Goal: Information Seeking & Learning: Learn about a topic

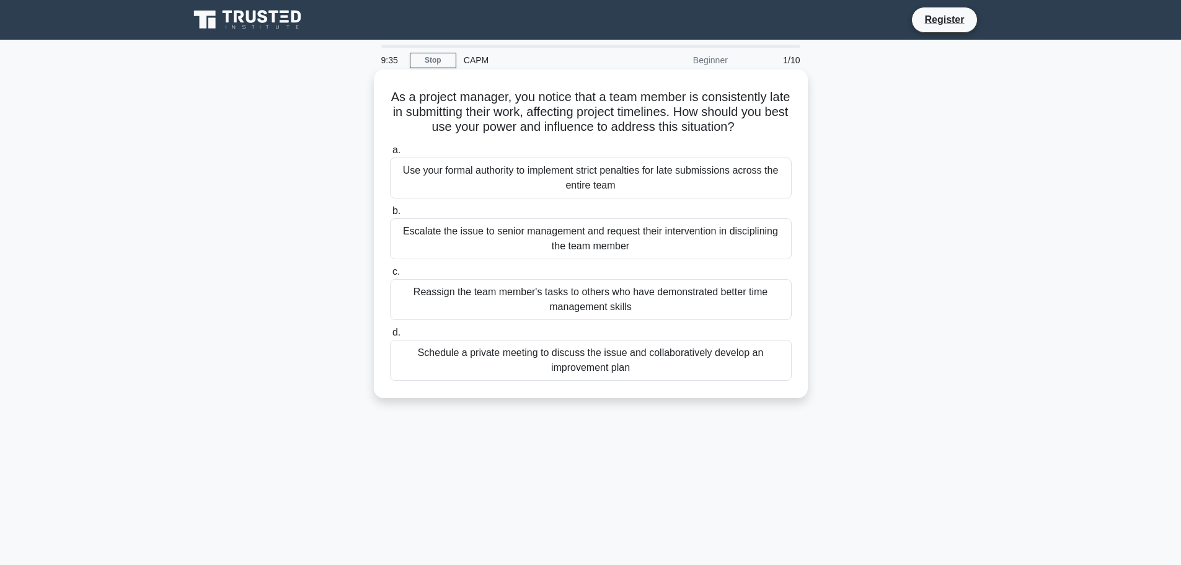
click at [507, 372] on div "Schedule a private meeting to discuss the issue and collaboratively develop an …" at bounding box center [591, 360] width 402 height 41
click at [390, 337] on input "d. Schedule a private meeting to discuss the issue and collaboratively develop …" at bounding box center [390, 333] width 0 height 8
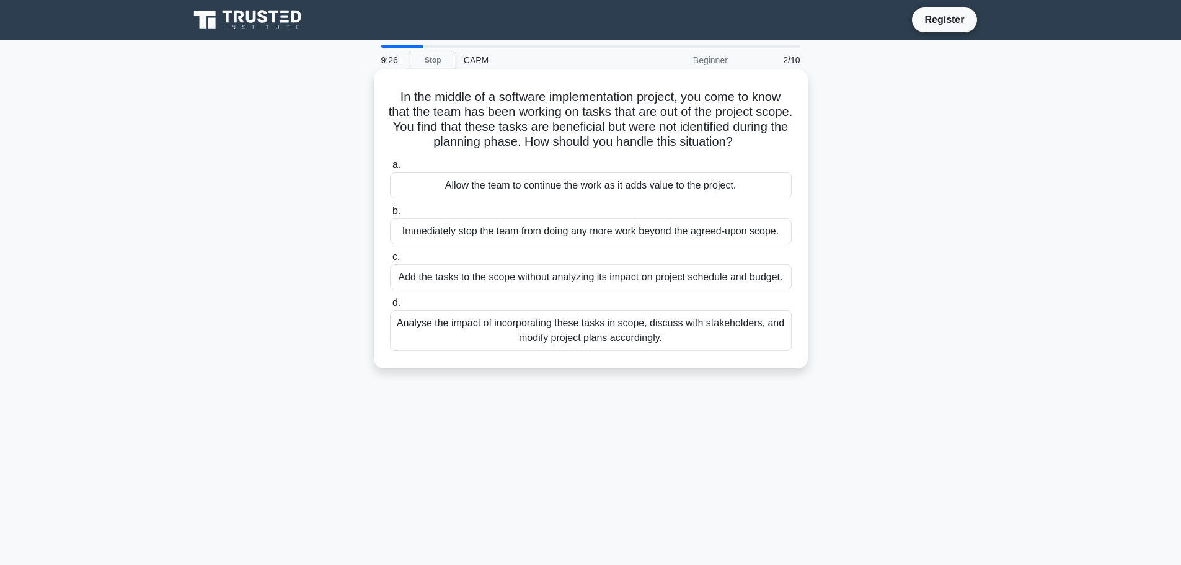
click at [629, 342] on div "Analyse the impact of incorporating these tasks in scope, discuss with stakehol…" at bounding box center [591, 330] width 402 height 41
click at [390, 307] on input "d. Analyse the impact of incorporating these tasks in scope, discuss with stake…" at bounding box center [390, 303] width 0 height 8
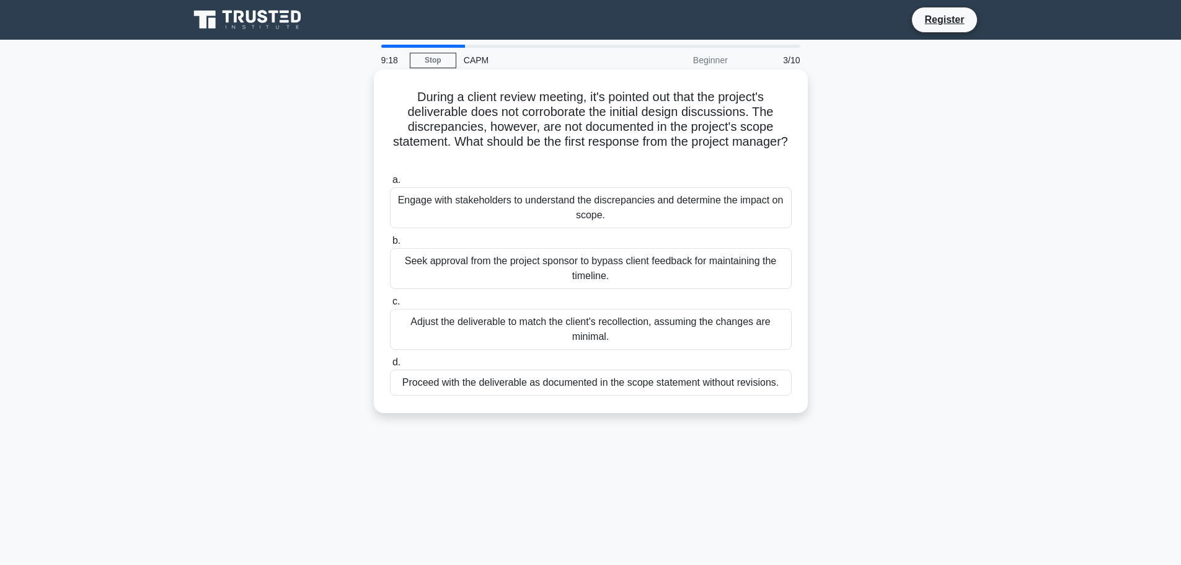
click at [555, 216] on div "Engage with stakeholders to understand the discrepancies and determine the impa…" at bounding box center [591, 207] width 402 height 41
click at [390, 184] on input "a. Engage with stakeholders to understand the discrepancies and determine the i…" at bounding box center [390, 180] width 0 height 8
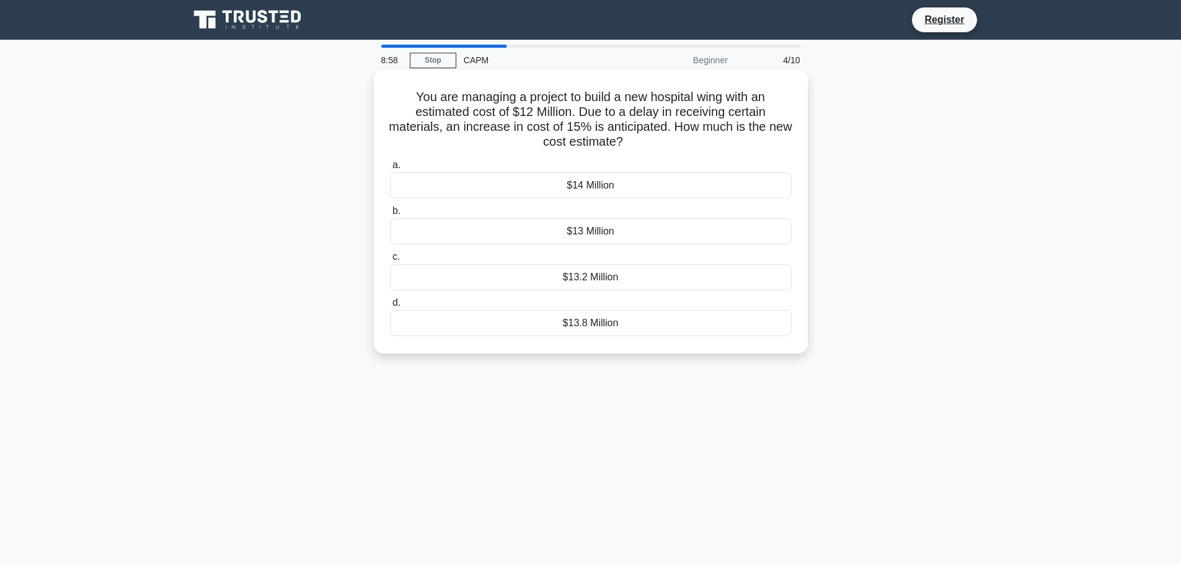
click at [550, 326] on div "$13.8 Million" at bounding box center [591, 323] width 402 height 26
click at [390, 307] on input "d. $13.8 Million" at bounding box center [390, 303] width 0 height 8
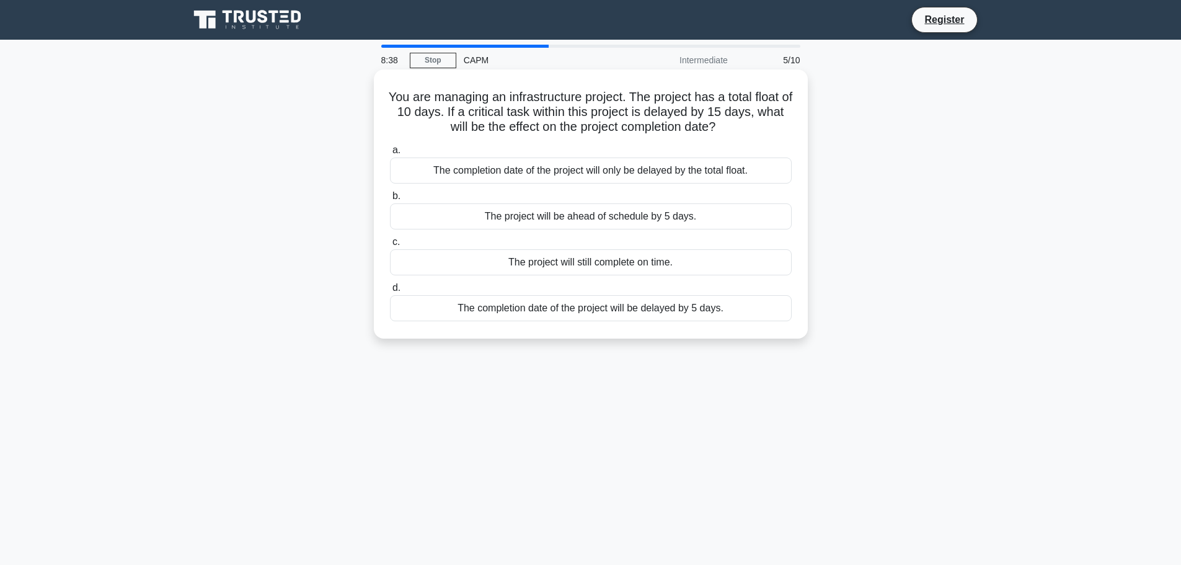
click at [598, 311] on div "The completion date of the project will be delayed by 5 days." at bounding box center [591, 308] width 402 height 26
click at [390, 292] on input "d. The completion date of the project will be delayed by 5 days." at bounding box center [390, 288] width 0 height 8
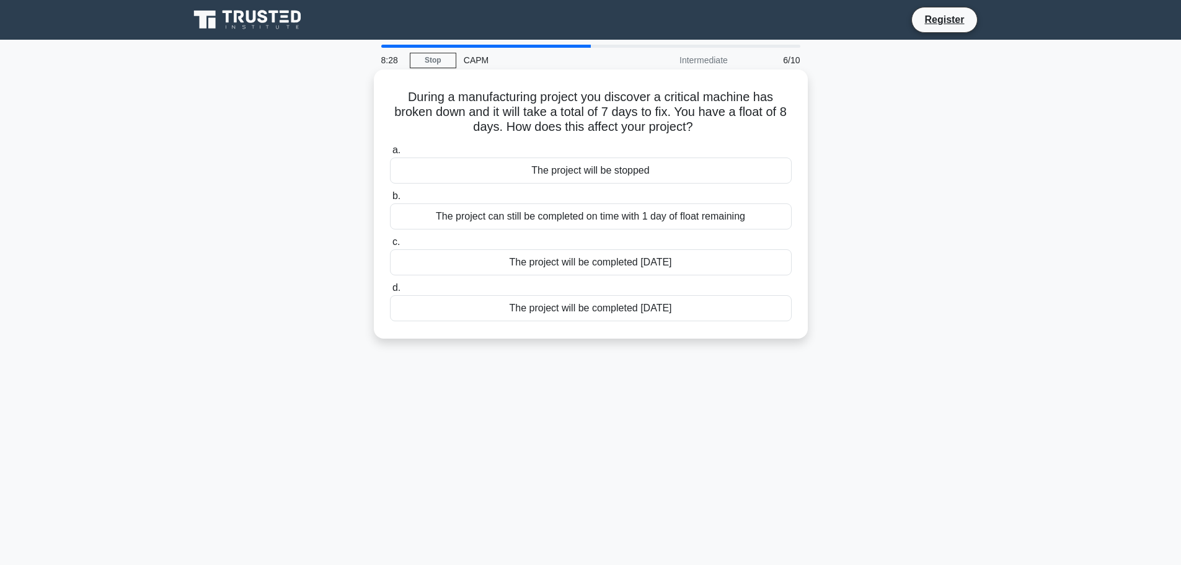
click at [603, 222] on div "The project can still be completed on time with 1 day of float remaining" at bounding box center [591, 216] width 402 height 26
click at [390, 200] on input "b. The project can still be completed on time with 1 day of float remaining" at bounding box center [390, 196] width 0 height 8
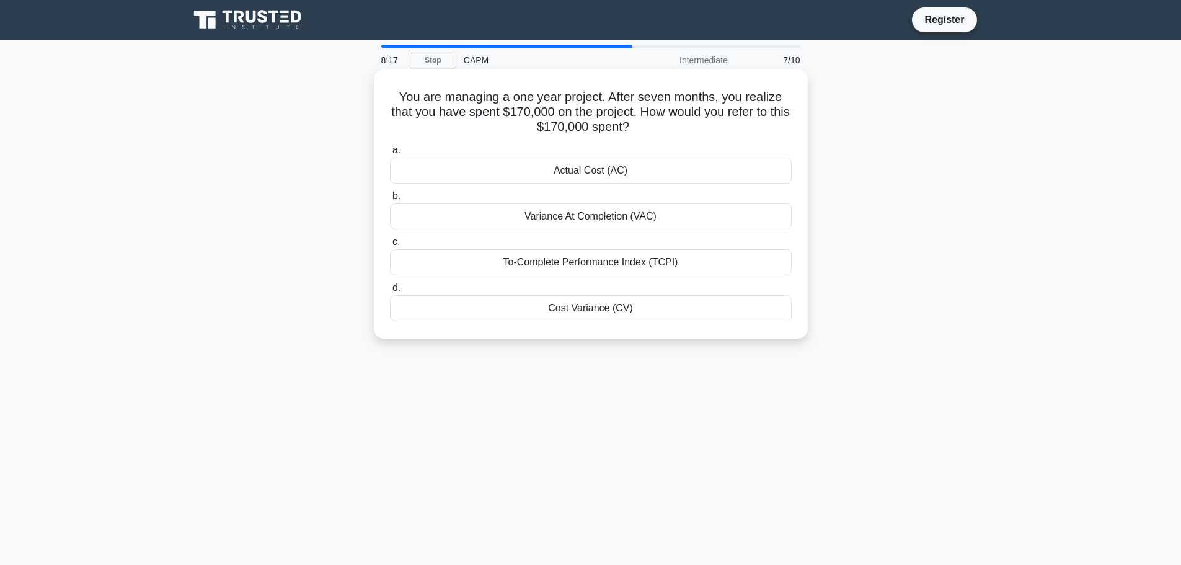
click at [590, 167] on div "Actual Cost (AC)" at bounding box center [591, 171] width 402 height 26
click at [390, 154] on input "a. Actual Cost (AC)" at bounding box center [390, 150] width 0 height 8
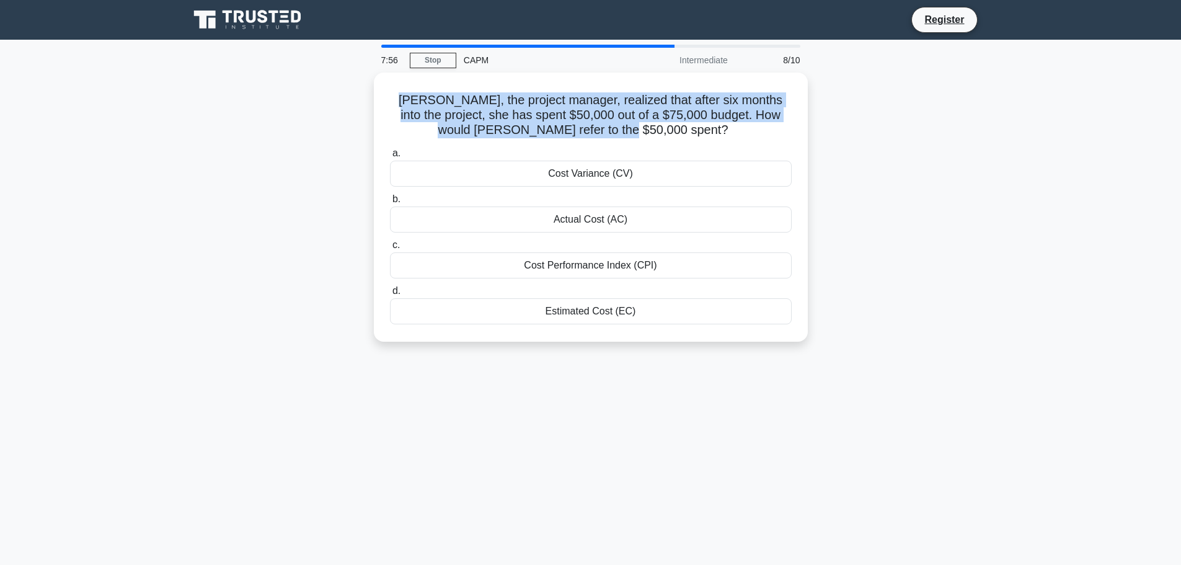
drag, startPoint x: 680, startPoint y: 127, endPoint x: 359, endPoint y: 97, distance: 322.1
click at [359, 97] on div "Linda, the project manager, realized that after six months into the project, sh…" at bounding box center [591, 215] width 819 height 284
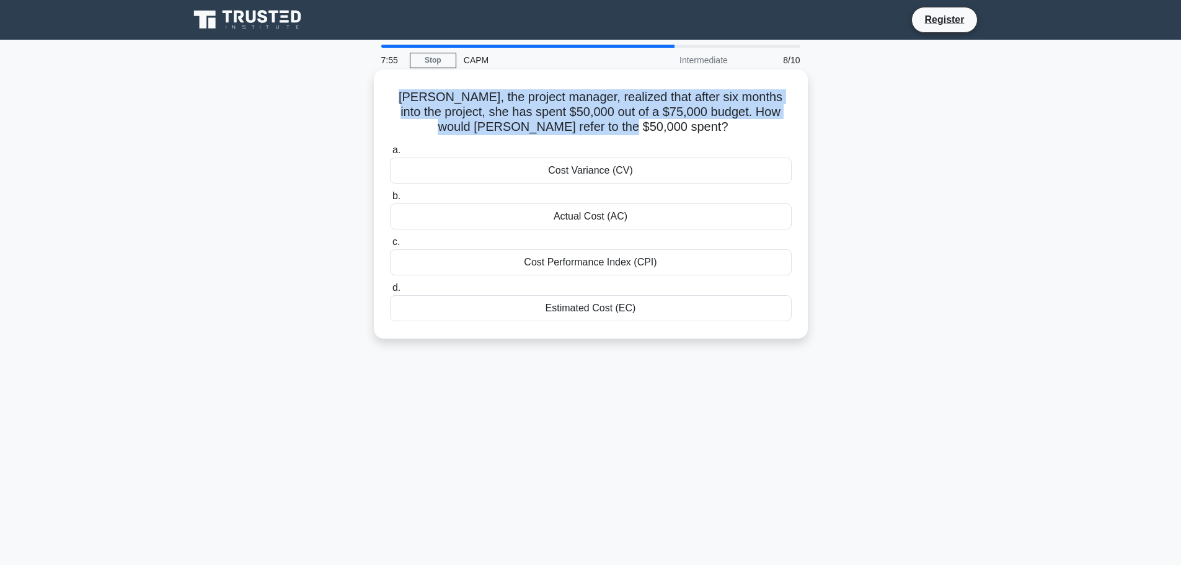
copy h5 "Linda, the project manager, realized that after six months into the project, sh…"
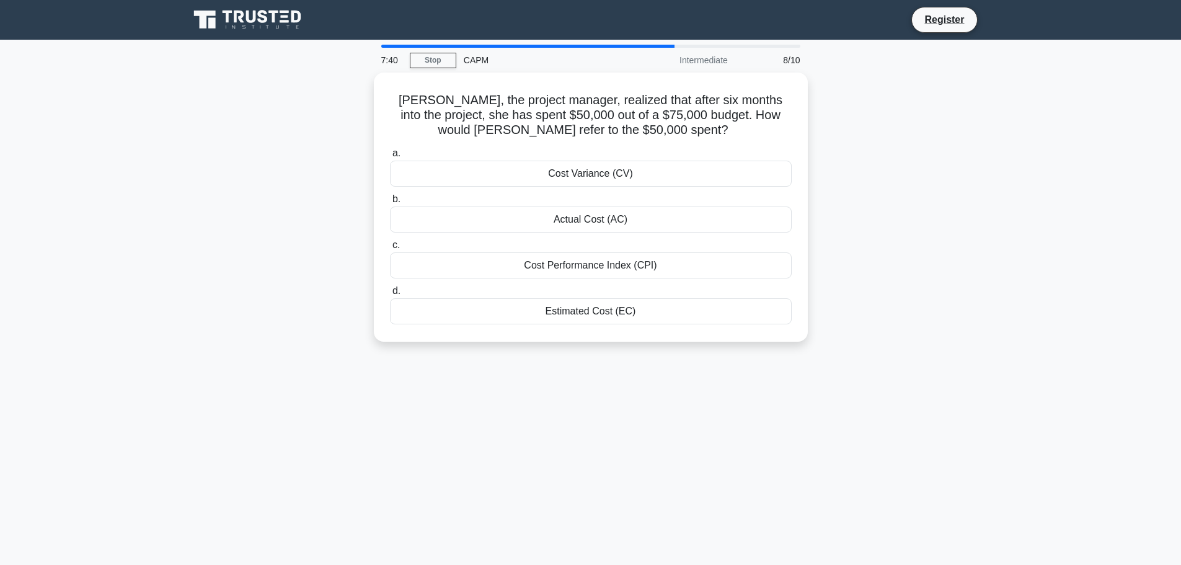
click at [197, 193] on div "Linda, the project manager, realized that after six months into the project, sh…" at bounding box center [591, 215] width 819 height 284
click at [551, 215] on div "Actual Cost (AC)" at bounding box center [591, 216] width 402 height 26
click at [390, 200] on input "b. Actual Cost (AC)" at bounding box center [390, 196] width 0 height 8
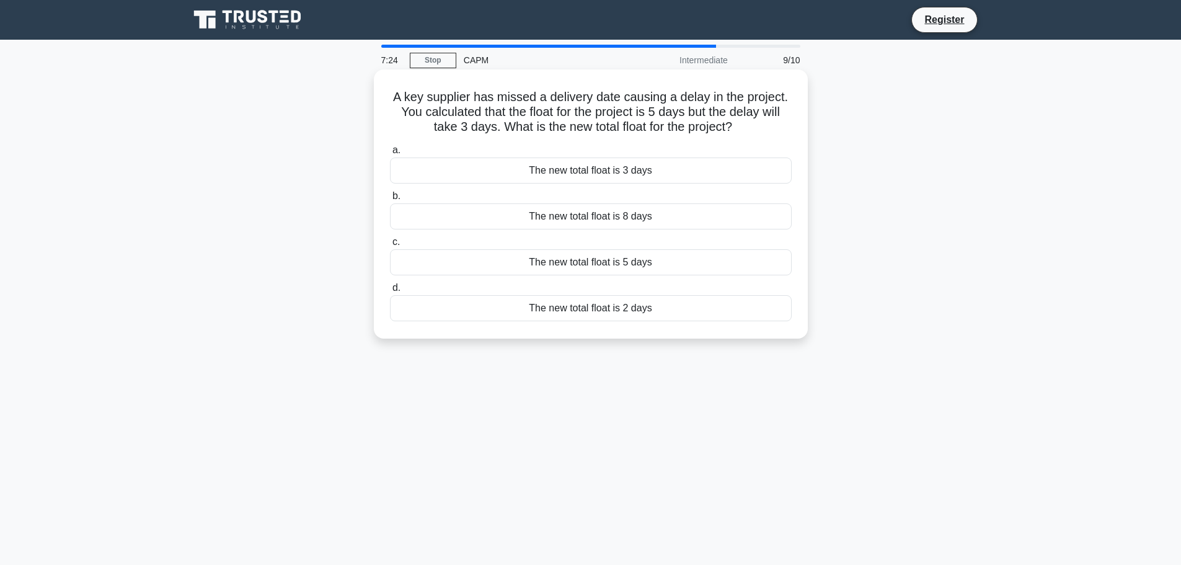
click at [585, 303] on div "The new total float is 2 days" at bounding box center [591, 308] width 402 height 26
click at [390, 292] on input "d. The new total float is 2 days" at bounding box center [390, 288] width 0 height 8
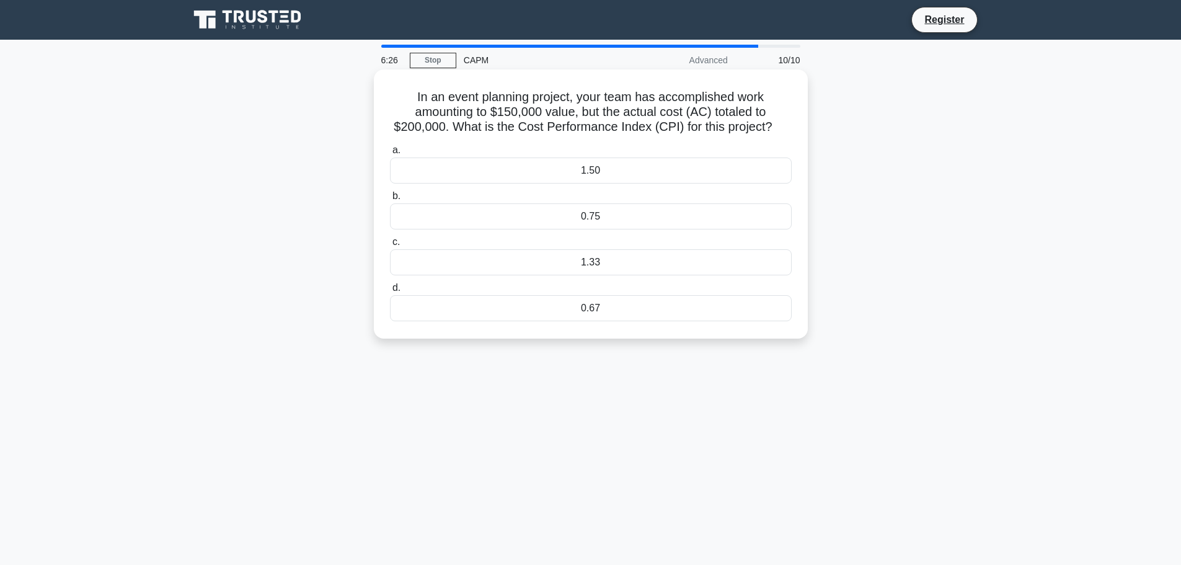
click at [609, 215] on div "0.75" at bounding box center [591, 216] width 402 height 26
click at [390, 200] on input "b. 0.75" at bounding box center [390, 196] width 0 height 8
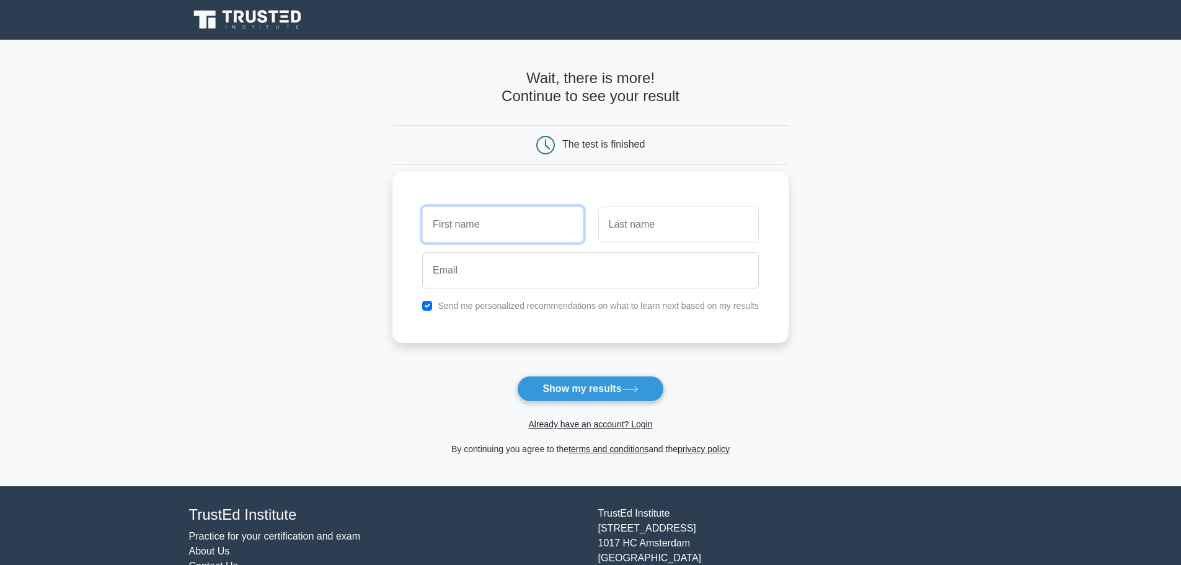
click at [509, 231] on input "text" at bounding box center [502, 225] width 161 height 36
type input "[PERSON_NAME]"
click at [647, 230] on input "text" at bounding box center [678, 225] width 161 height 36
type input "Banks"
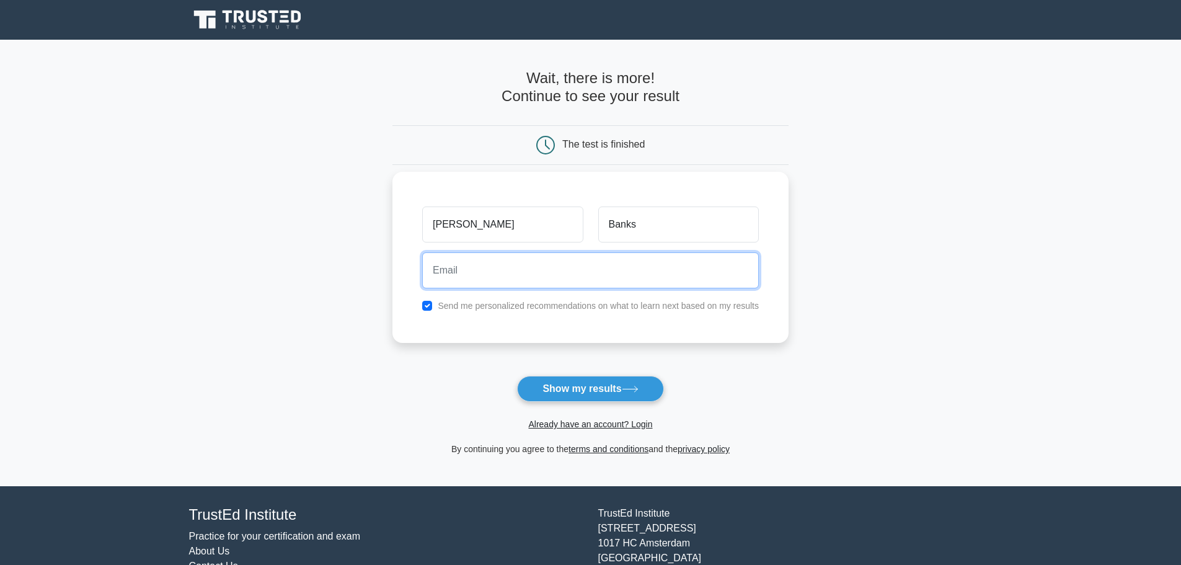
click at [523, 280] on input "email" at bounding box center [590, 270] width 337 height 36
type input "Mightymousemo@gmail.com"
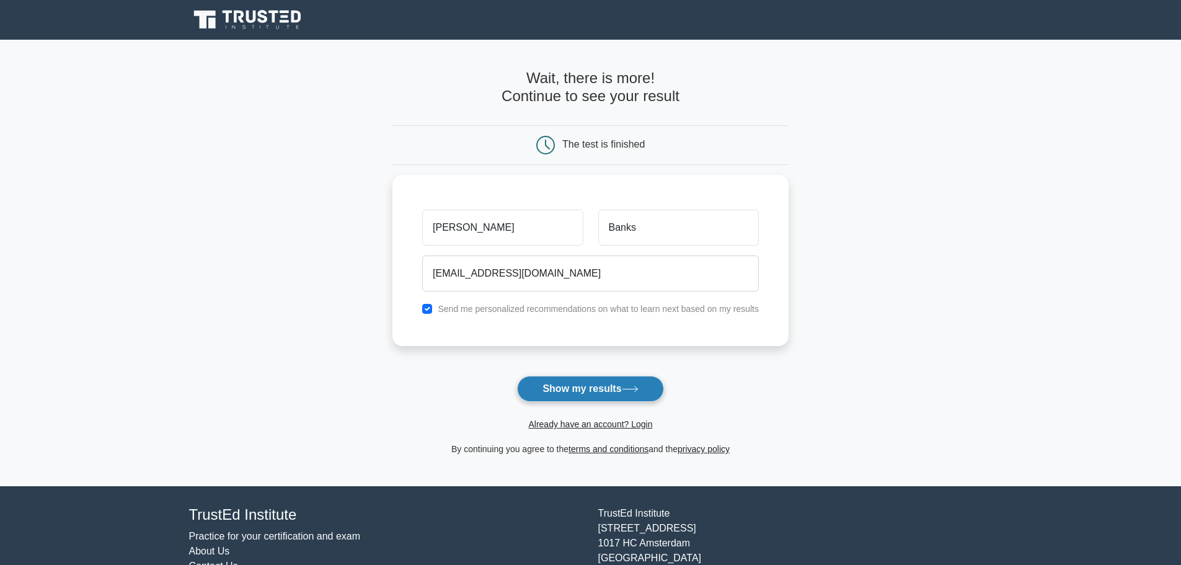
click at [595, 393] on button "Show my results" at bounding box center [590, 389] width 146 height 26
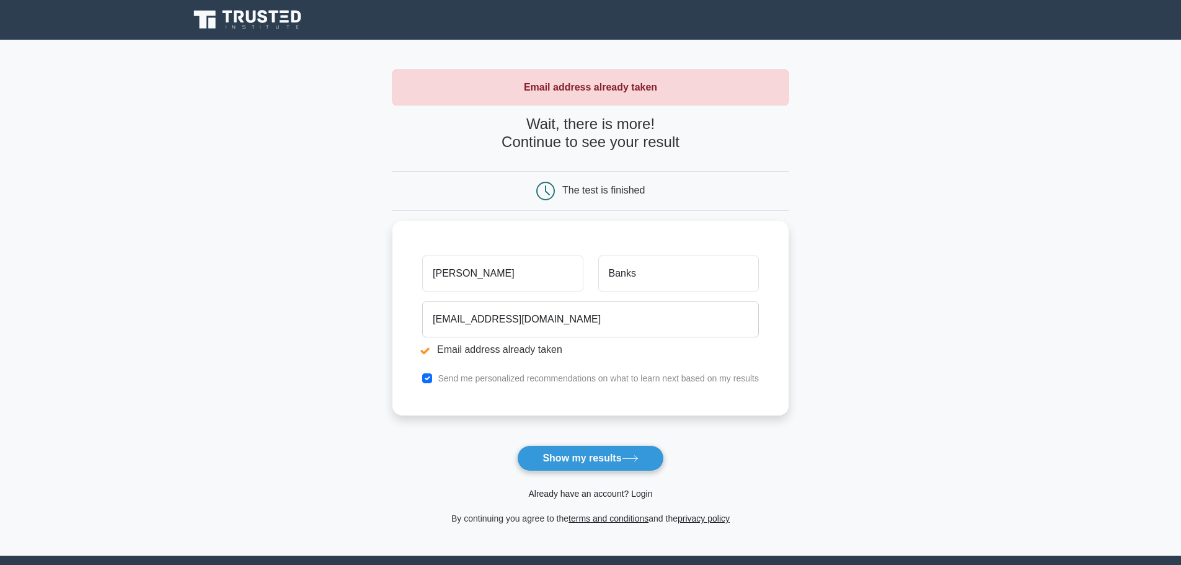
click at [589, 495] on link "Already have an account? Login" at bounding box center [590, 494] width 124 height 10
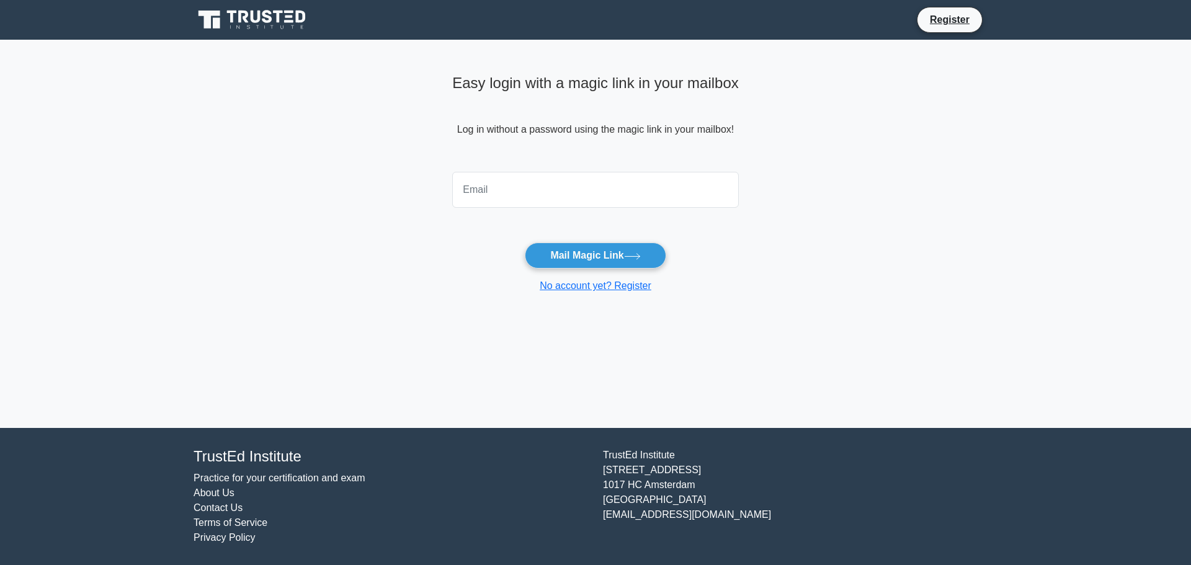
click at [551, 195] on input "email" at bounding box center [595, 190] width 287 height 36
type input "mightymousemo@gmail.com"
click at [590, 264] on button "Mail Magic Link" at bounding box center [595, 255] width 141 height 26
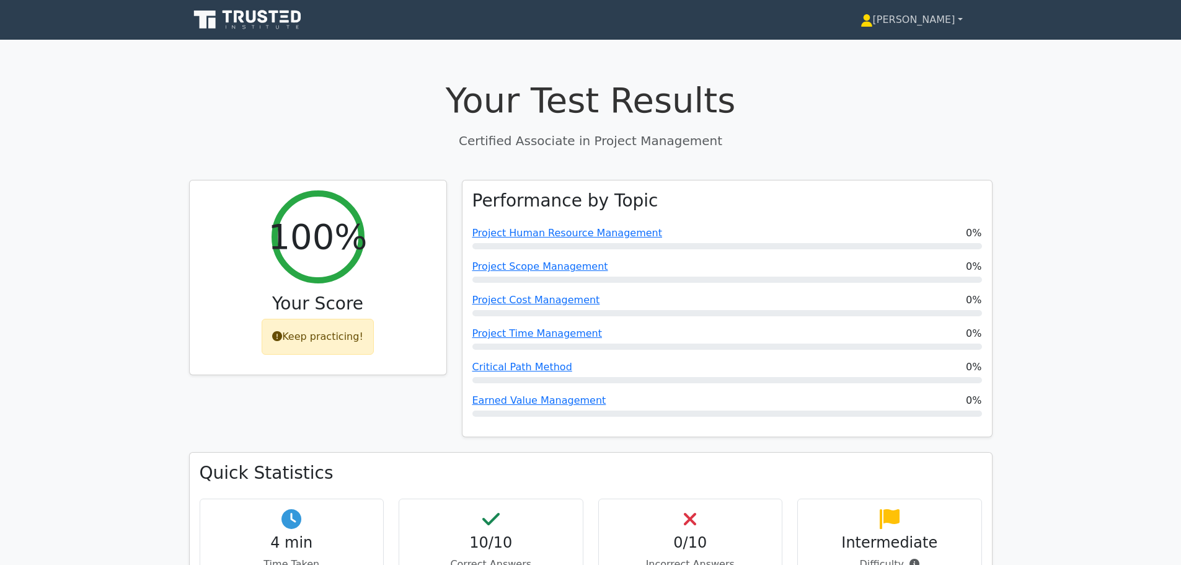
click at [922, 23] on link "[PERSON_NAME]" at bounding box center [912, 19] width 162 height 25
click at [239, 25] on icon at bounding box center [248, 20] width 119 height 24
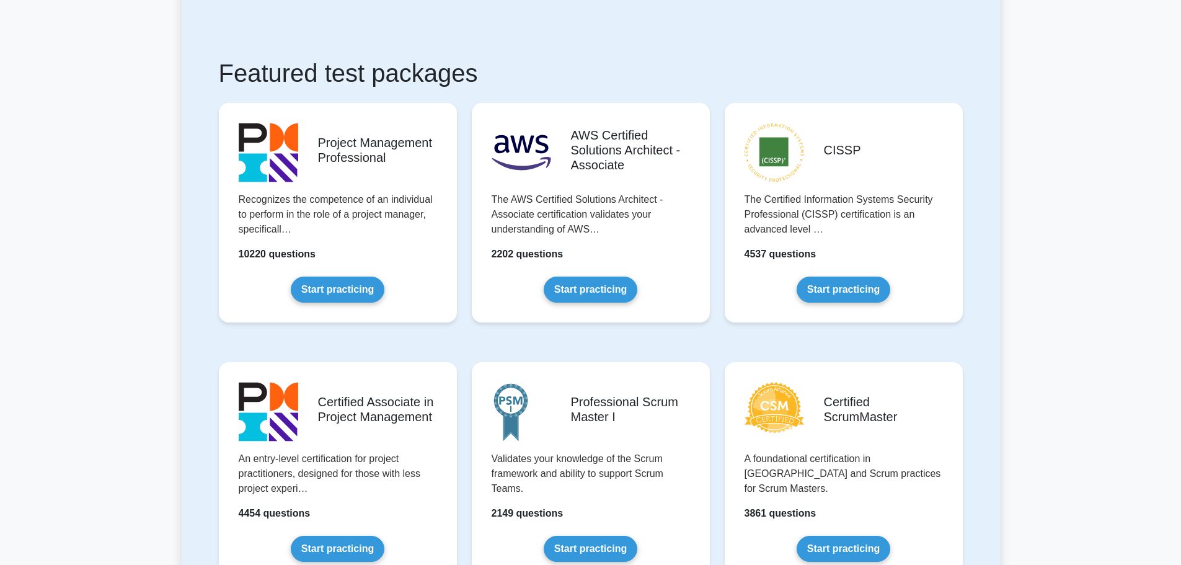
scroll to position [372, 0]
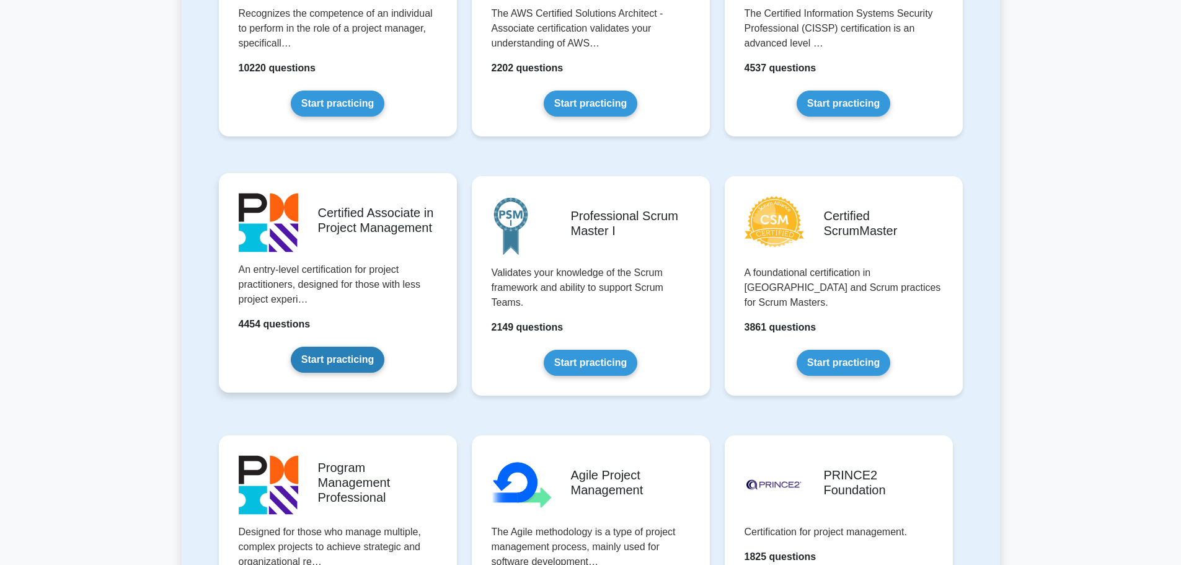
click at [314, 368] on link "Start practicing" at bounding box center [338, 360] width 94 height 26
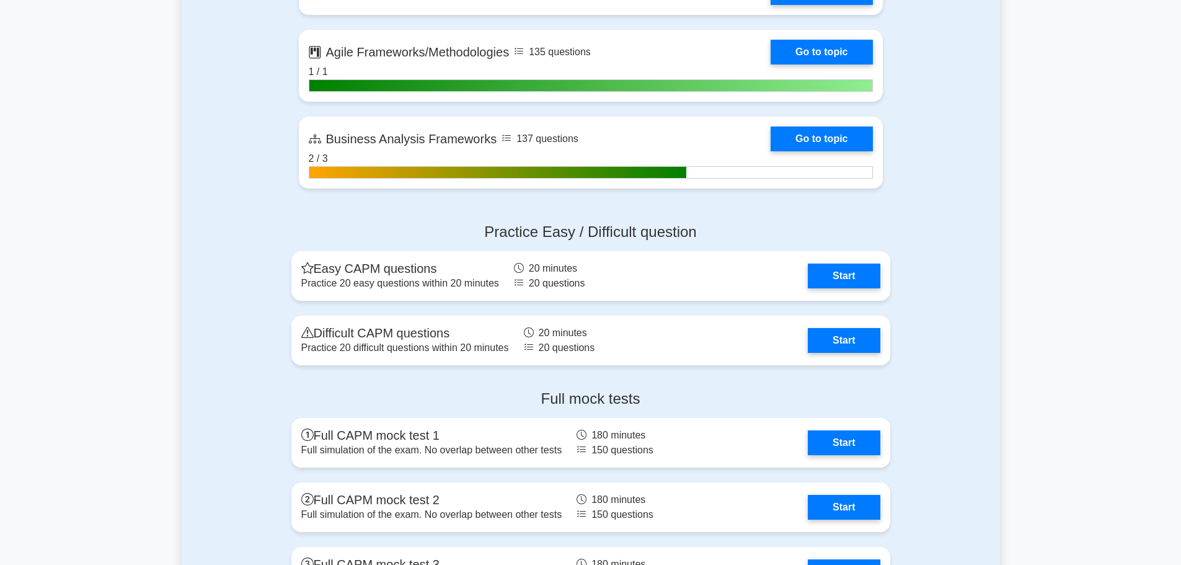
scroll to position [3101, 0]
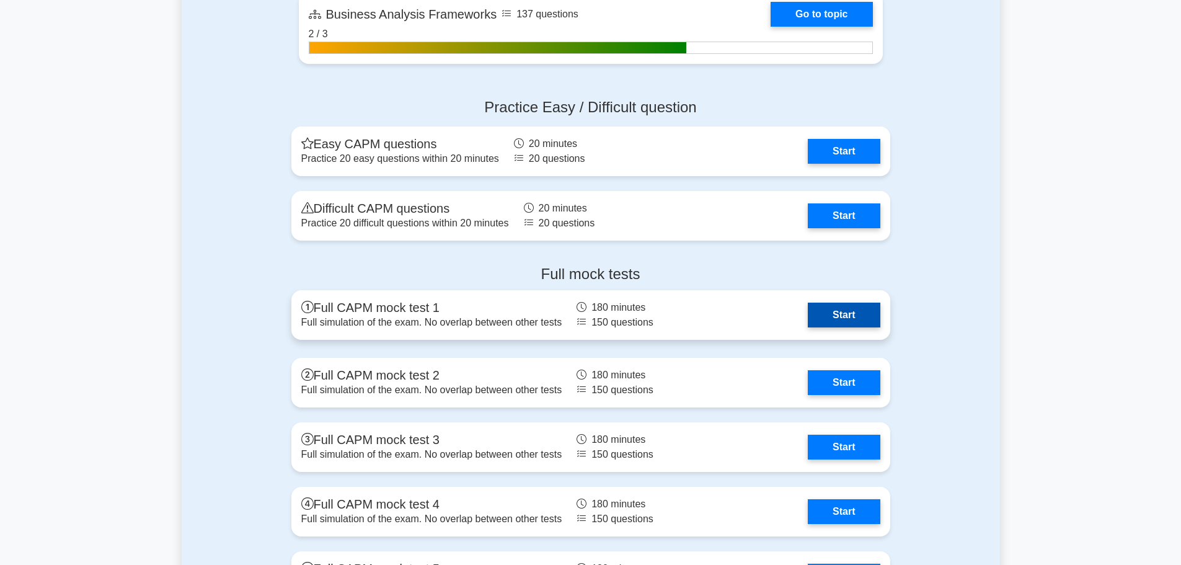
click at [808, 317] on link "Start" at bounding box center [844, 315] width 72 height 25
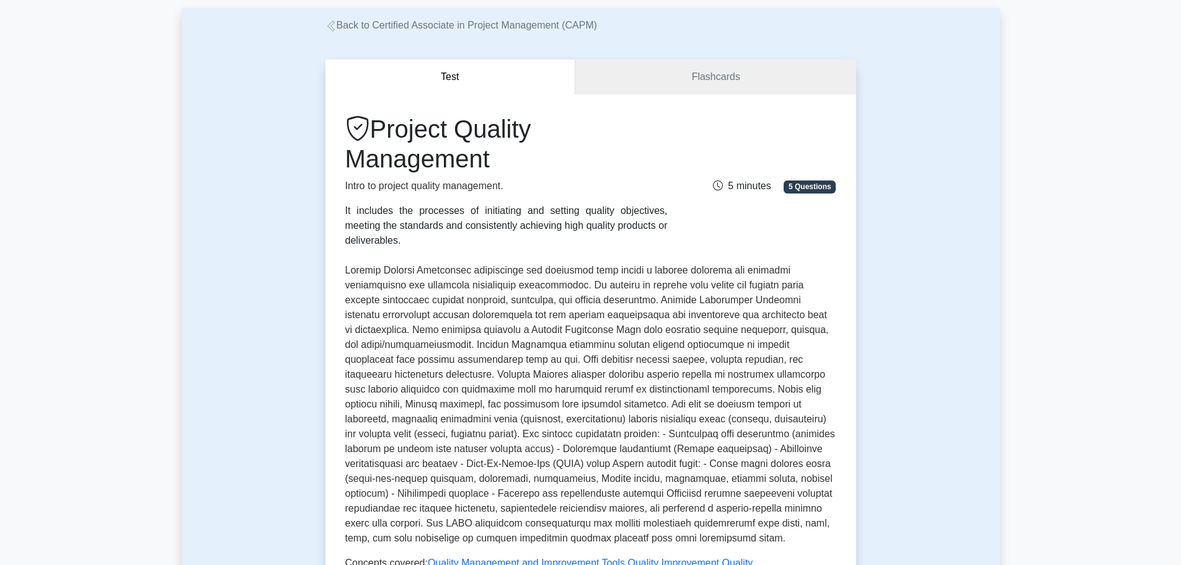
scroll to position [62, 0]
click at [705, 73] on link "Flashcards" at bounding box center [716, 76] width 280 height 35
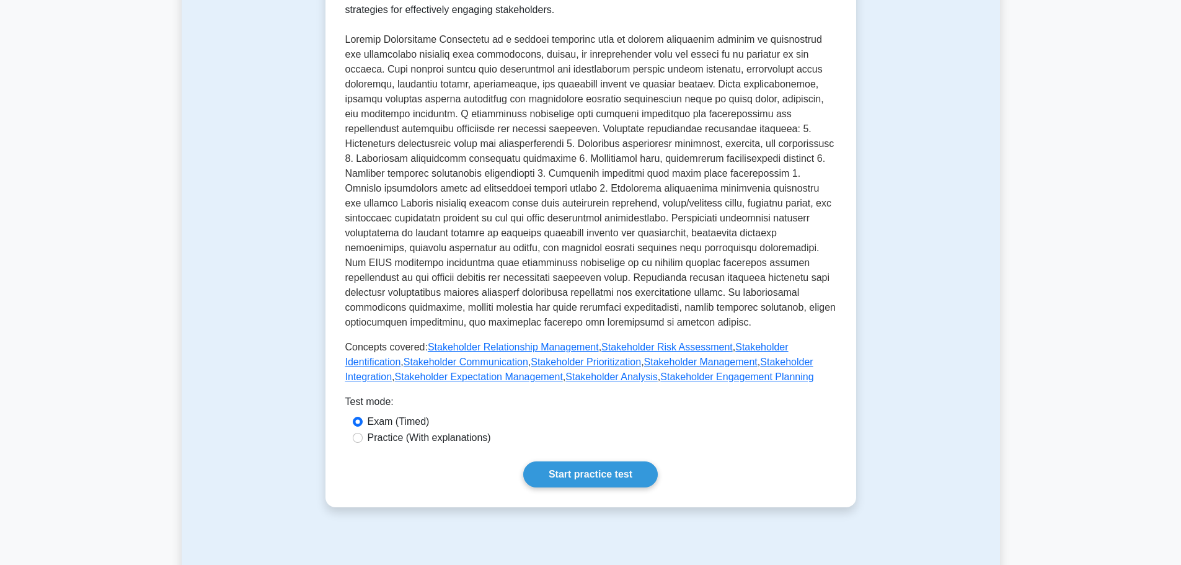
scroll to position [186, 0]
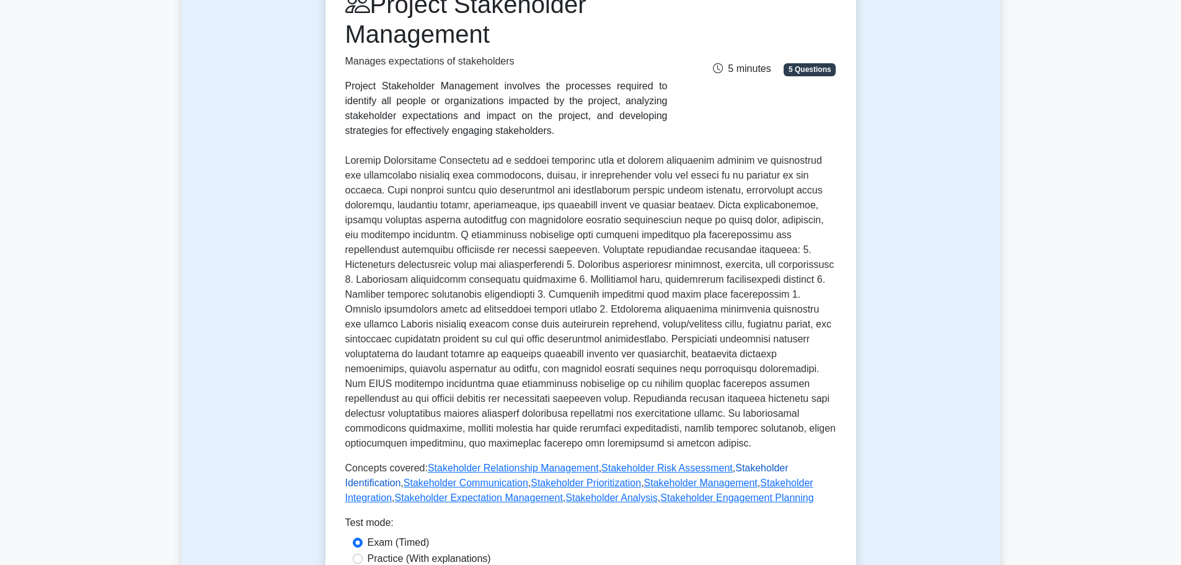
click at [789, 466] on link "Stakeholder Identification" at bounding box center [566, 475] width 443 height 25
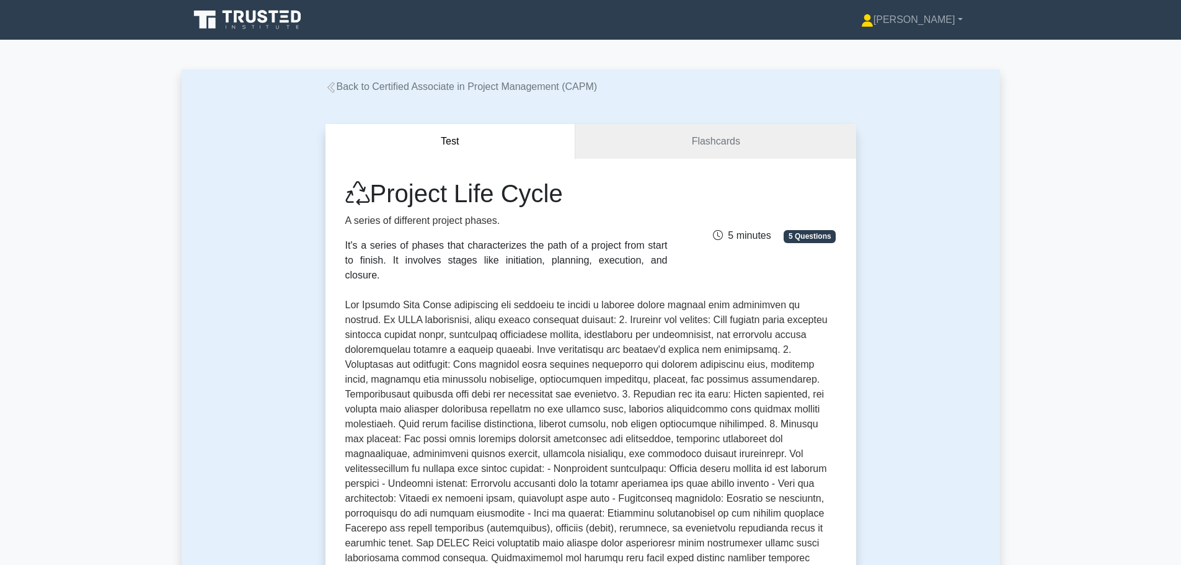
click at [692, 111] on div "Test Flashcards Project Life Cycle A series of different project phases. It's a…" at bounding box center [591, 448] width 546 height 708
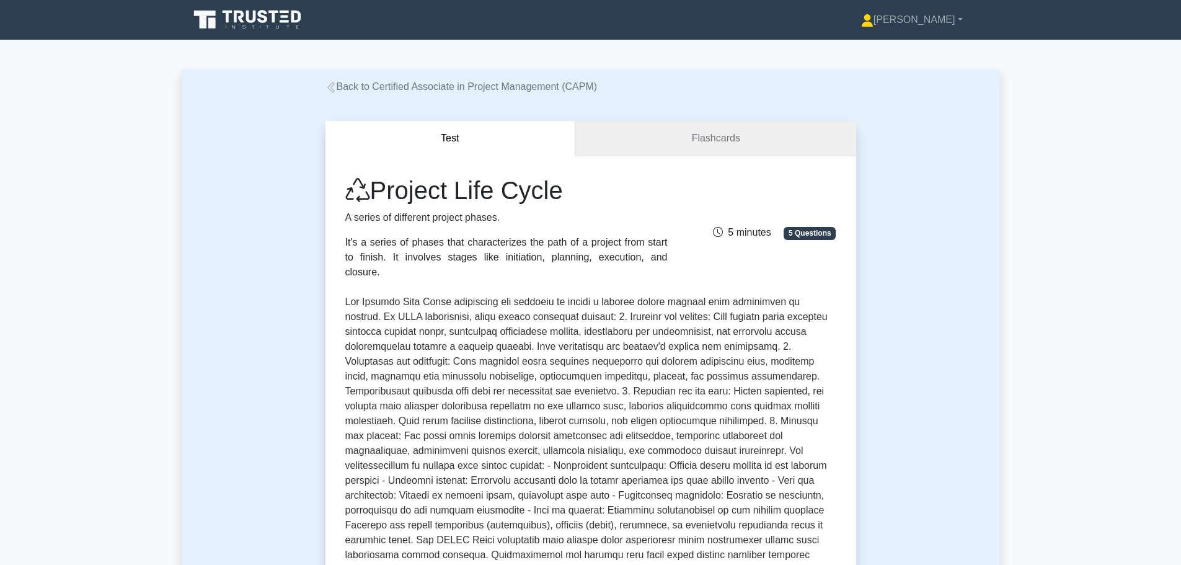
click at [709, 149] on link "Flashcards" at bounding box center [716, 138] width 280 height 35
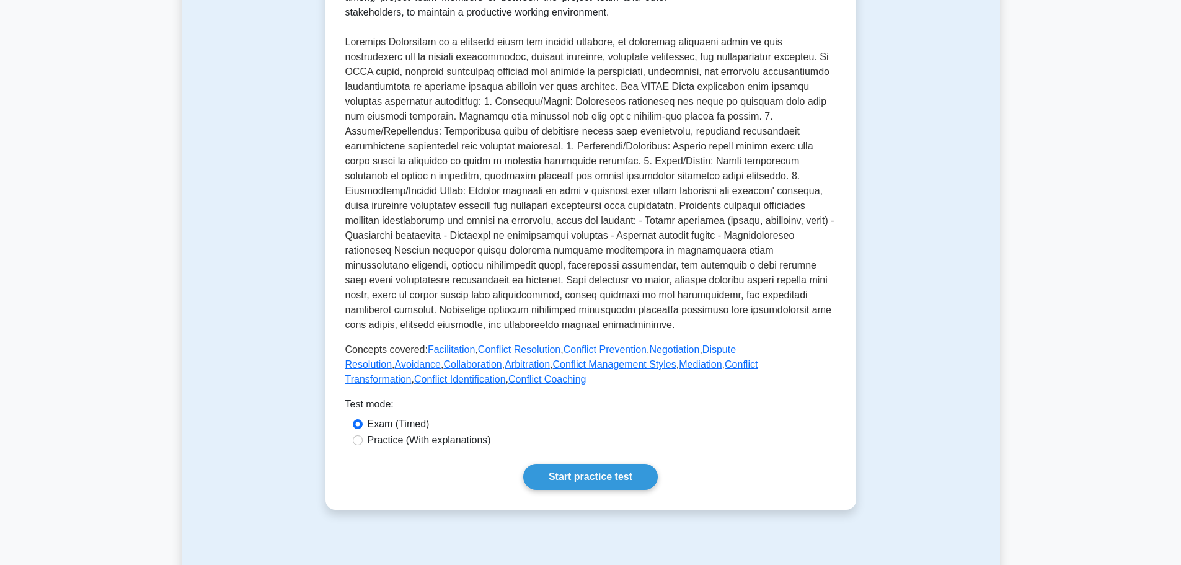
scroll to position [372, 0]
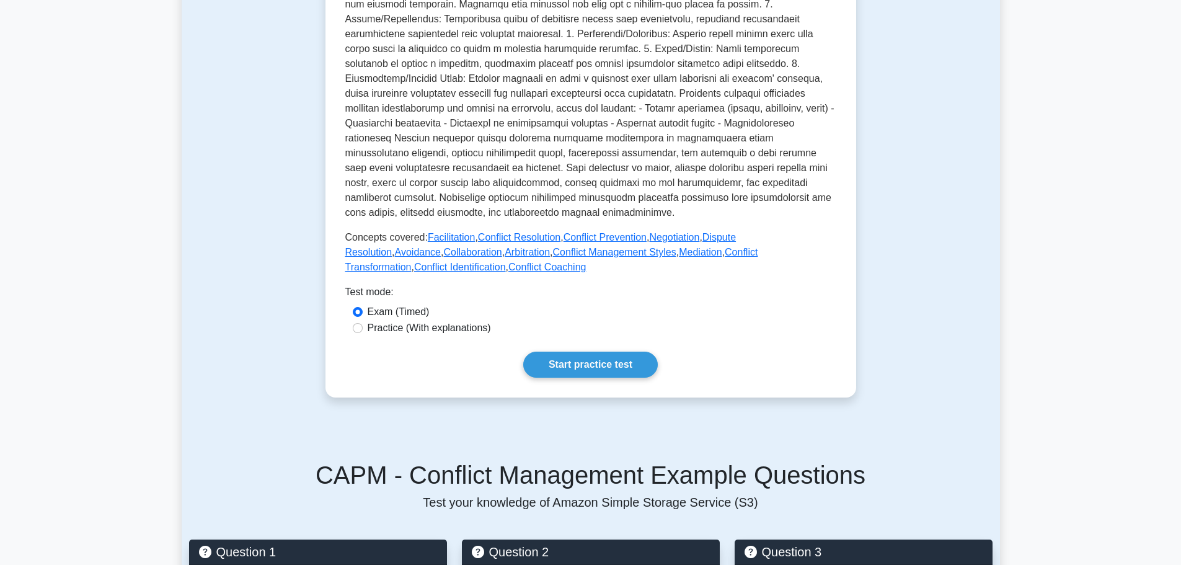
click at [427, 321] on label "Practice (With explanations)" at bounding box center [429, 328] width 123 height 15
click at [363, 323] on input "Practice (With explanations)" at bounding box center [358, 328] width 10 height 10
radio input "true"
click at [577, 357] on link "Start practice test" at bounding box center [590, 365] width 135 height 26
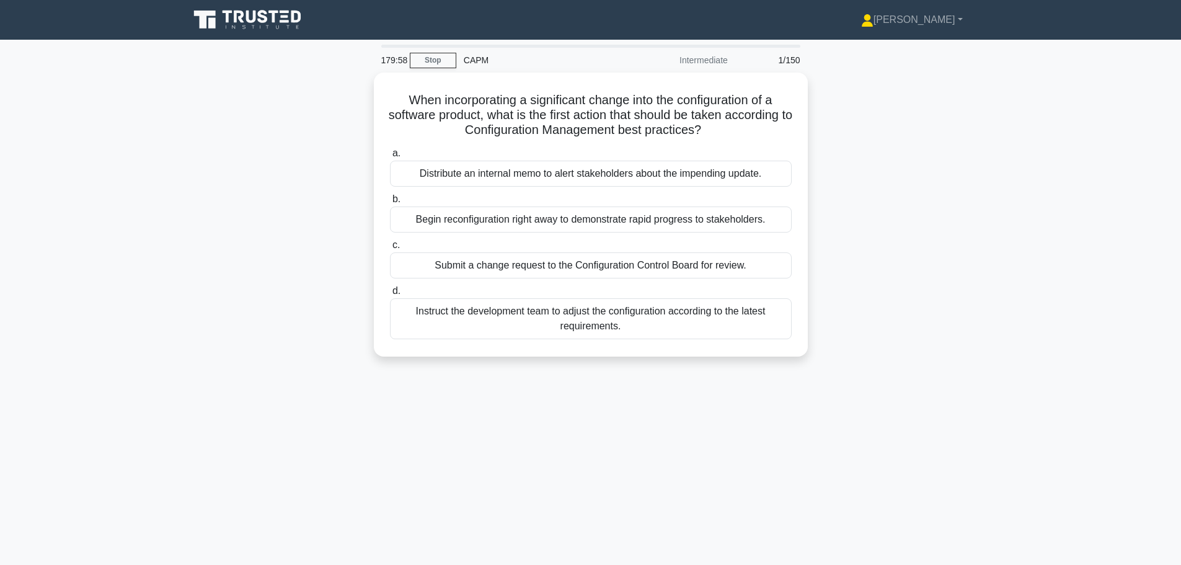
click at [431, 69] on div "179:58 Stop CAPM Intermediate 1/150" at bounding box center [591, 60] width 434 height 25
click at [430, 63] on link "Stop" at bounding box center [433, 61] width 47 height 16
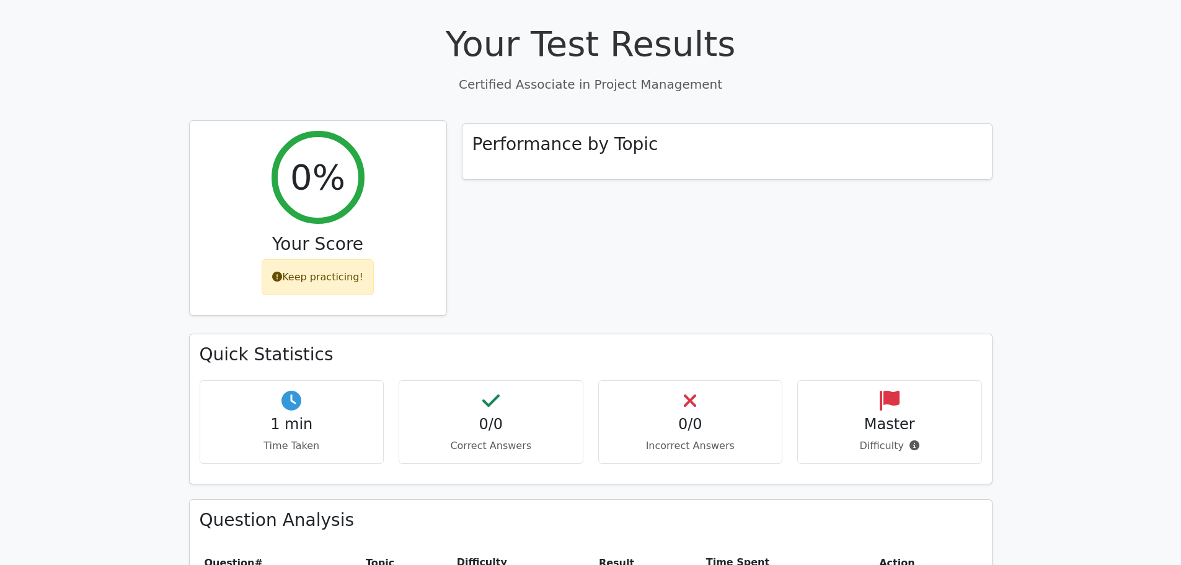
scroll to position [186, 0]
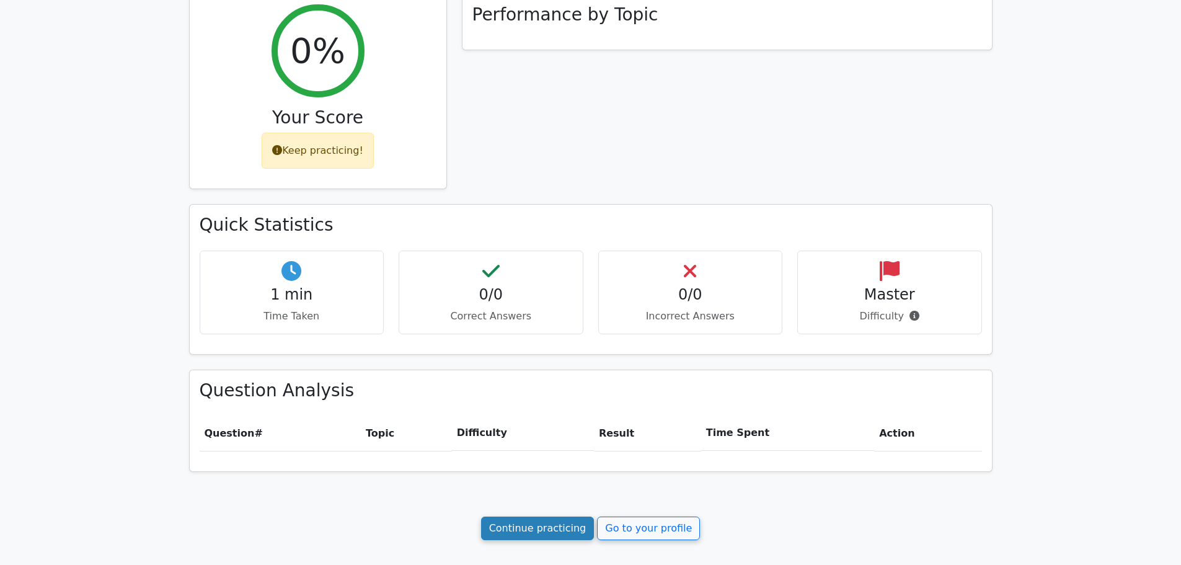
click at [554, 537] on link "Continue practicing" at bounding box center [537, 529] width 113 height 24
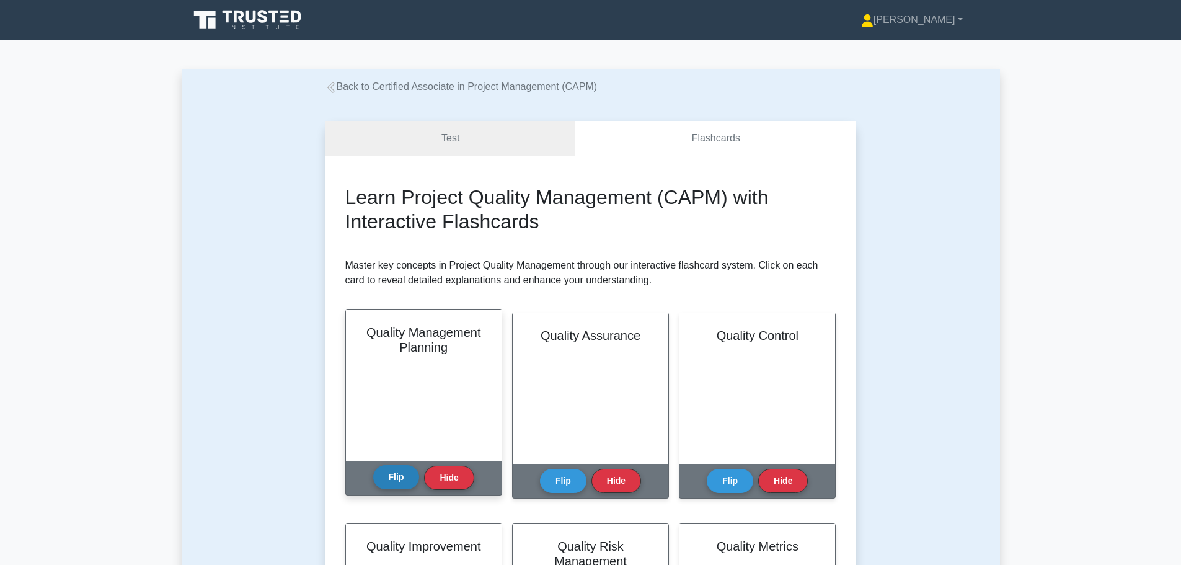
click at [382, 479] on button "Flip" at bounding box center [396, 477] width 47 height 24
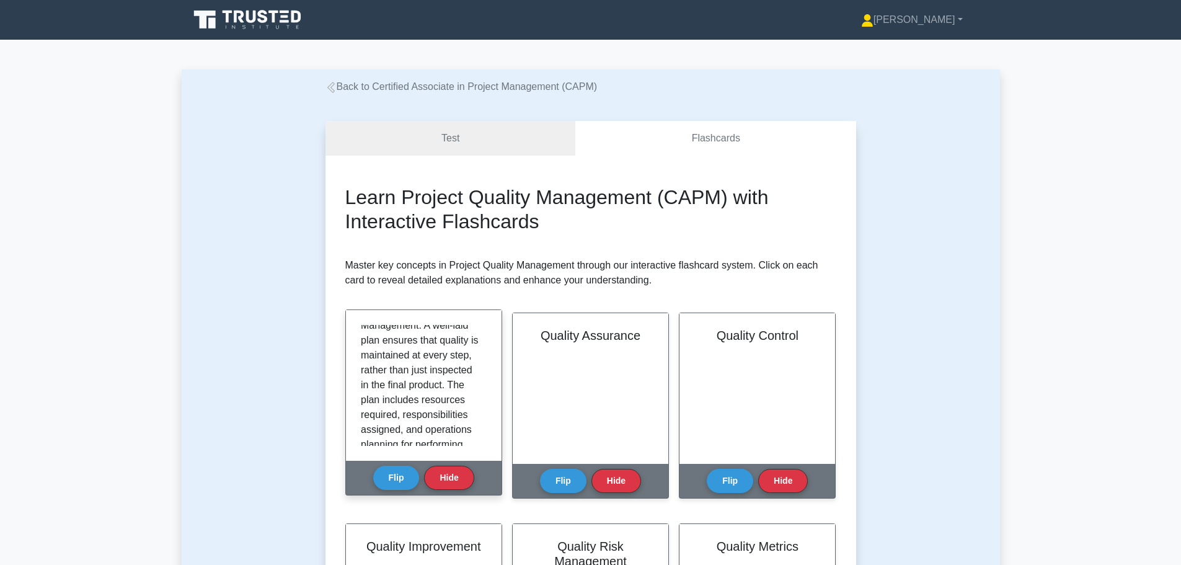
scroll to position [186, 0]
click at [385, 483] on button "Flip" at bounding box center [396, 477] width 47 height 24
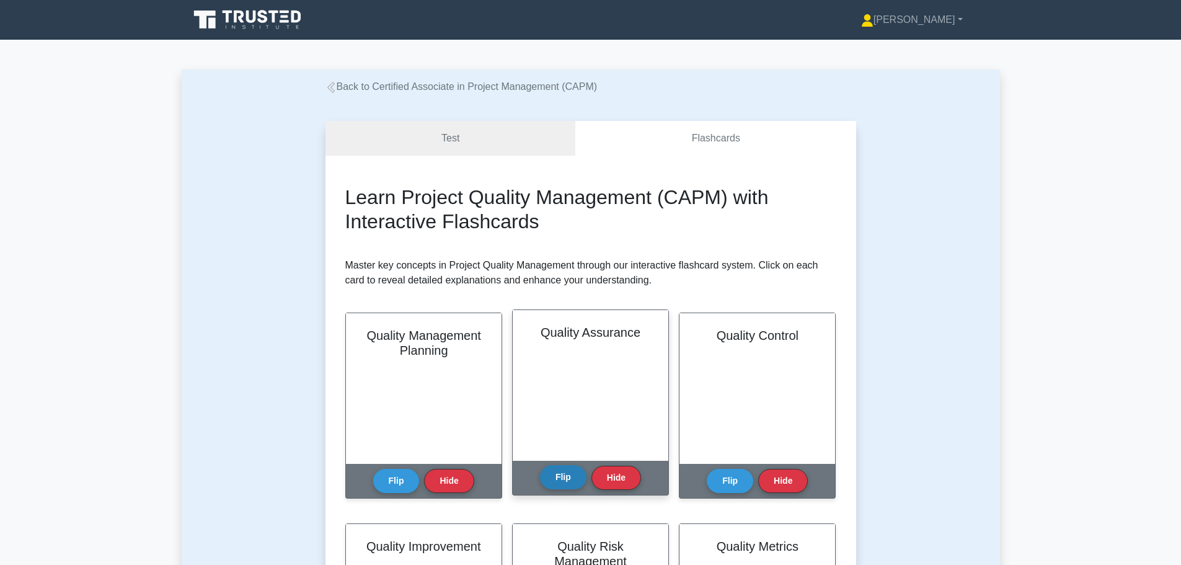
click at [565, 476] on button "Flip" at bounding box center [563, 477] width 47 height 24
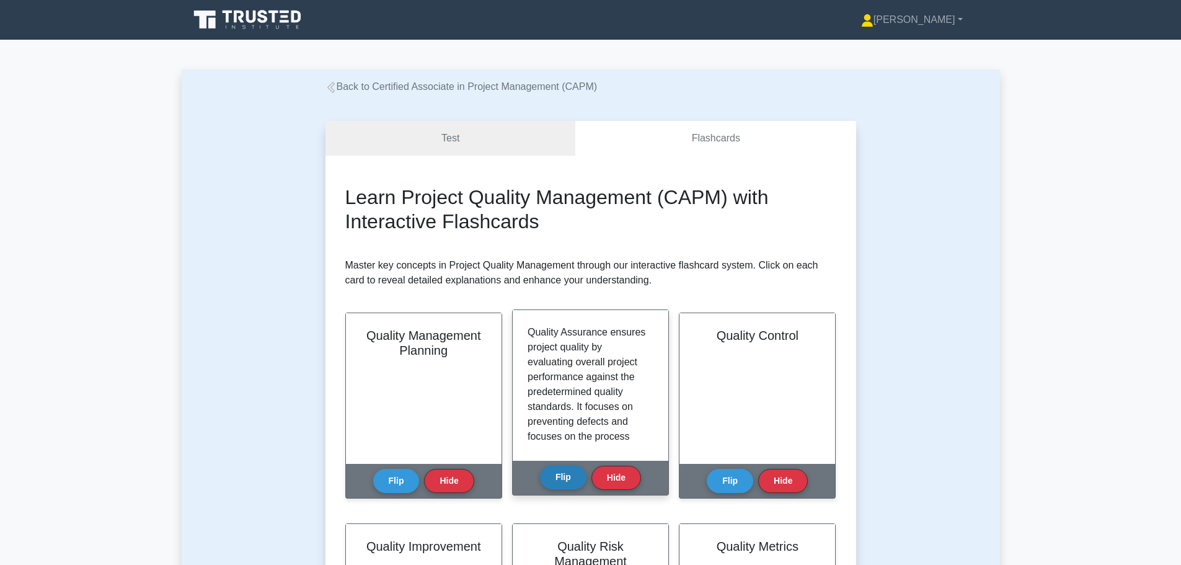
click at [565, 476] on button "Flip" at bounding box center [563, 477] width 47 height 24
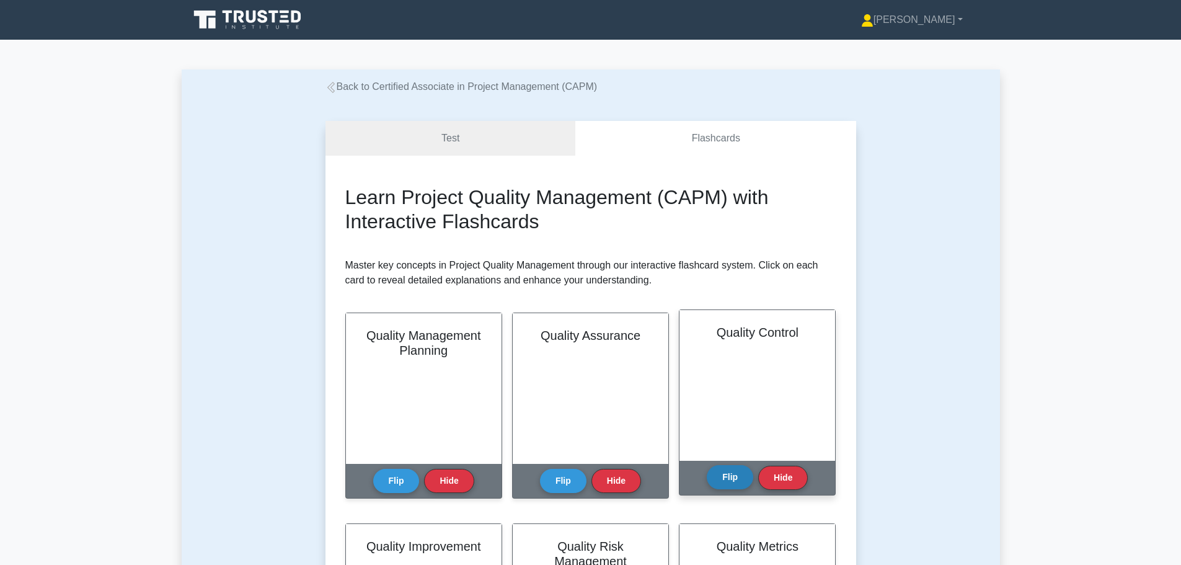
click at [715, 481] on button "Flip" at bounding box center [730, 477] width 47 height 24
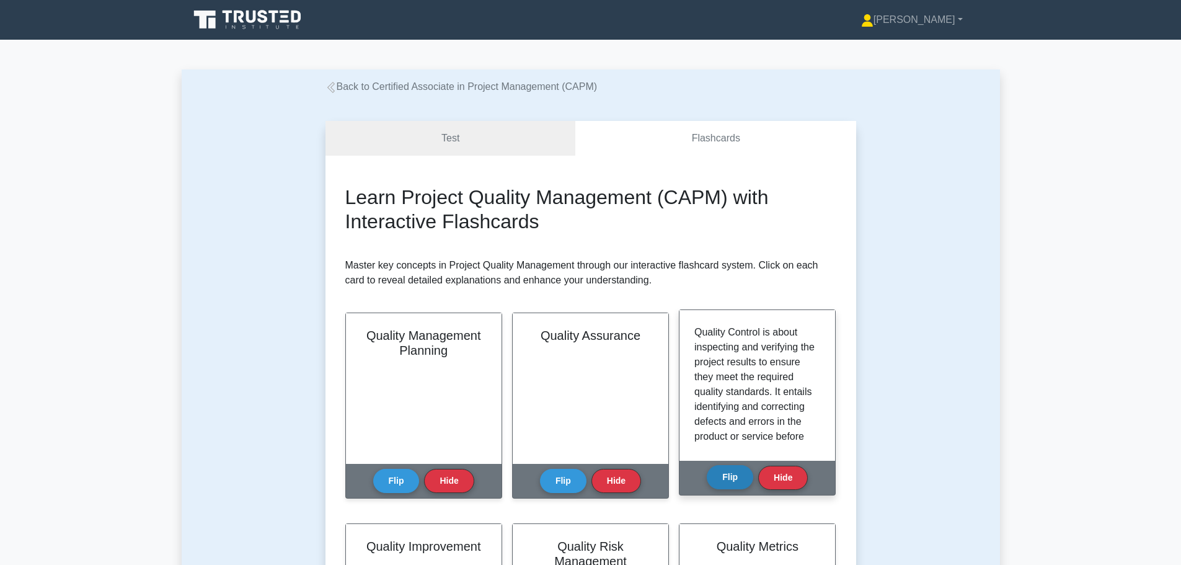
click at [715, 481] on button "Flip" at bounding box center [730, 477] width 47 height 24
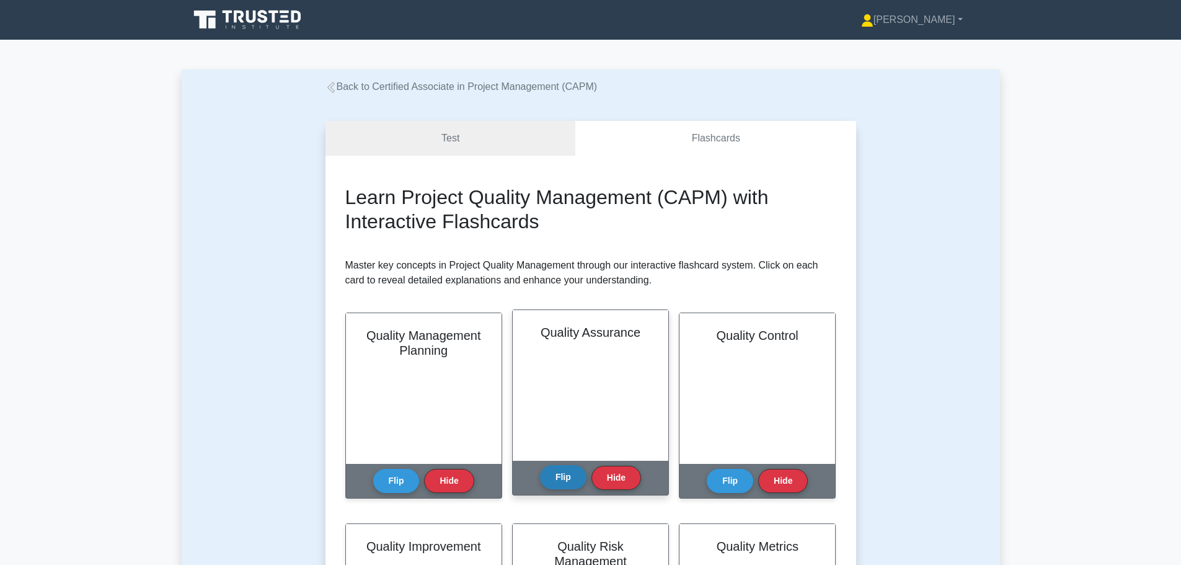
click at [554, 483] on button "Flip" at bounding box center [563, 477] width 47 height 24
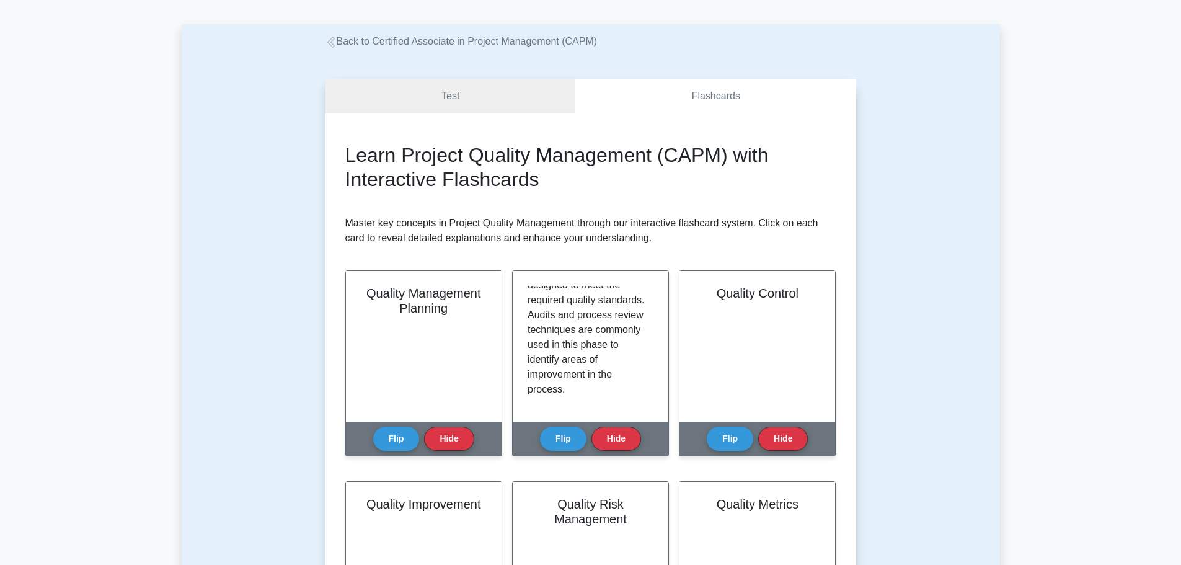
scroll to position [248, 0]
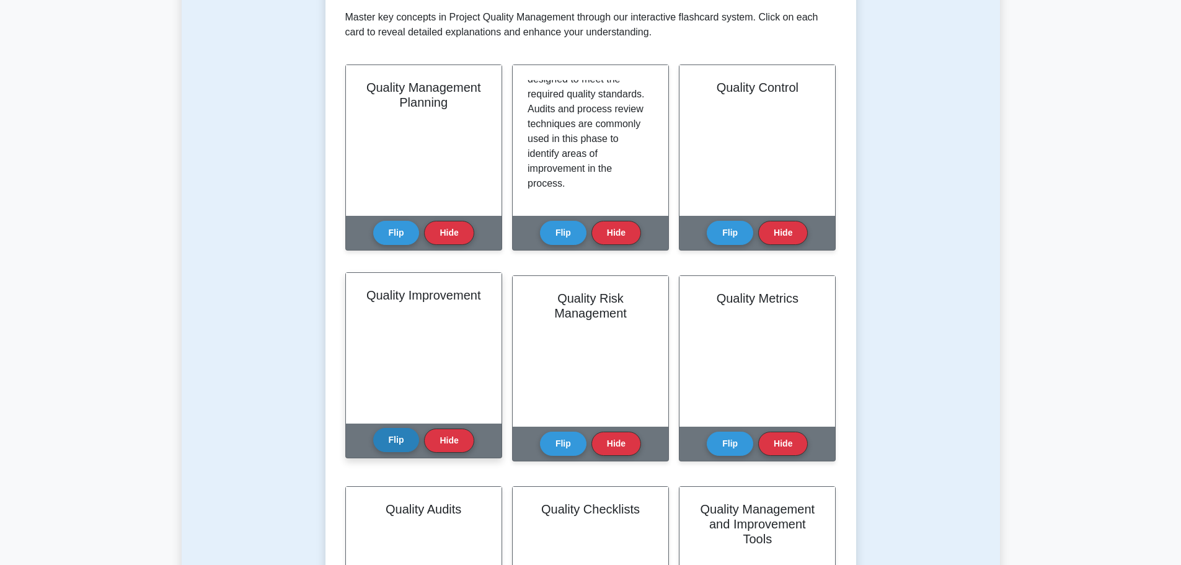
click at [396, 438] on button "Flip" at bounding box center [396, 440] width 47 height 24
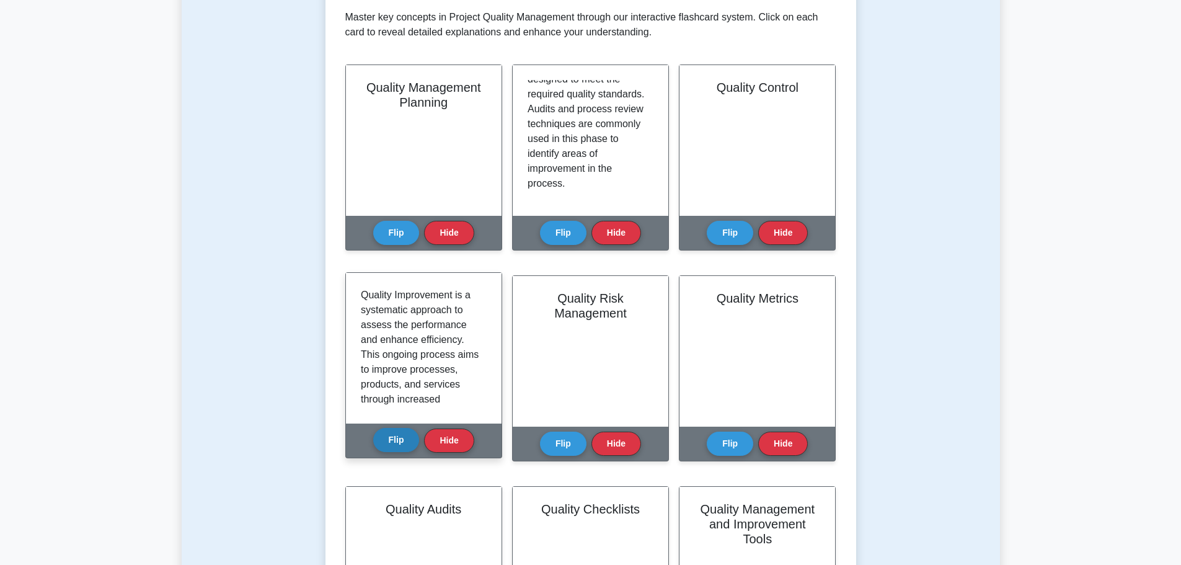
click at [395, 439] on button "Flip" at bounding box center [396, 440] width 47 height 24
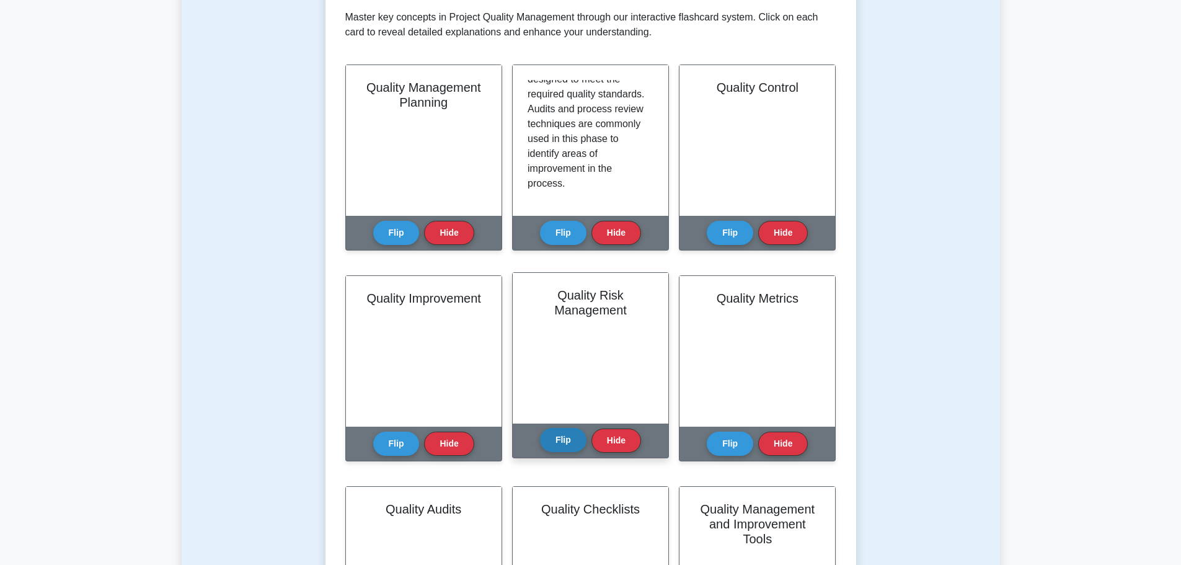
click at [549, 441] on button "Flip" at bounding box center [563, 440] width 47 height 24
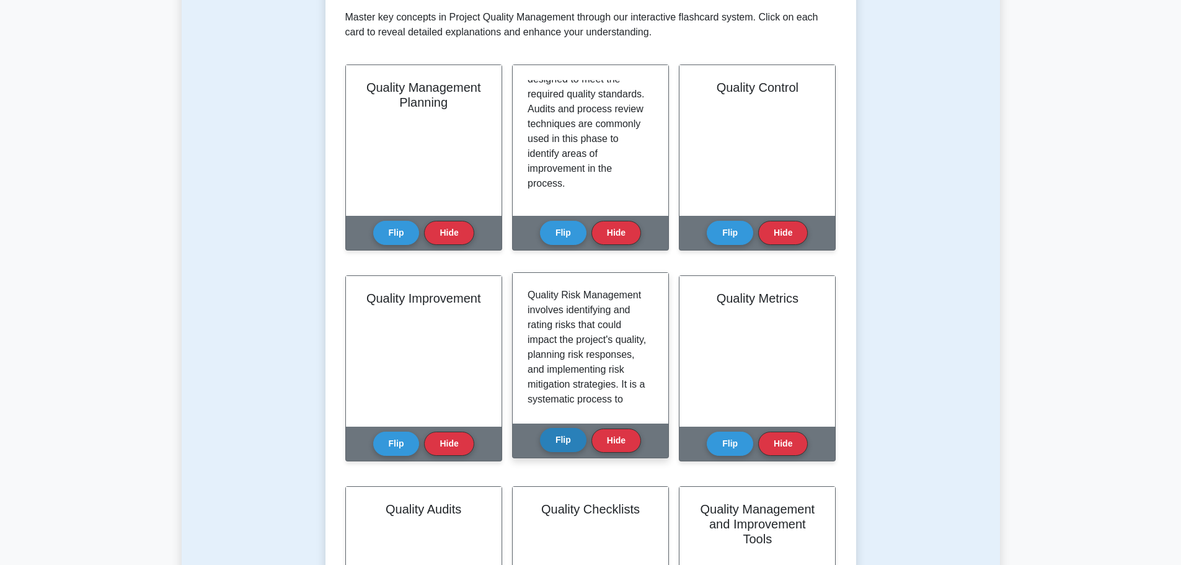
click at [549, 441] on button "Flip" at bounding box center [563, 440] width 47 height 24
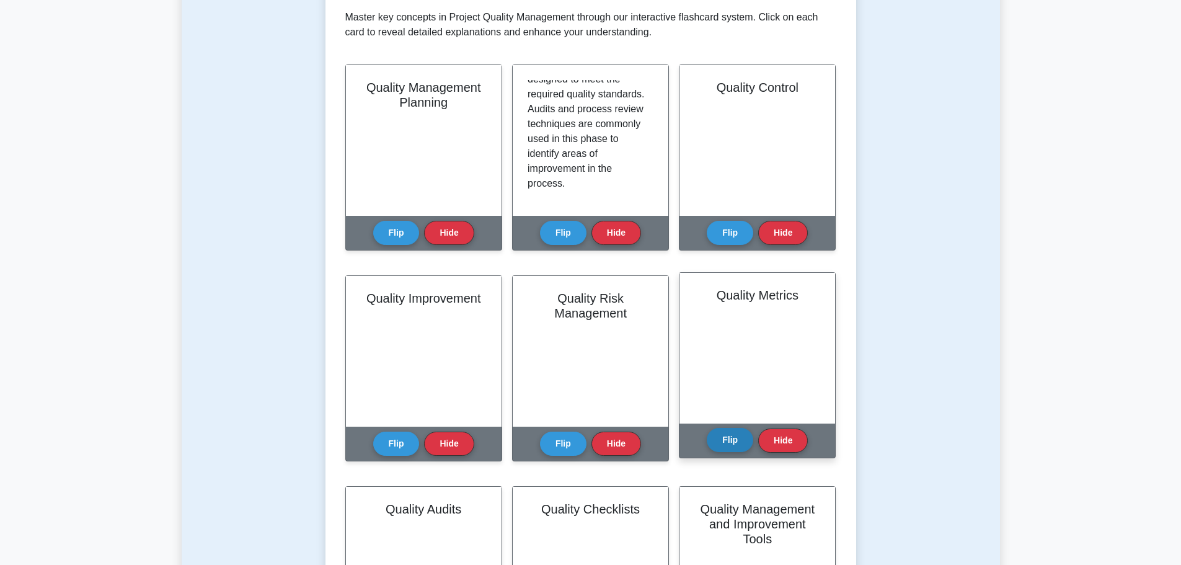
click at [740, 447] on button "Flip" at bounding box center [730, 440] width 47 height 24
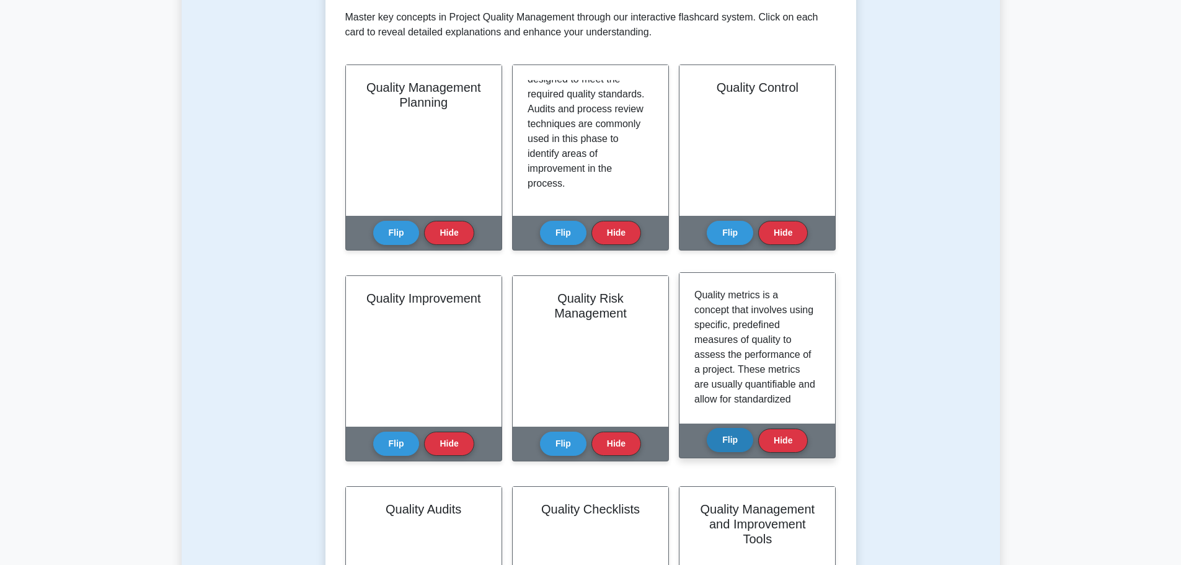
click at [740, 447] on button "Flip" at bounding box center [730, 440] width 47 height 24
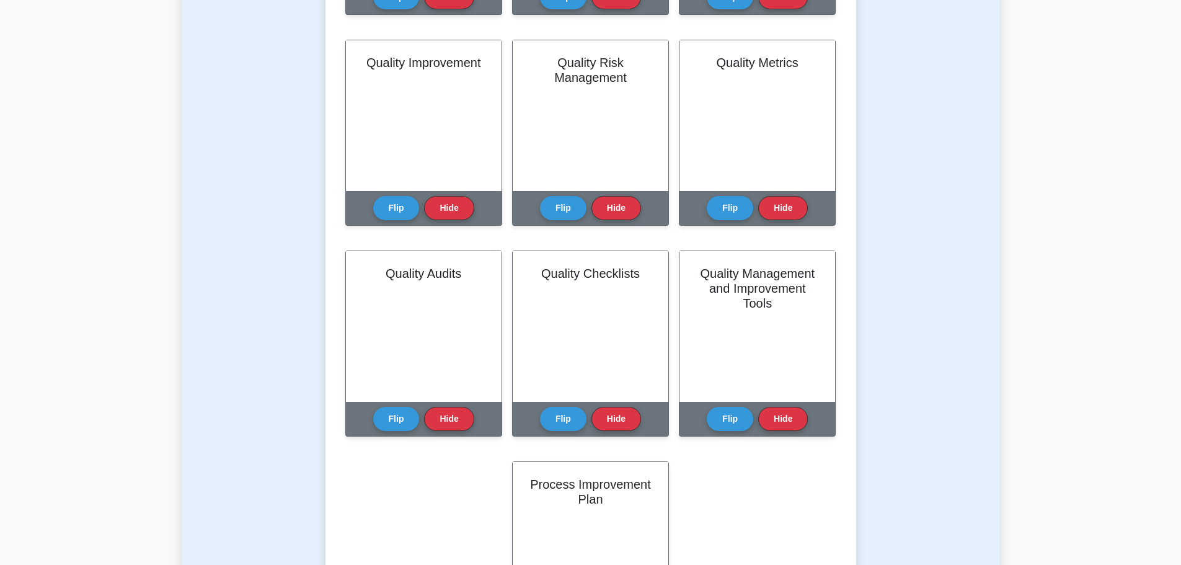
scroll to position [558, 0]
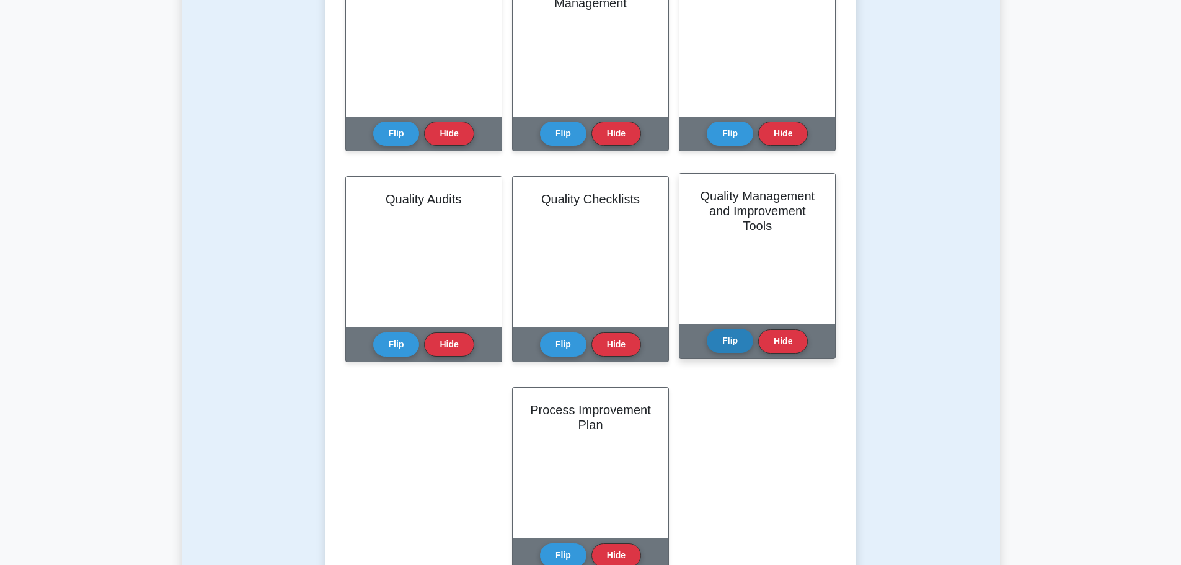
click at [723, 336] on button "Flip" at bounding box center [730, 341] width 47 height 24
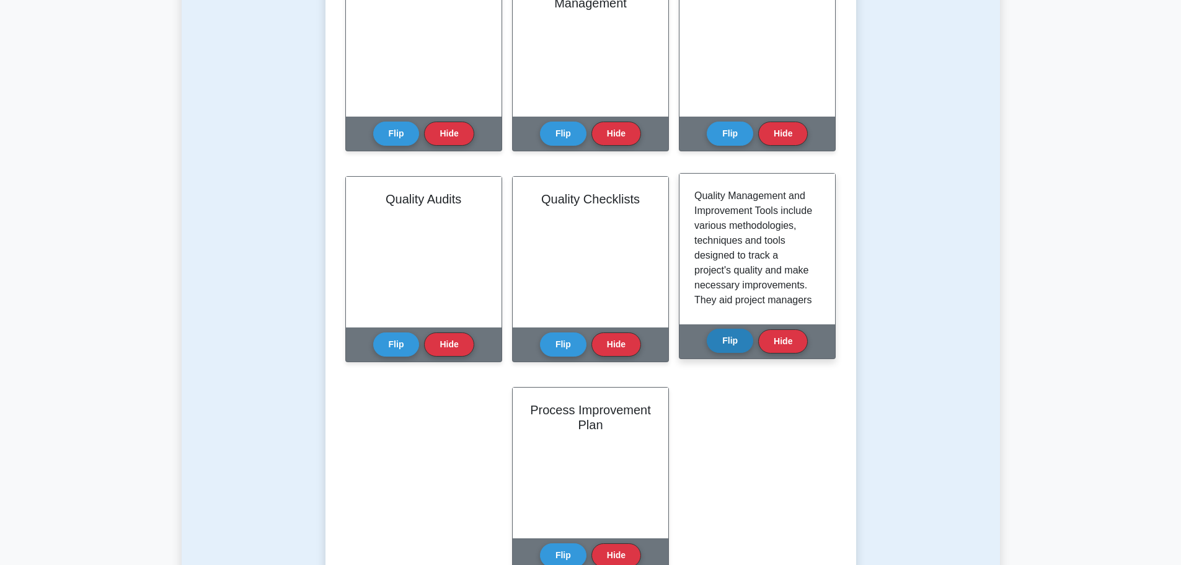
click at [723, 336] on button "Flip" at bounding box center [730, 341] width 47 height 24
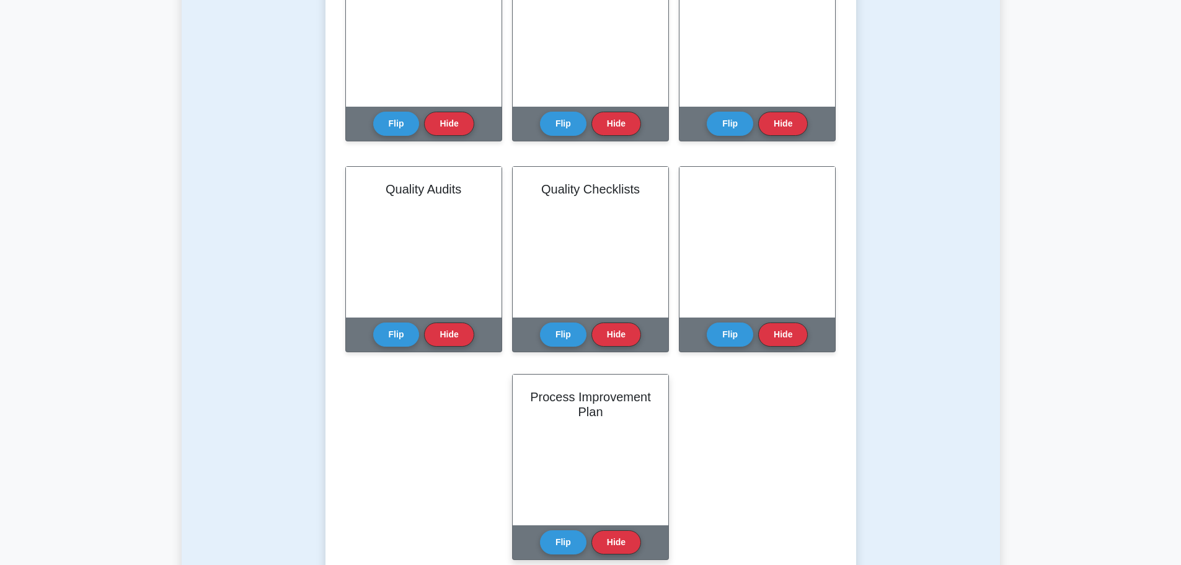
scroll to position [682, 0]
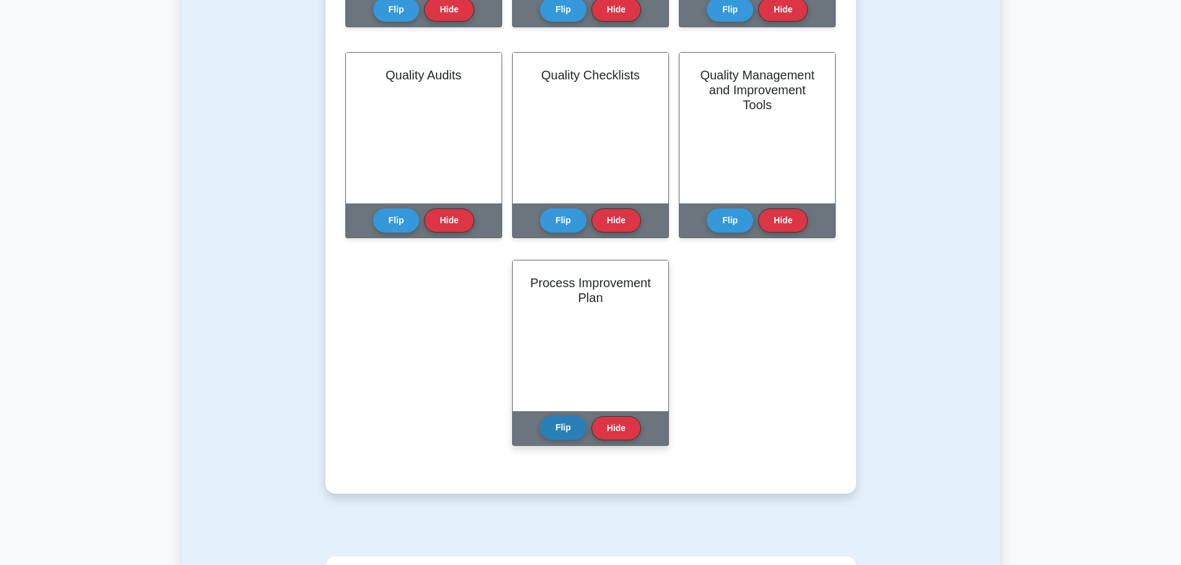
click at [564, 435] on button "Flip" at bounding box center [563, 428] width 47 height 24
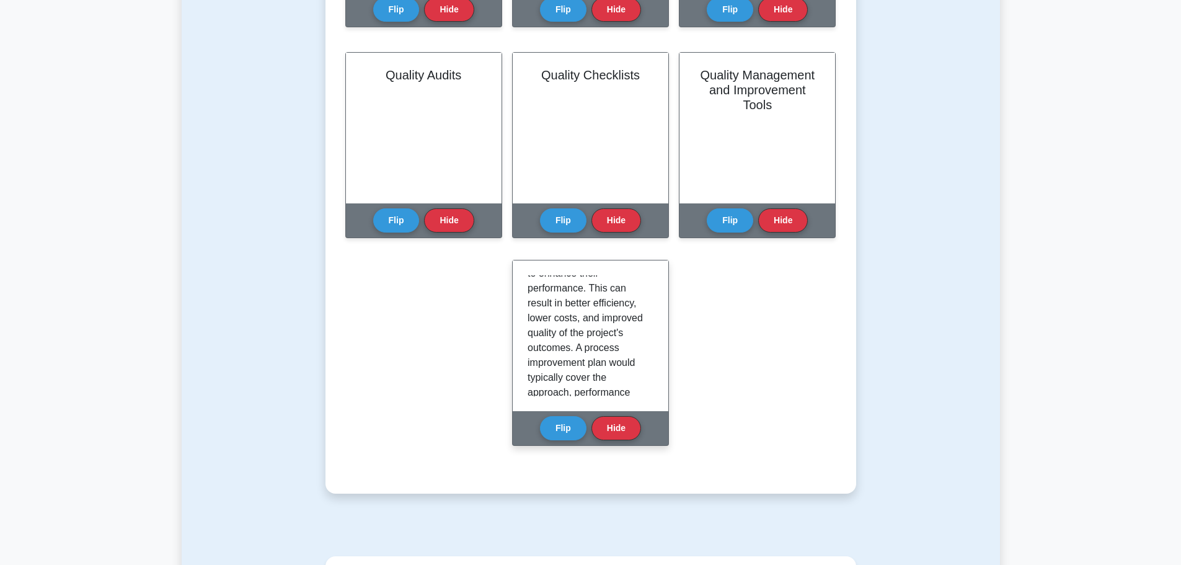
scroll to position [124, 0]
click at [554, 425] on button "Flip" at bounding box center [563, 428] width 47 height 24
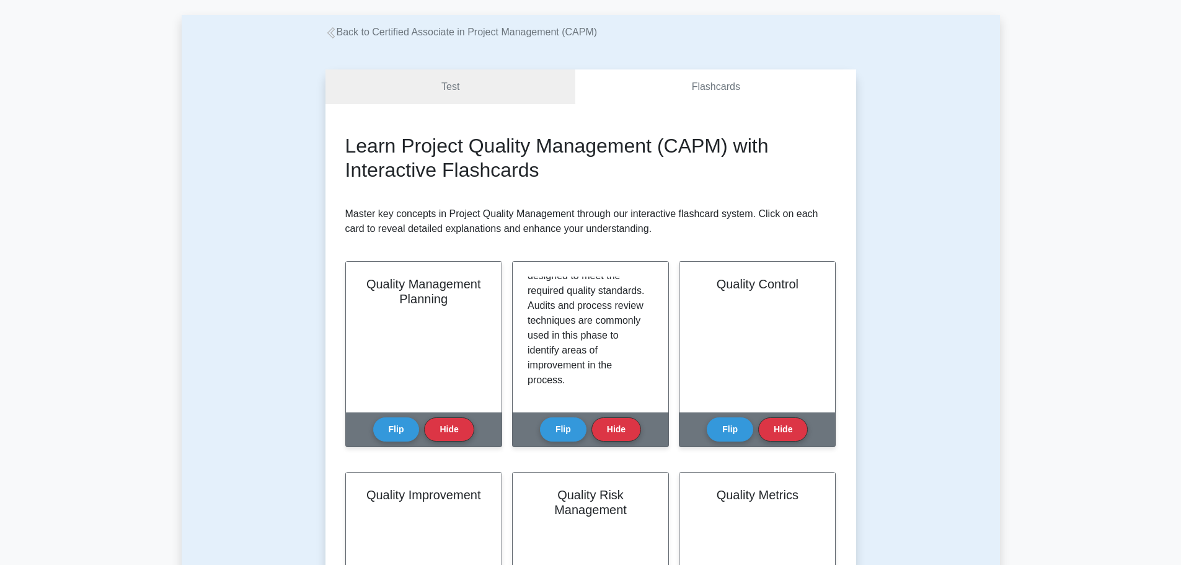
scroll to position [0, 0]
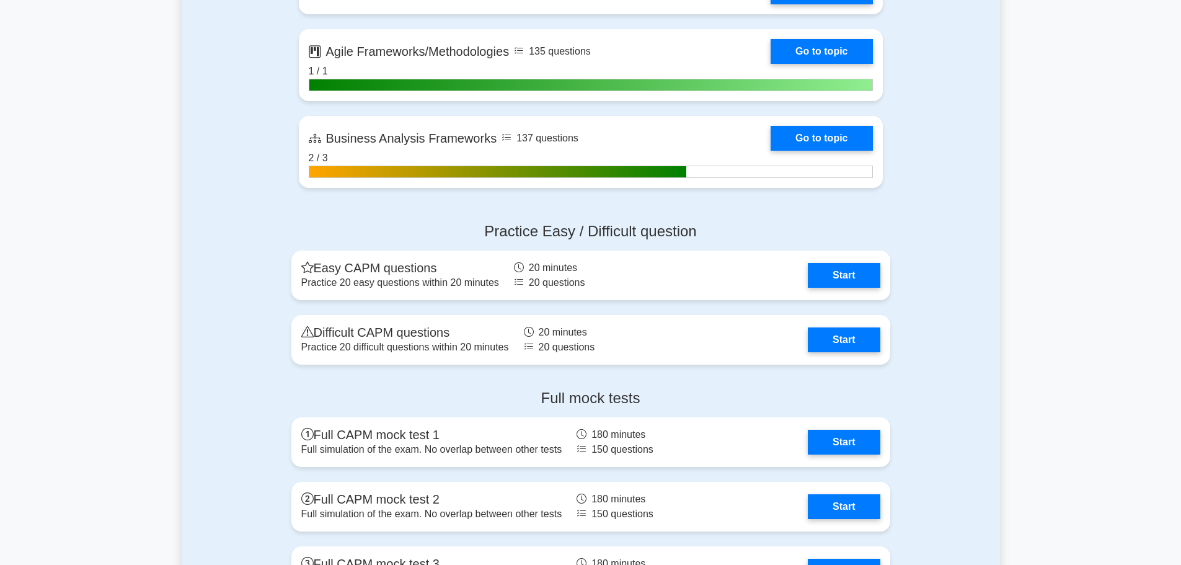
scroll to position [3346, 0]
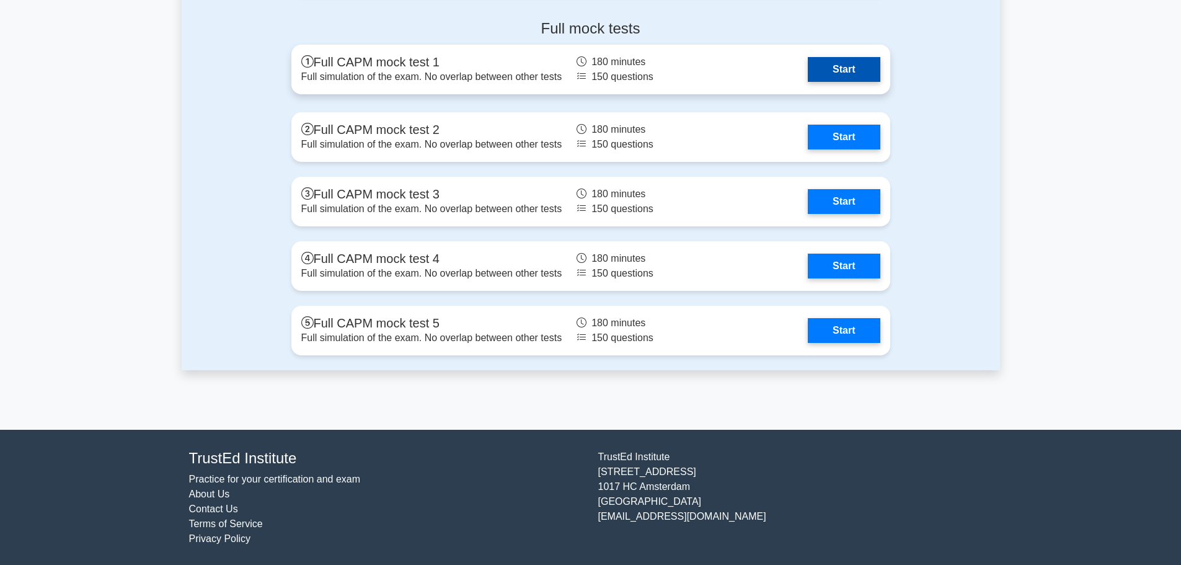
click at [808, 64] on link "Start" at bounding box center [844, 69] width 72 height 25
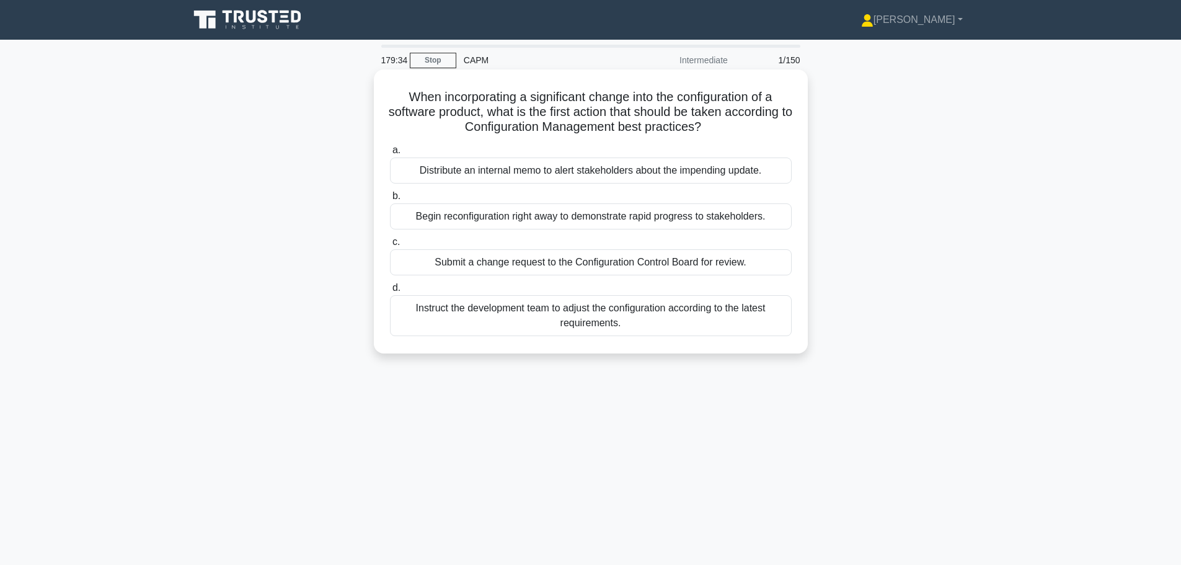
click at [479, 262] on div "Submit a change request to the Configuration Control Board for review." at bounding box center [591, 262] width 402 height 26
click at [390, 246] on input "c. Submit a change request to the Configuration Control Board for review." at bounding box center [390, 242] width 0 height 8
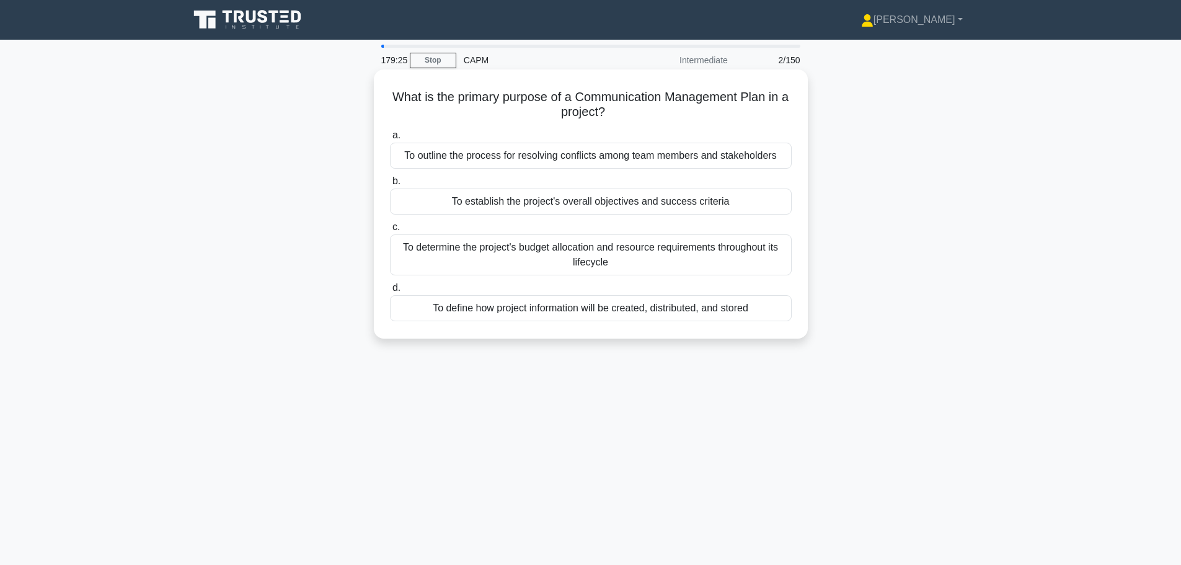
click at [451, 159] on div "To outline the process for resolving conflicts among team members and stakehold…" at bounding box center [591, 156] width 402 height 26
click at [390, 140] on input "a. To outline the process for resolving conflicts among team members and stakeh…" at bounding box center [390, 135] width 0 height 8
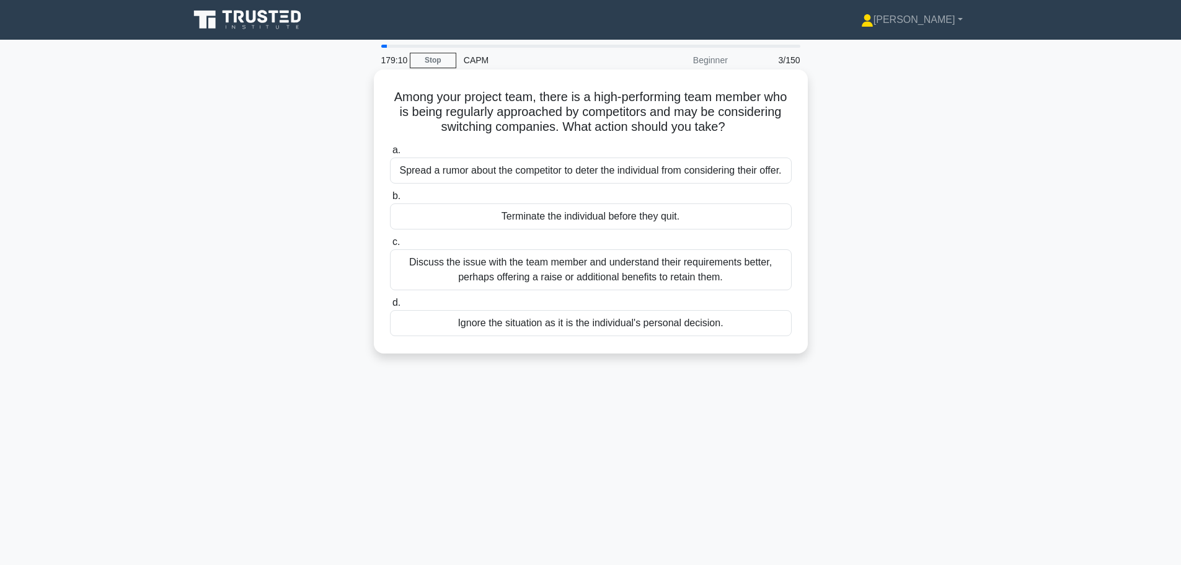
click at [626, 264] on div "Discuss the issue with the team member and understand their requirements better…" at bounding box center [591, 269] width 402 height 41
click at [390, 246] on input "c. Discuss the issue with the team member and understand their requirements bet…" at bounding box center [390, 242] width 0 height 8
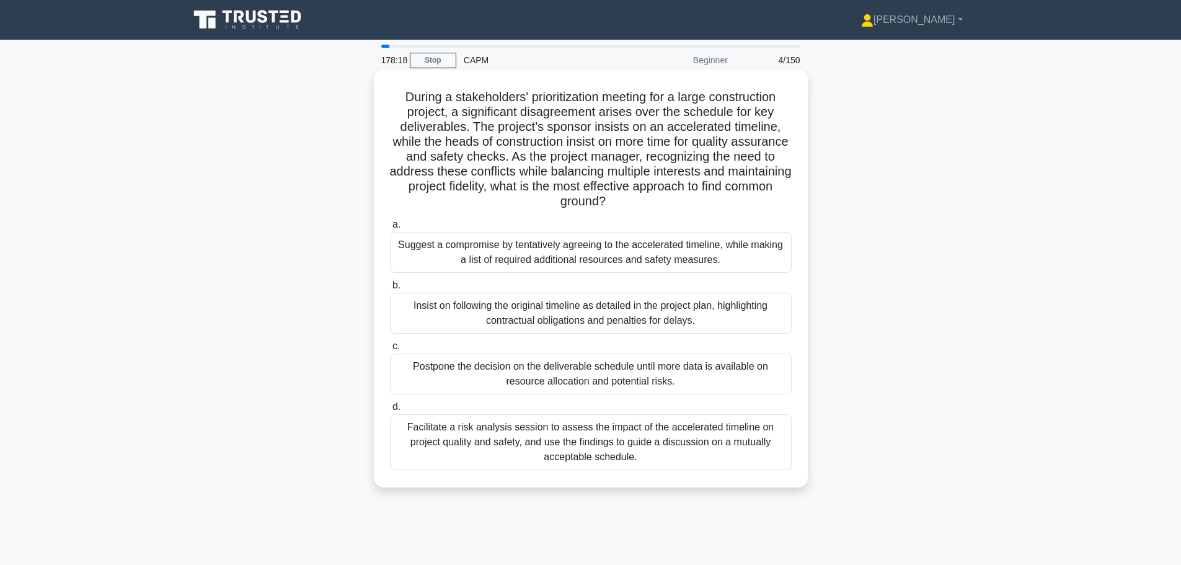
drag, startPoint x: 638, startPoint y: 199, endPoint x: 399, endPoint y: 107, distance: 255.8
click at [401, 109] on h5 "During a stakeholders' prioritization meeting for a large construction project,…" at bounding box center [591, 149] width 404 height 120
drag, startPoint x: 394, startPoint y: 96, endPoint x: 768, endPoint y: 456, distance: 519.8
click at [768, 456] on div "During a stakeholders' prioritization meeting for a large construction project,…" at bounding box center [591, 278] width 424 height 408
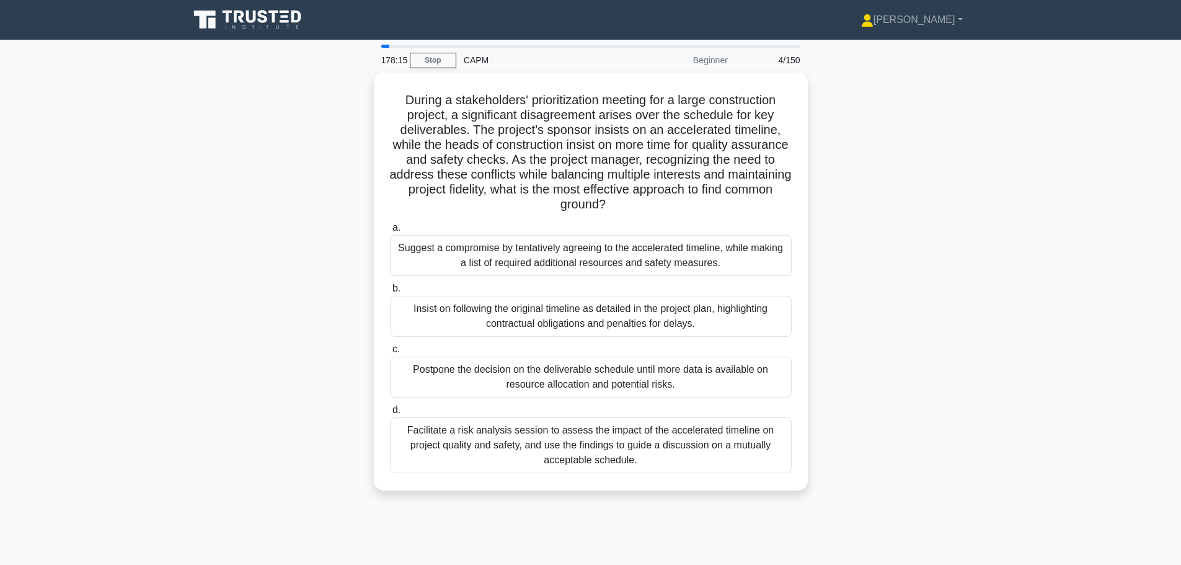
copy div "During a stakeholders' prioritization meeting for a large construction project,…"
click at [231, 297] on div "During a stakeholders' prioritization meeting for a large construction project,…" at bounding box center [591, 289] width 819 height 433
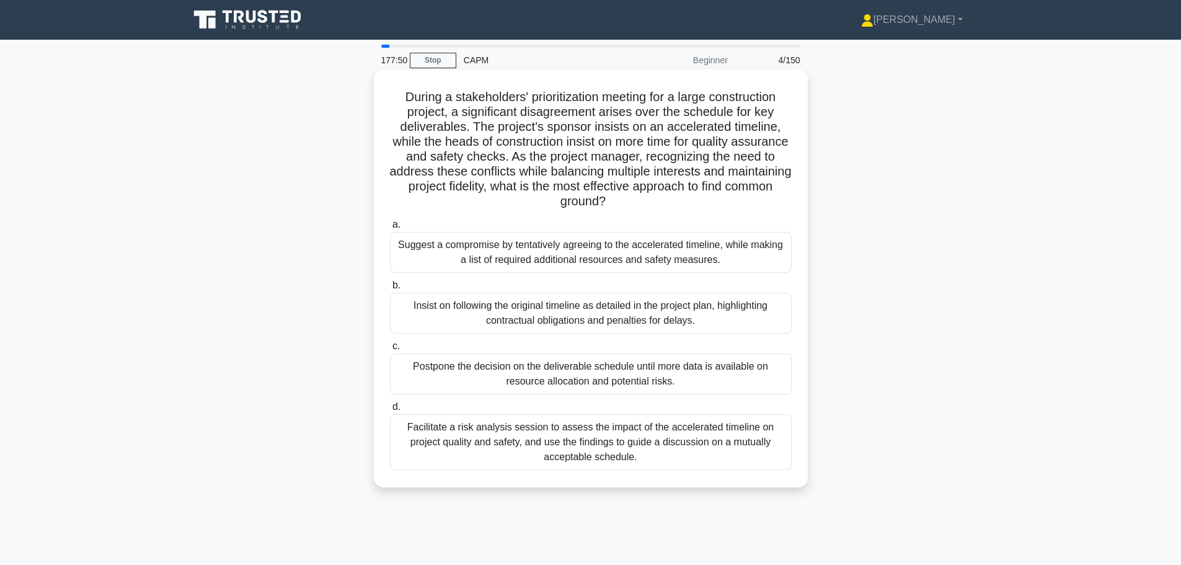
click at [590, 457] on div "Facilitate a risk analysis session to assess the impact of the accelerated time…" at bounding box center [591, 442] width 402 height 56
click at [390, 411] on input "d. Facilitate a risk analysis session to assess the impact of the accelerated t…" at bounding box center [390, 407] width 0 height 8
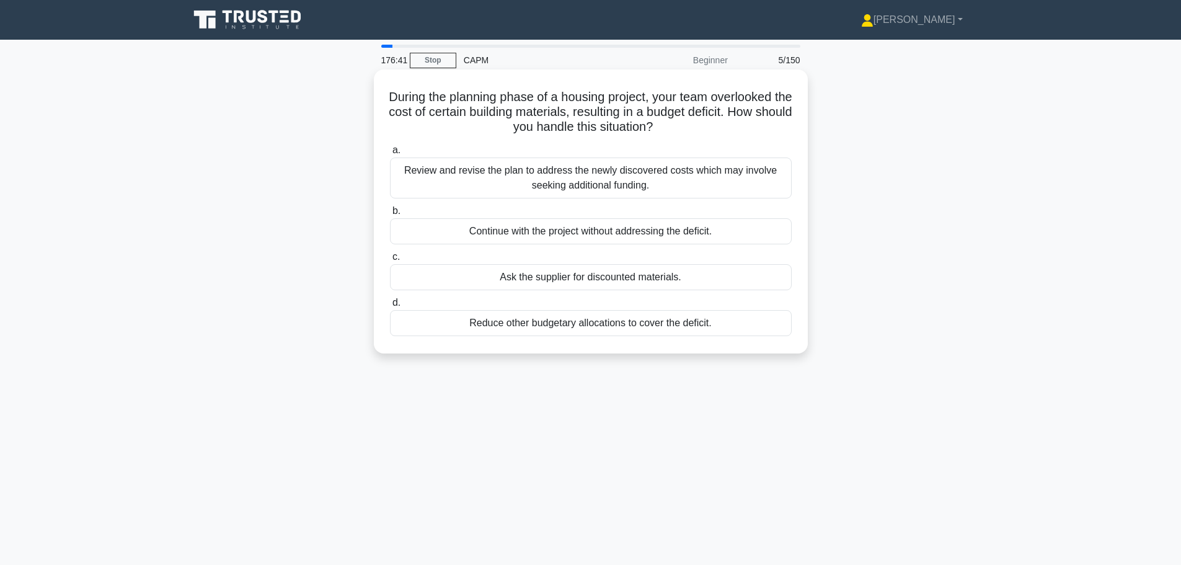
click at [676, 180] on div "Review and revise the plan to address the newly discovered costs which may invo…" at bounding box center [591, 178] width 402 height 41
click at [390, 154] on input "a. Review and revise the plan to address the newly discovered costs which may i…" at bounding box center [390, 150] width 0 height 8
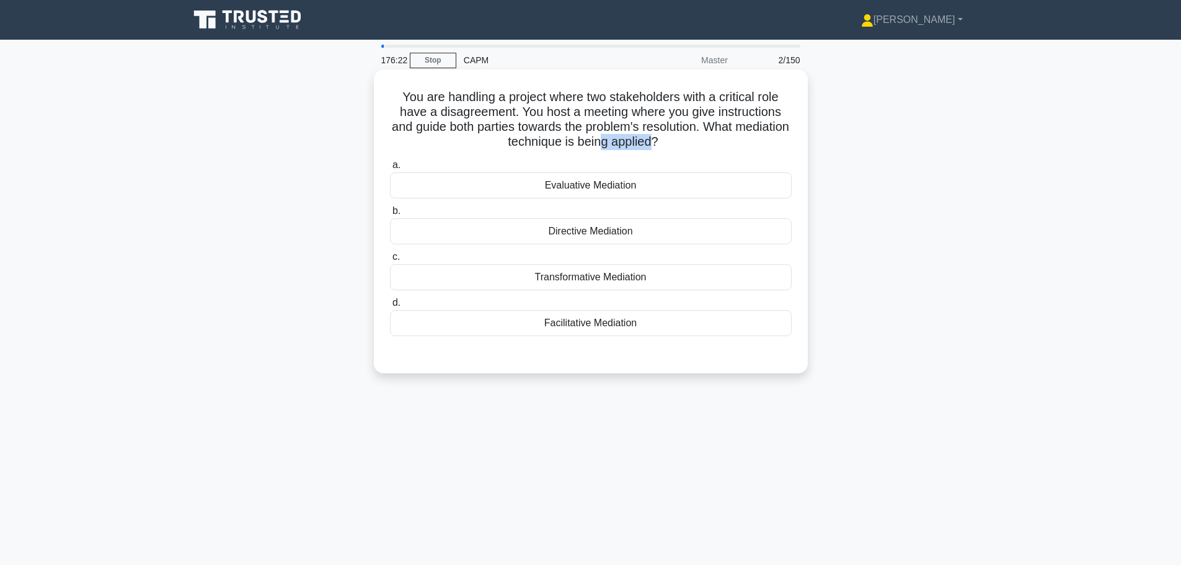
drag, startPoint x: 686, startPoint y: 141, endPoint x: 630, endPoint y: 136, distance: 56.0
click at [630, 136] on h5 "You are handling a project where two stakeholders with a critical role have a d…" at bounding box center [591, 119] width 404 height 61
drag, startPoint x: 698, startPoint y: 143, endPoint x: 397, endPoint y: 99, distance: 304.7
click at [397, 99] on h5 "You are handling a project where two stakeholders with a critical role have a d…" at bounding box center [591, 119] width 404 height 61
copy h5 "You are handling a project where two stakeholders with a critical role have a d…"
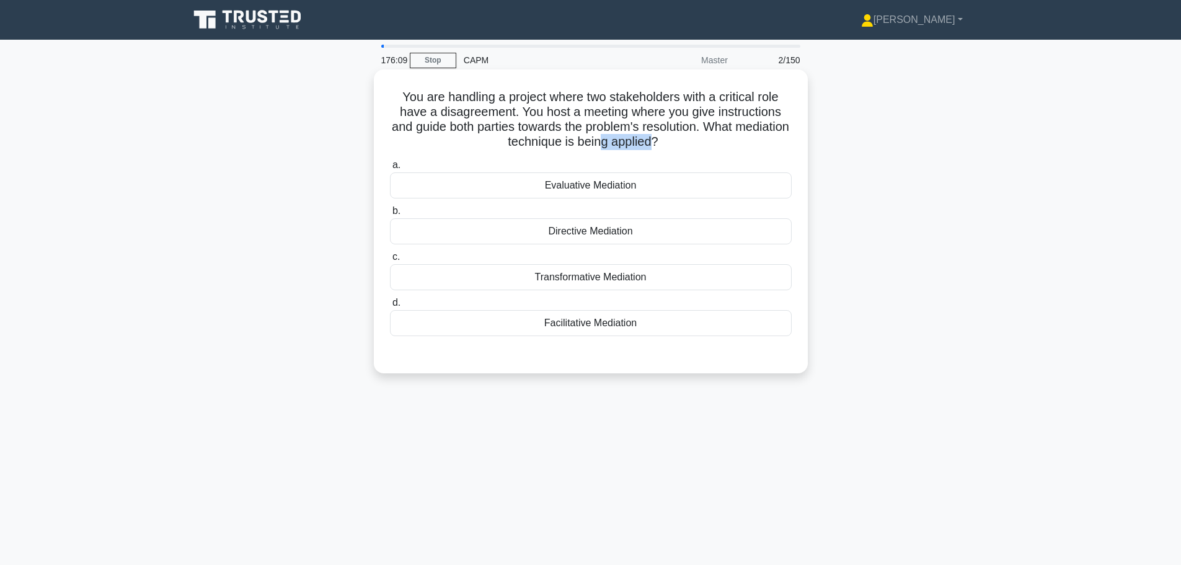
drag, startPoint x: 662, startPoint y: 327, endPoint x: 388, endPoint y: 81, distance: 368.0
click at [388, 81] on div "You are handling a project where two stakeholders with a critical role have a d…" at bounding box center [591, 221] width 424 height 294
copy div "You are handling a project where two stakeholders with a critical role have a d…"
click at [225, 309] on div "You are handling a project where two stakeholders with a critical role have a d…" at bounding box center [591, 232] width 819 height 319
click at [609, 231] on div "Directive Mediation" at bounding box center [591, 231] width 402 height 26
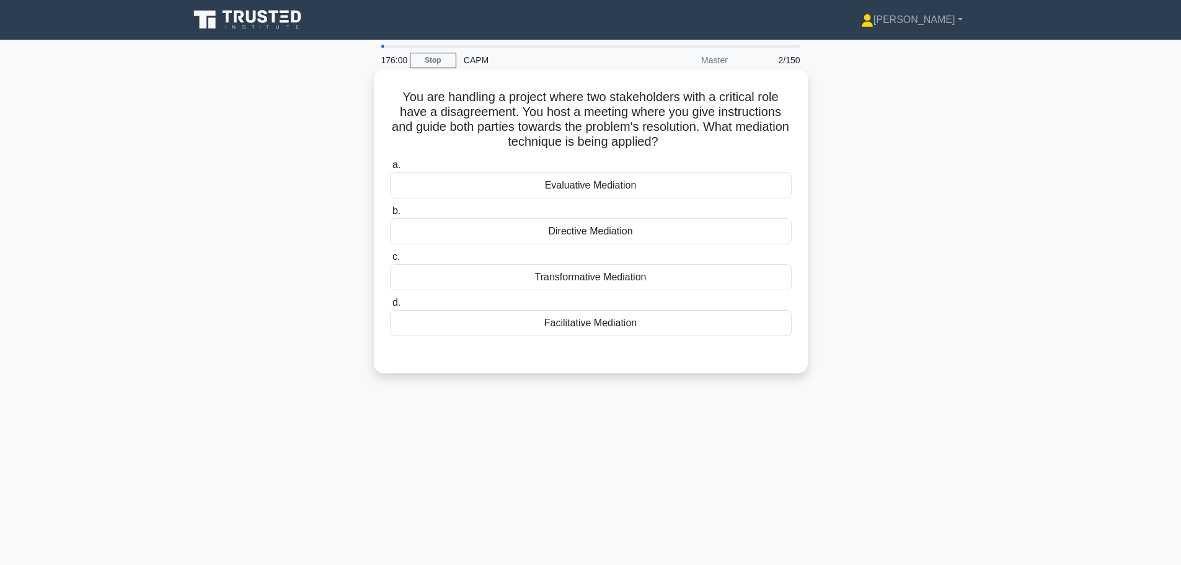
click at [390, 215] on input "b. Directive Mediation" at bounding box center [390, 211] width 0 height 8
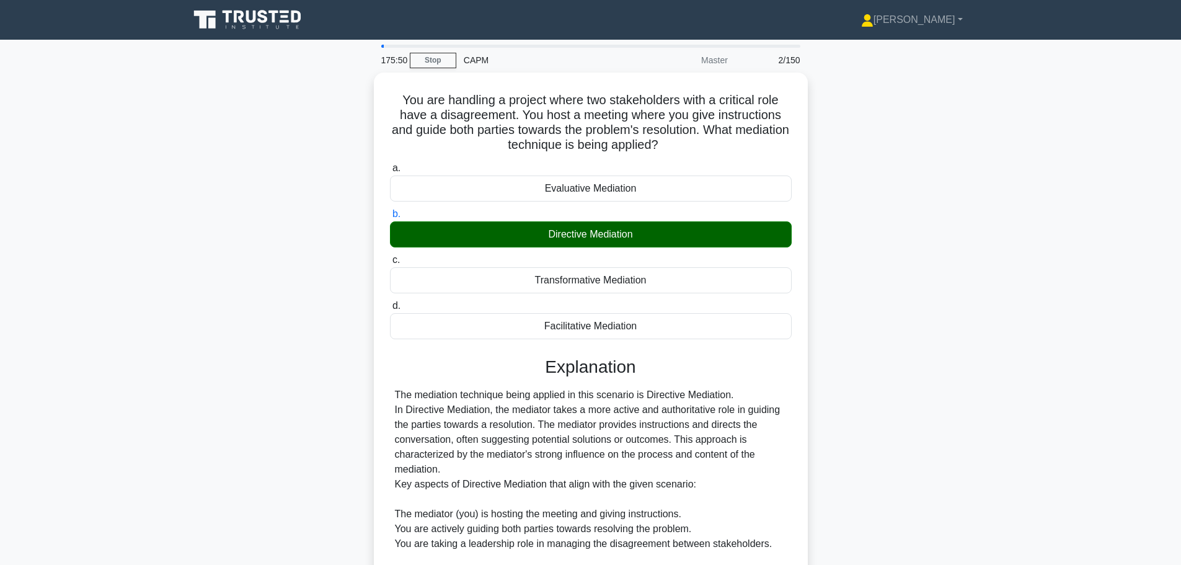
scroll to position [290, 0]
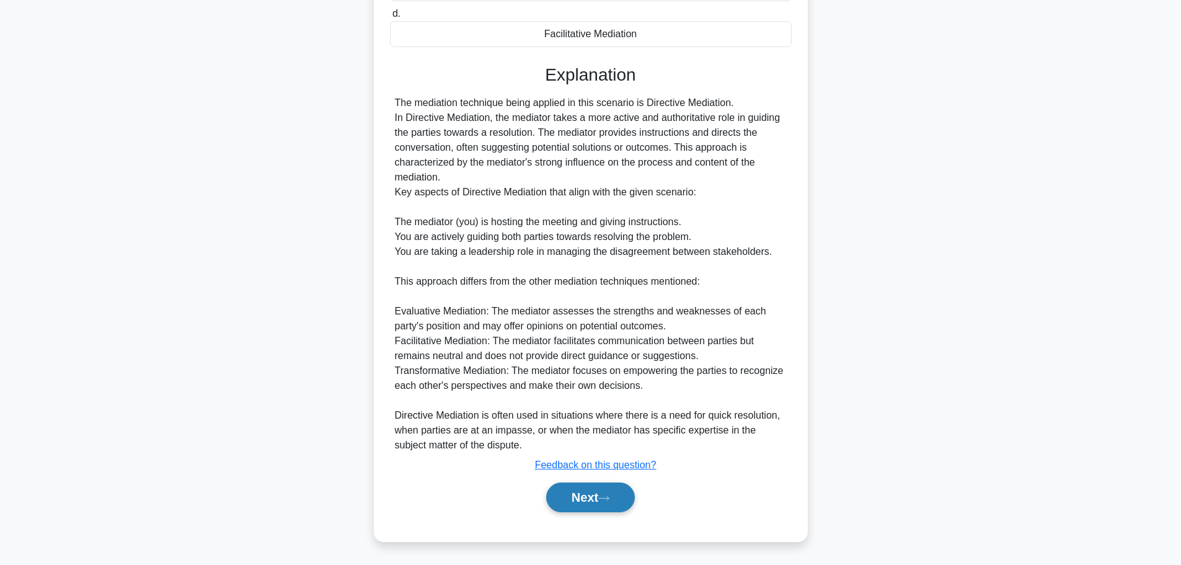
click at [580, 507] on button "Next" at bounding box center [590, 498] width 89 height 30
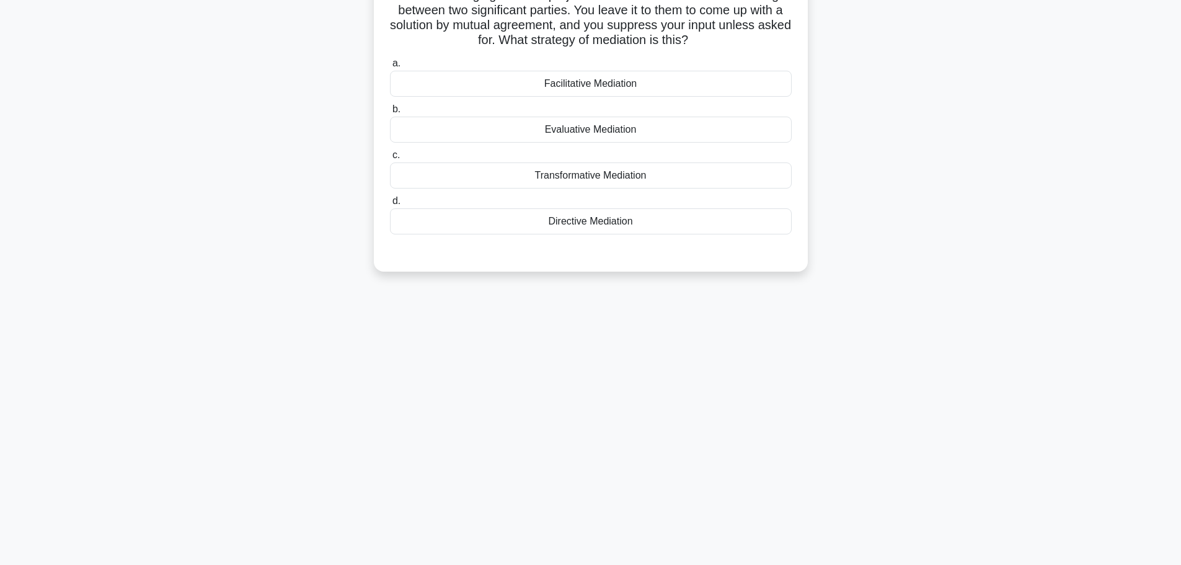
scroll to position [0, 0]
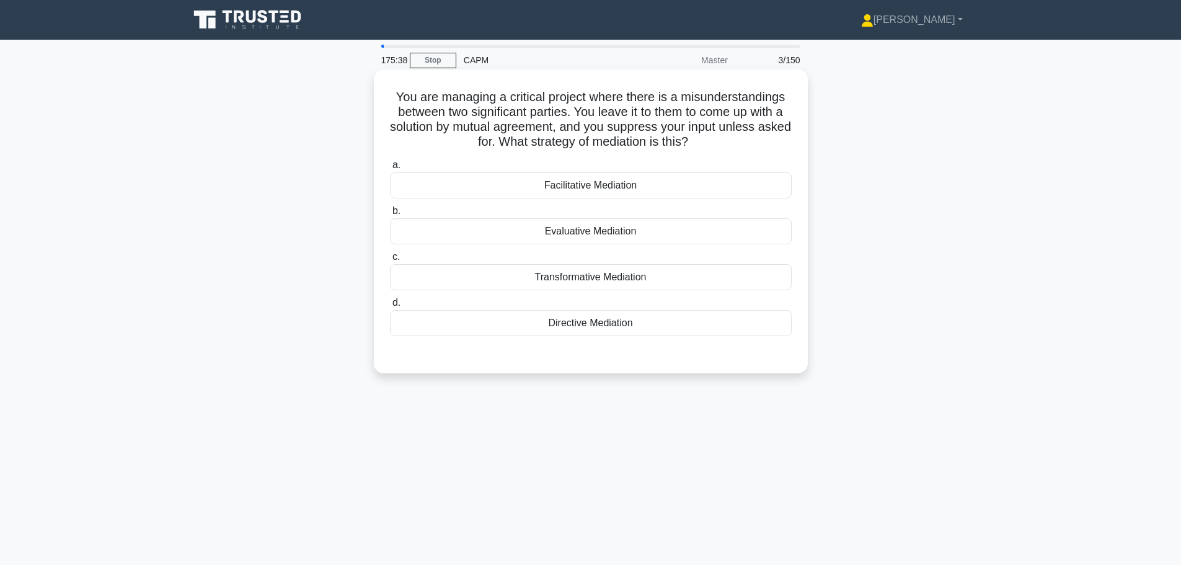
click at [567, 189] on div "Facilitative Mediation" at bounding box center [591, 185] width 402 height 26
click at [390, 169] on input "a. Facilitative Mediation" at bounding box center [390, 165] width 0 height 8
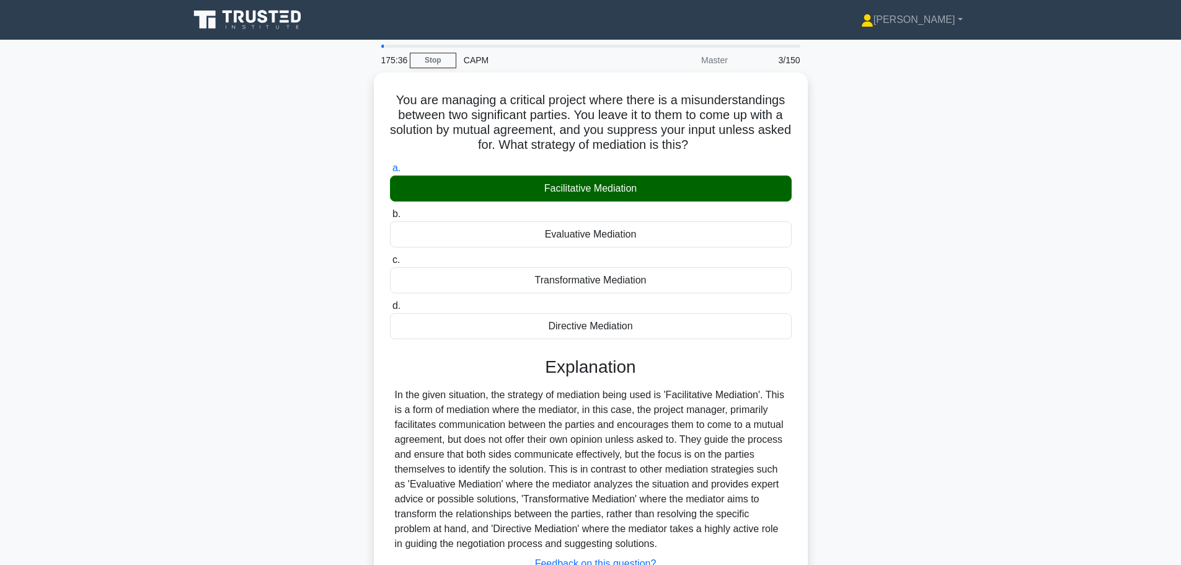
scroll to position [105, 0]
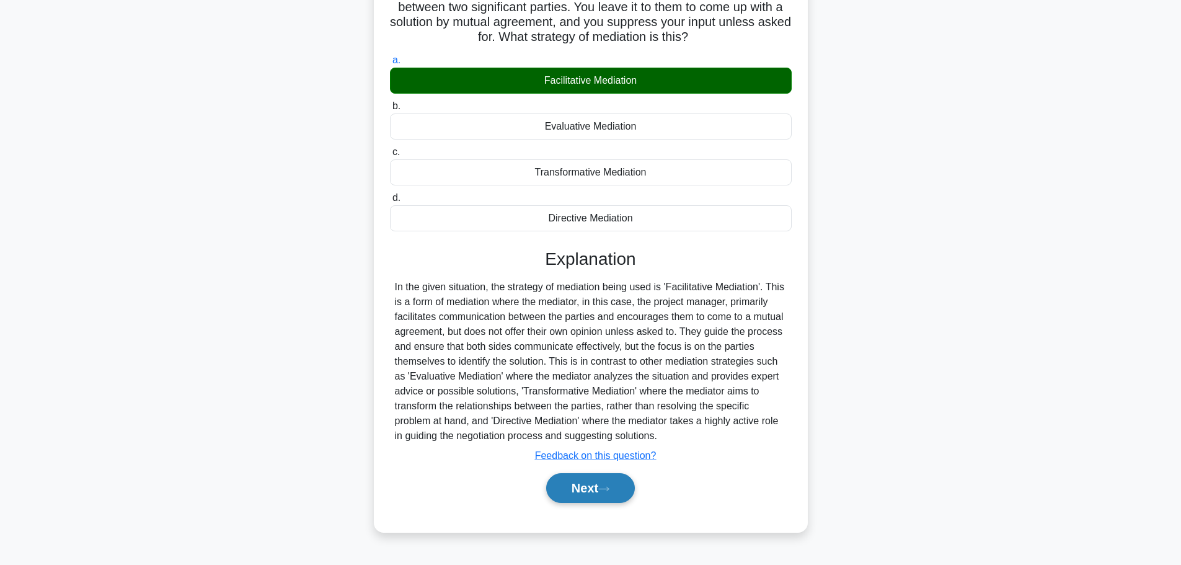
click at [563, 492] on button "Next" at bounding box center [590, 488] width 89 height 30
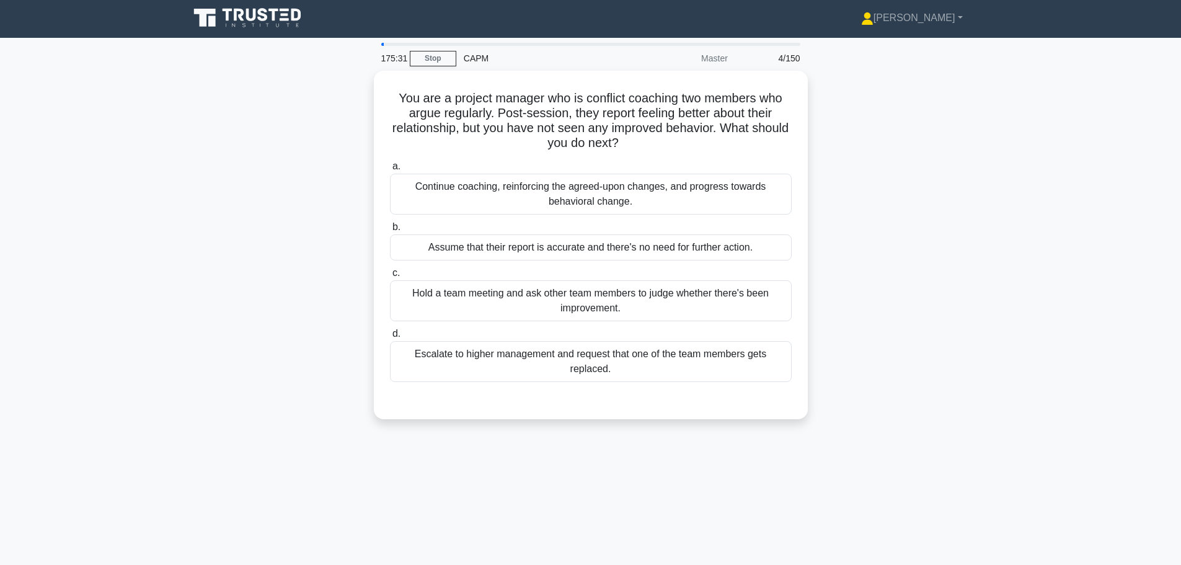
scroll to position [0, 0]
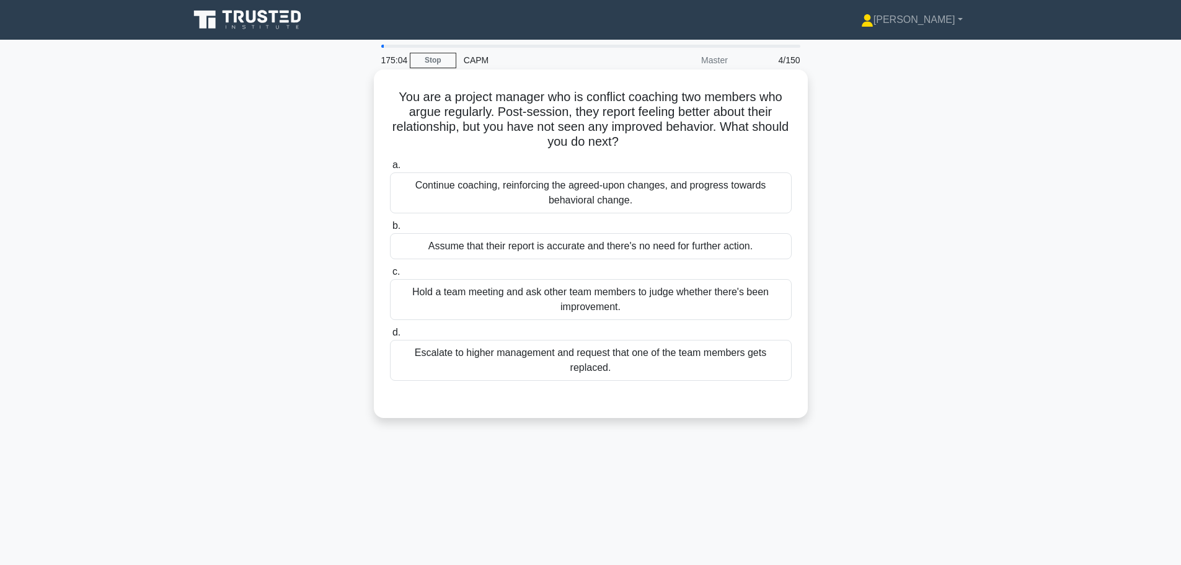
click at [714, 198] on div "Continue coaching, reinforcing the agreed-upon changes, and progress towards be…" at bounding box center [591, 192] width 402 height 41
click at [390, 169] on input "a. Continue coaching, reinforcing the agreed-upon changes, and progress towards…" at bounding box center [390, 165] width 0 height 8
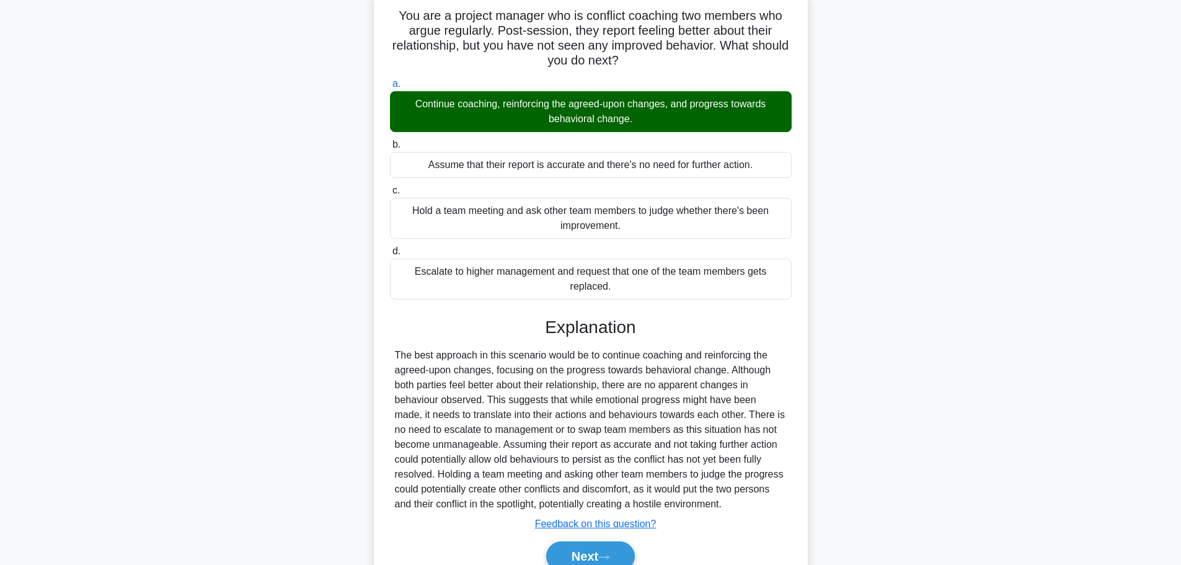
scroll to position [141, 0]
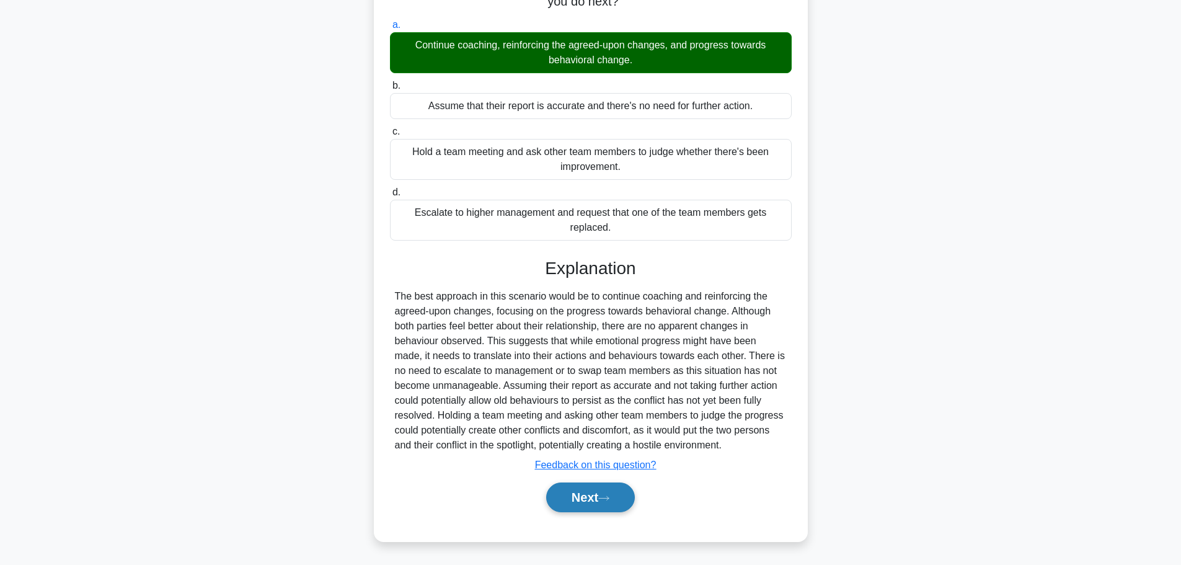
click at [585, 505] on button "Next" at bounding box center [590, 498] width 89 height 30
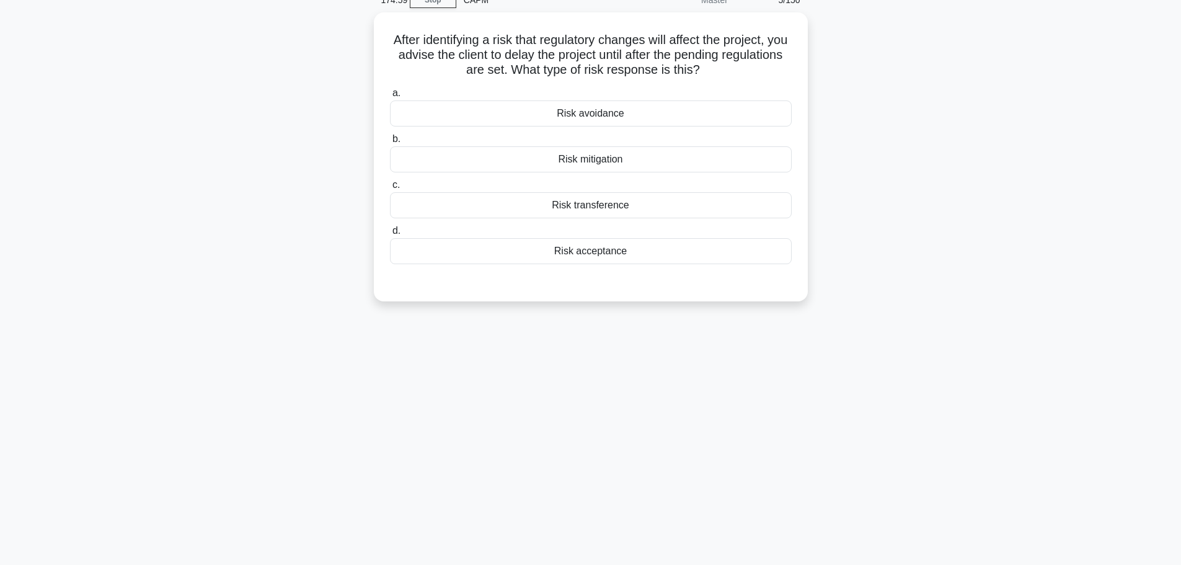
scroll to position [0, 0]
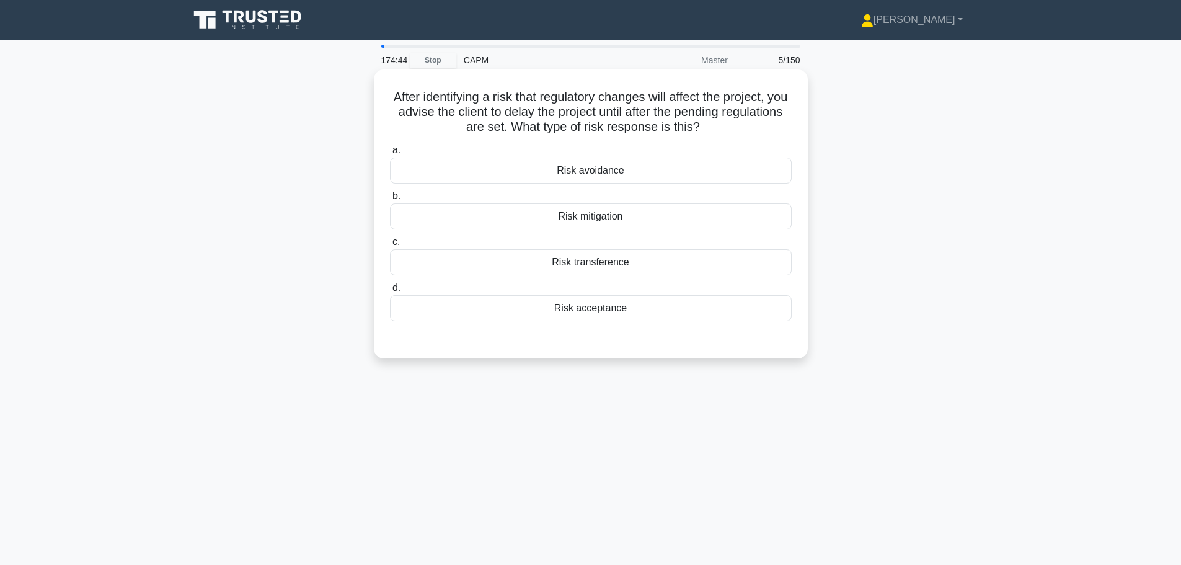
click at [597, 166] on div "Risk avoidance" at bounding box center [591, 171] width 402 height 26
click at [390, 154] on input "a. Risk avoidance" at bounding box center [390, 150] width 0 height 8
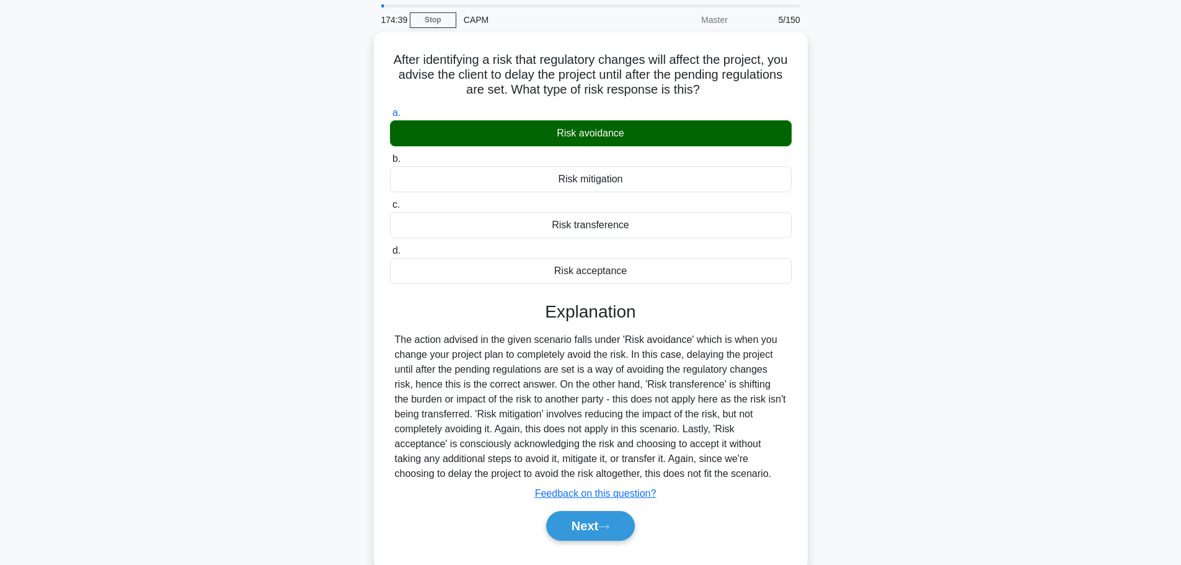
scroll to position [62, 0]
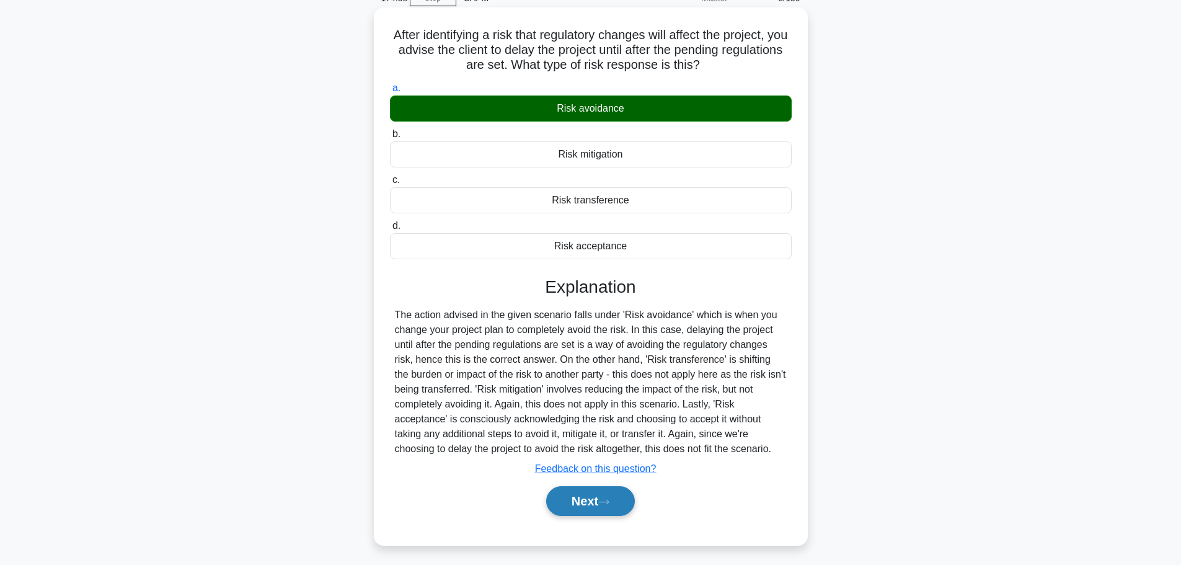
click at [580, 503] on button "Next" at bounding box center [590, 501] width 89 height 30
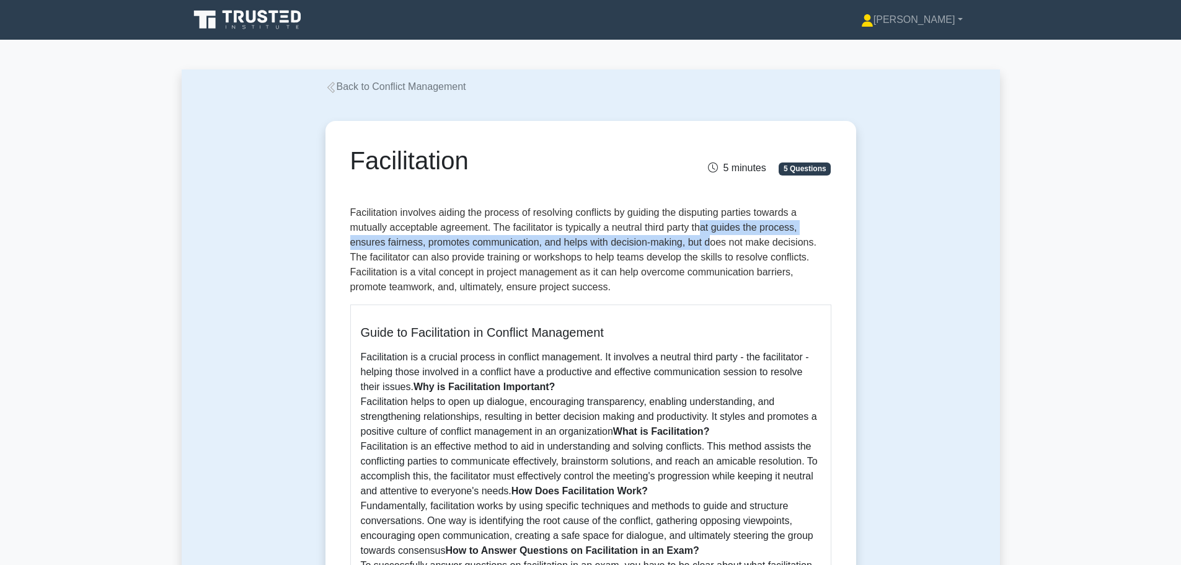
click at [699, 235] on p "Facilitation involves aiding the process of resolving conflicts by guiding the …" at bounding box center [590, 249] width 481 height 89
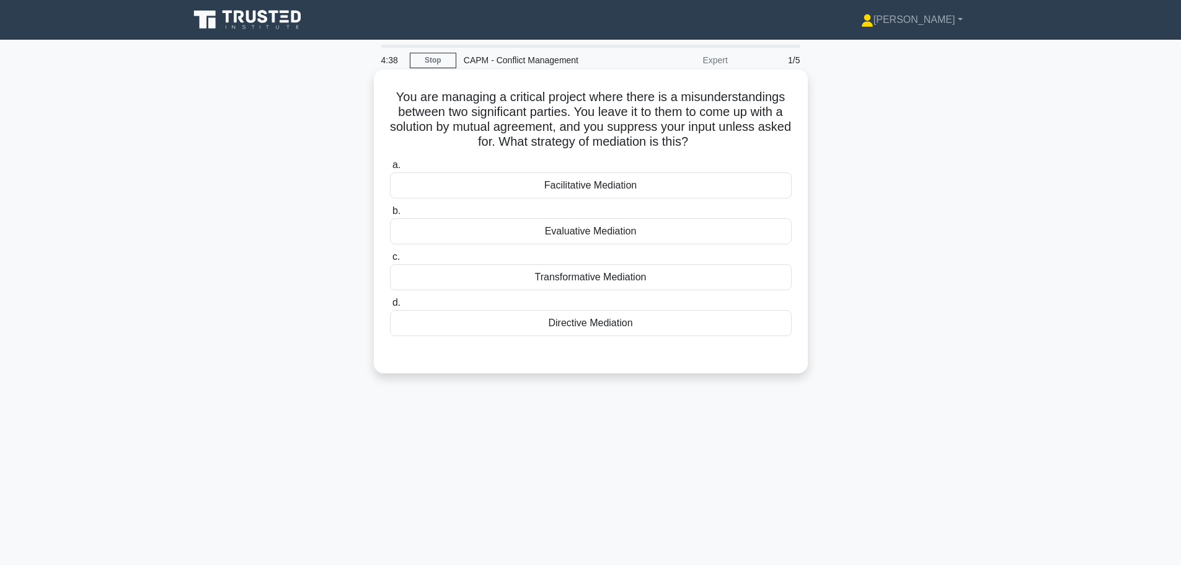
click at [587, 186] on div "Facilitative Mediation" at bounding box center [591, 185] width 402 height 26
click at [390, 169] on input "a. Facilitative Mediation" at bounding box center [390, 165] width 0 height 8
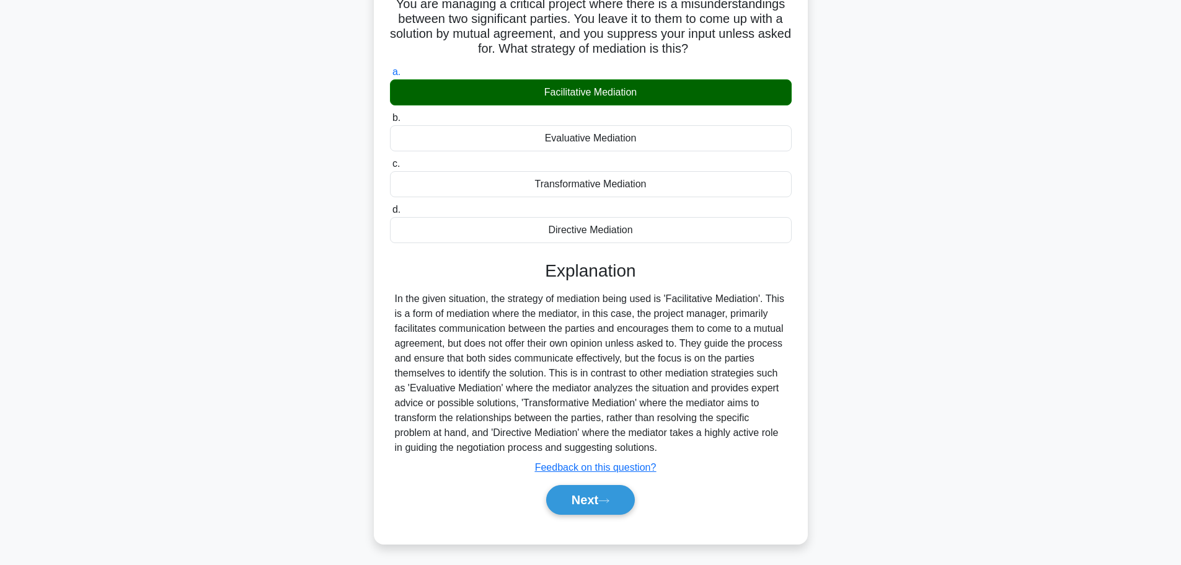
scroll to position [105, 0]
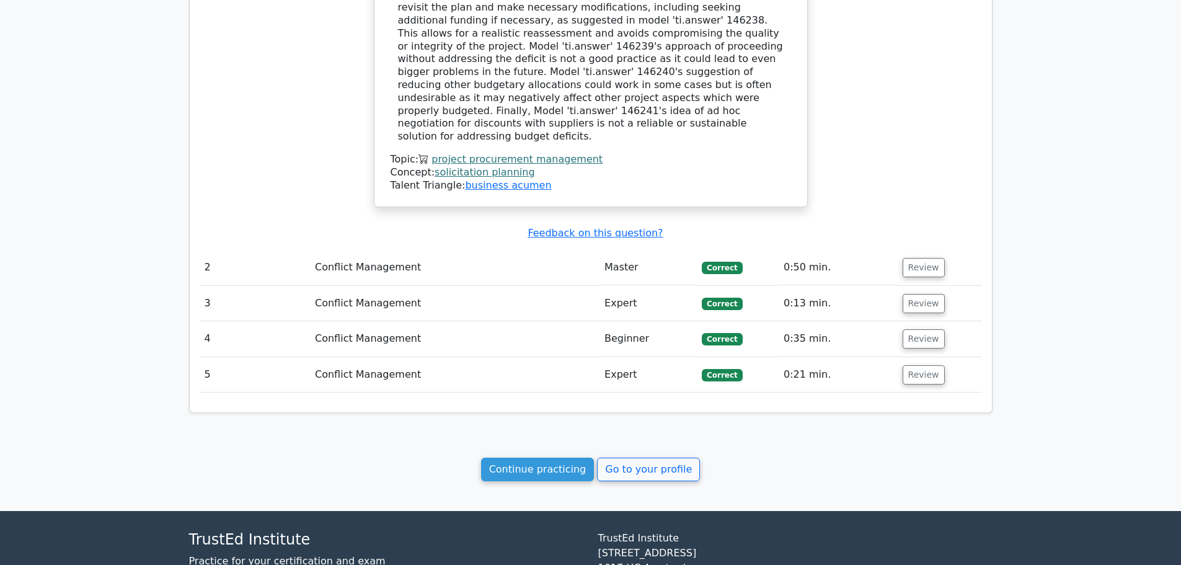
scroll to position [1070, 0]
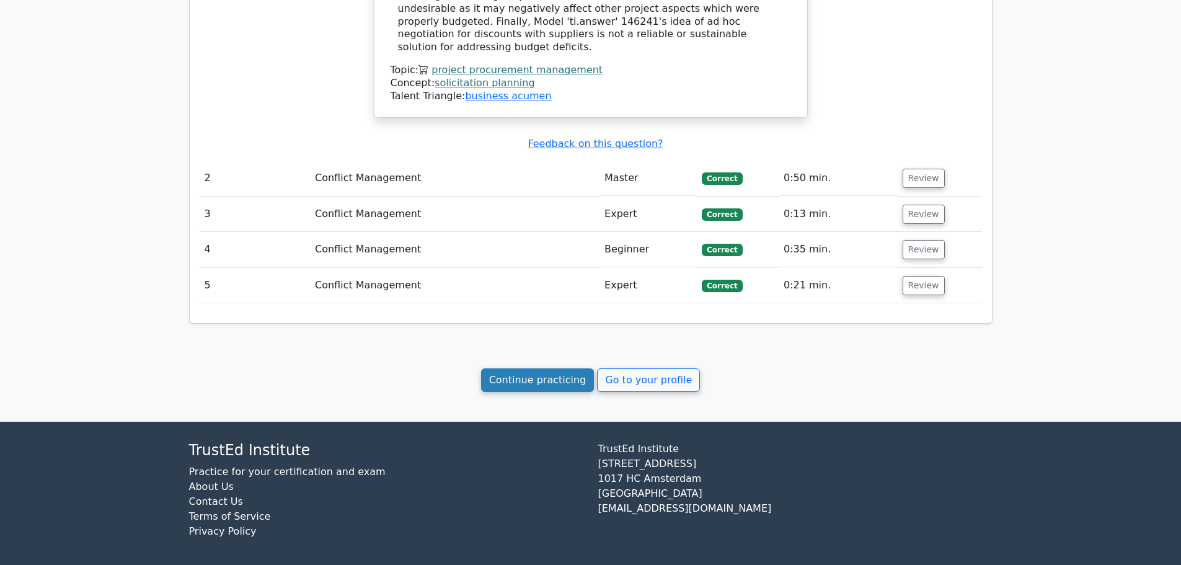
click at [556, 380] on link "Continue practicing" at bounding box center [537, 380] width 113 height 24
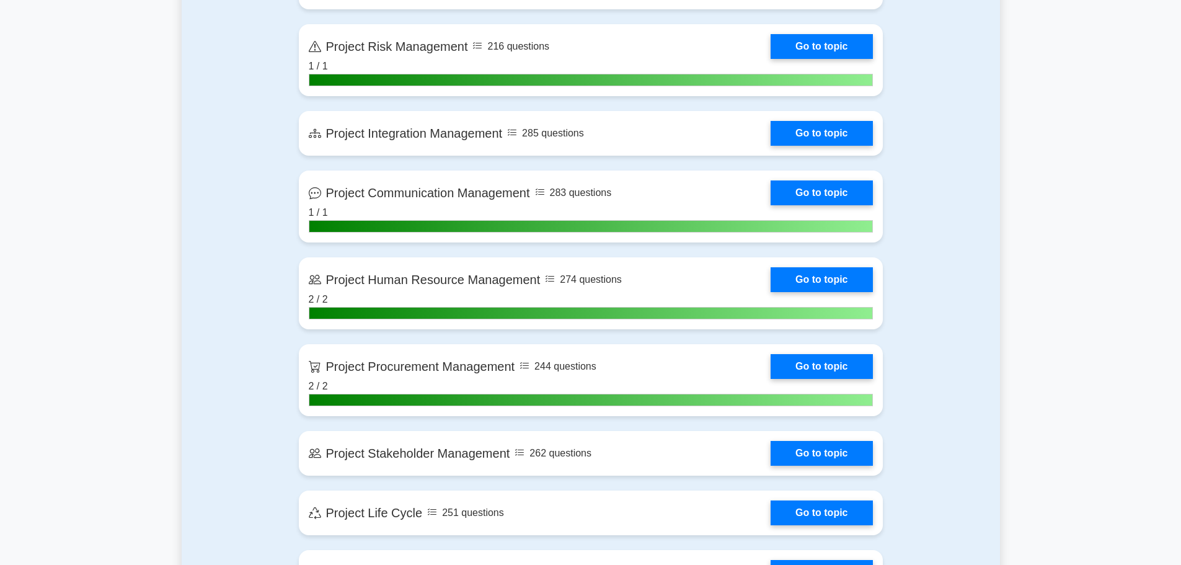
scroll to position [866, 0]
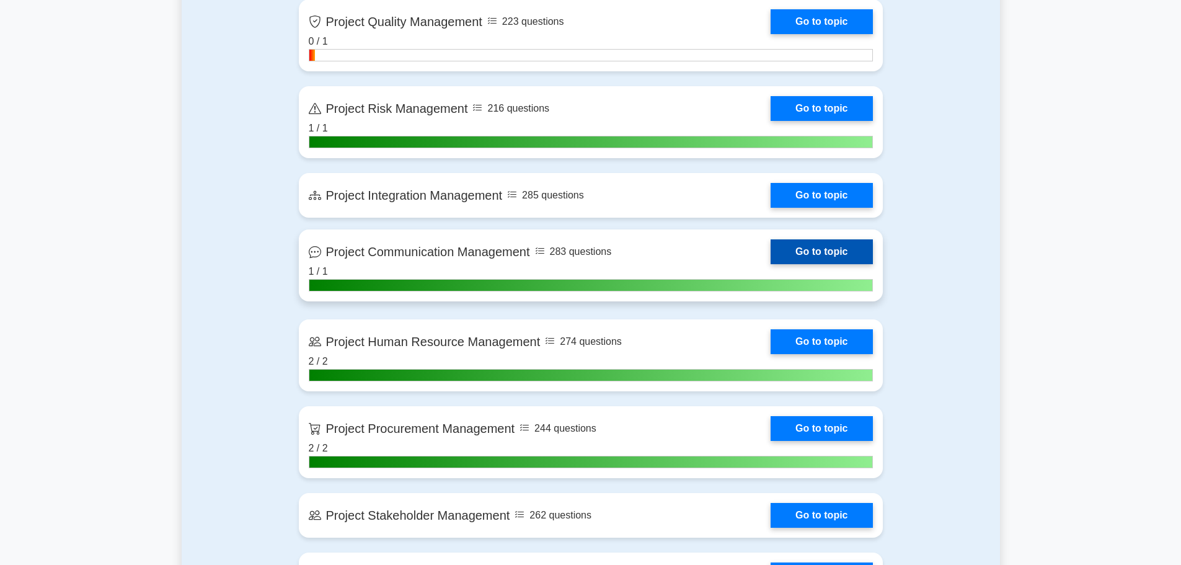
click at [771, 259] on link "Go to topic" at bounding box center [822, 251] width 102 height 25
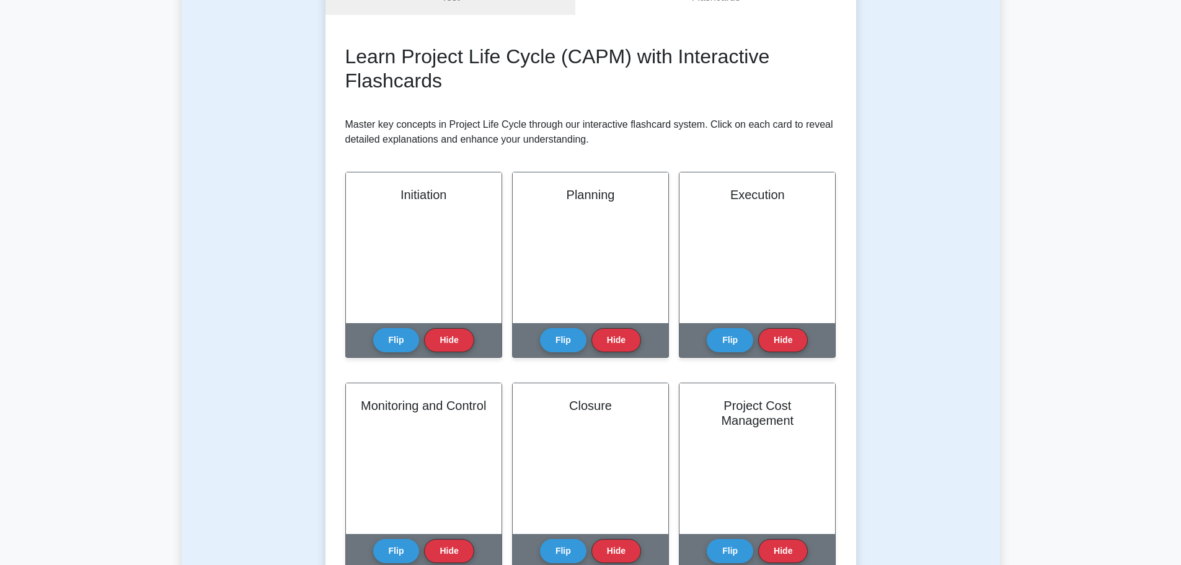
scroll to position [124, 0]
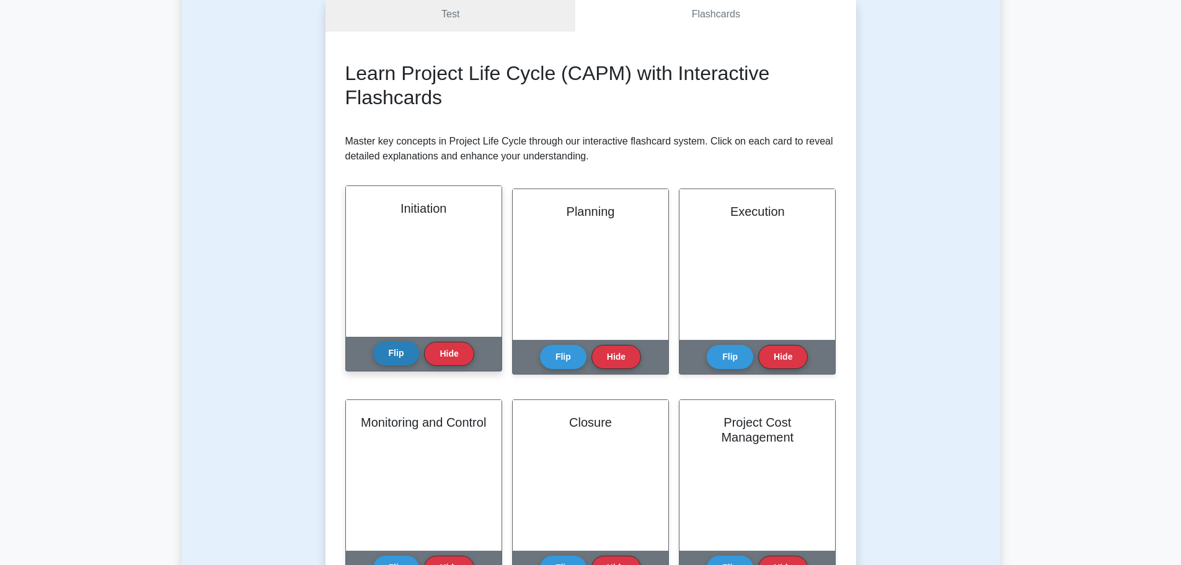
click at [402, 356] on button "Flip" at bounding box center [396, 353] width 47 height 24
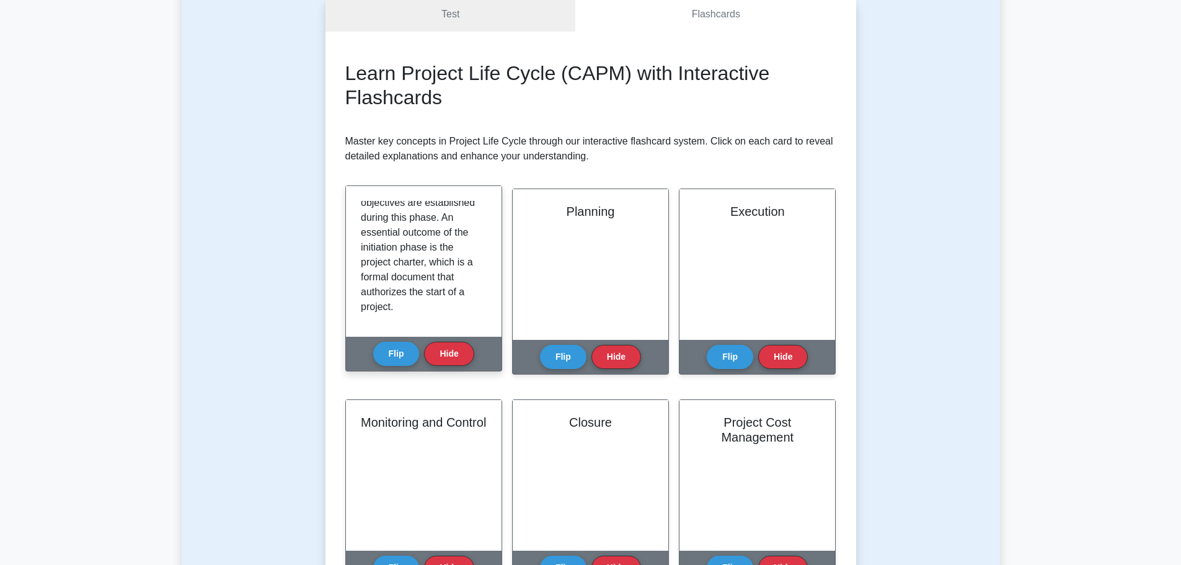
scroll to position [261, 0]
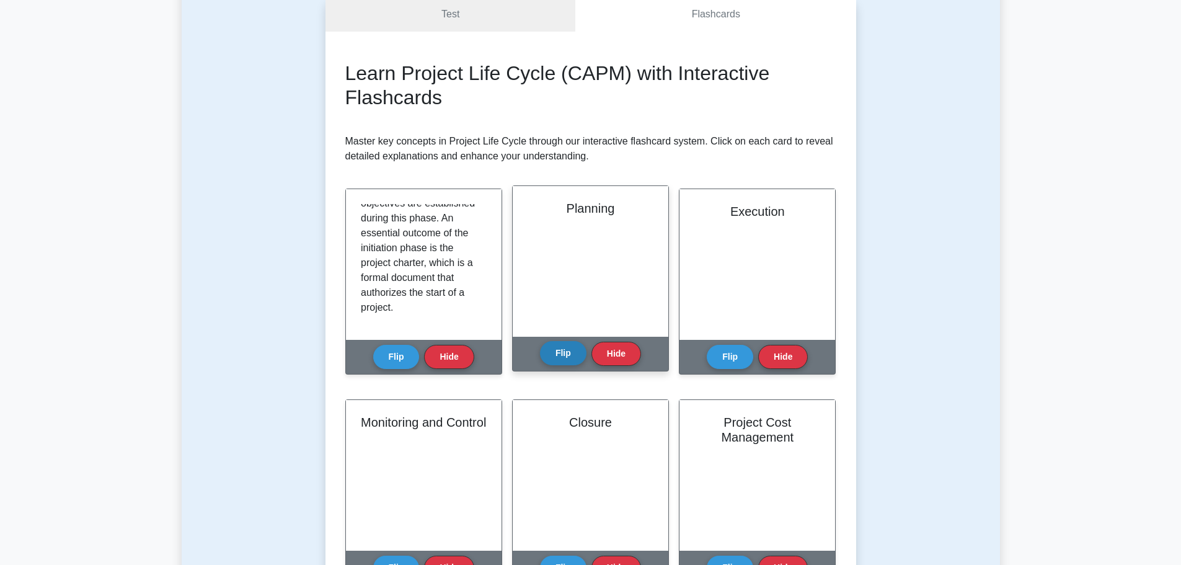
click at [562, 354] on button "Flip" at bounding box center [563, 353] width 47 height 24
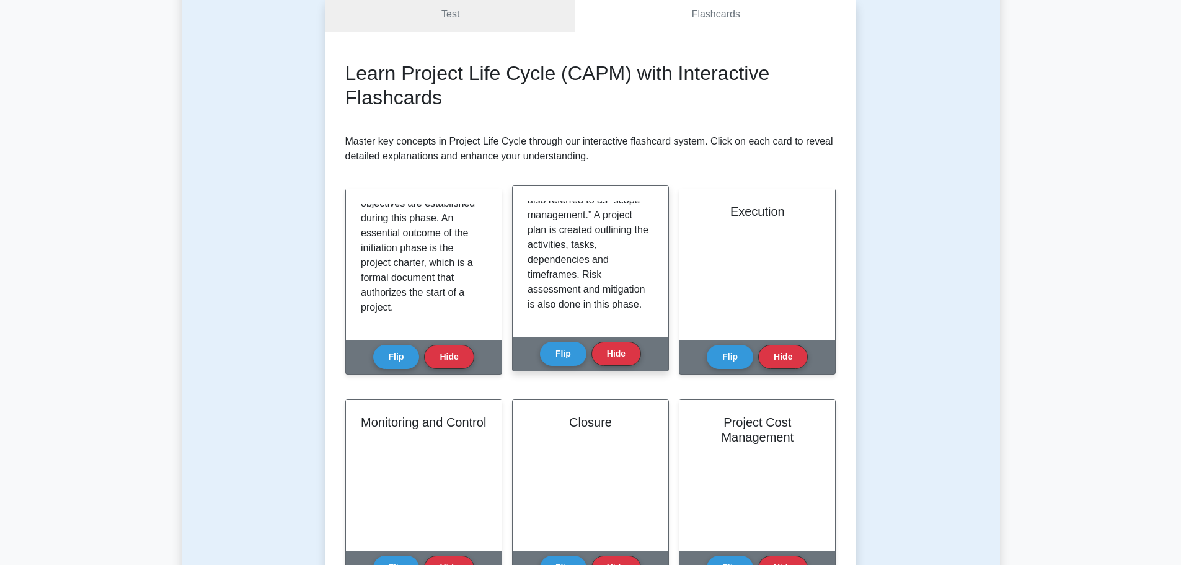
scroll to position [216, 0]
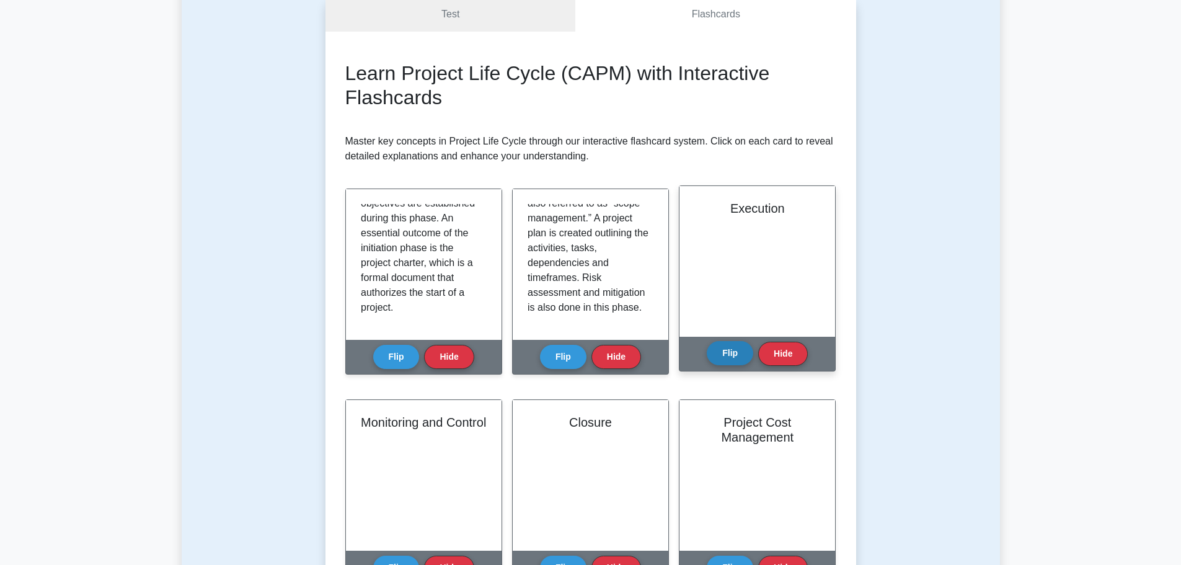
click at [724, 347] on button "Flip" at bounding box center [730, 353] width 47 height 24
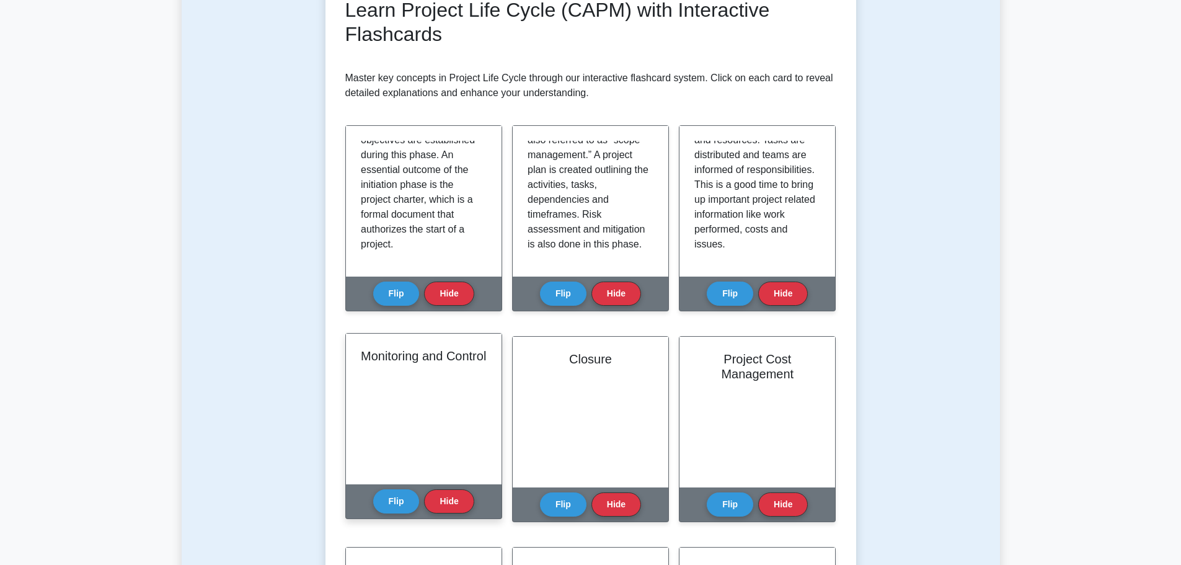
scroll to position [248, 0]
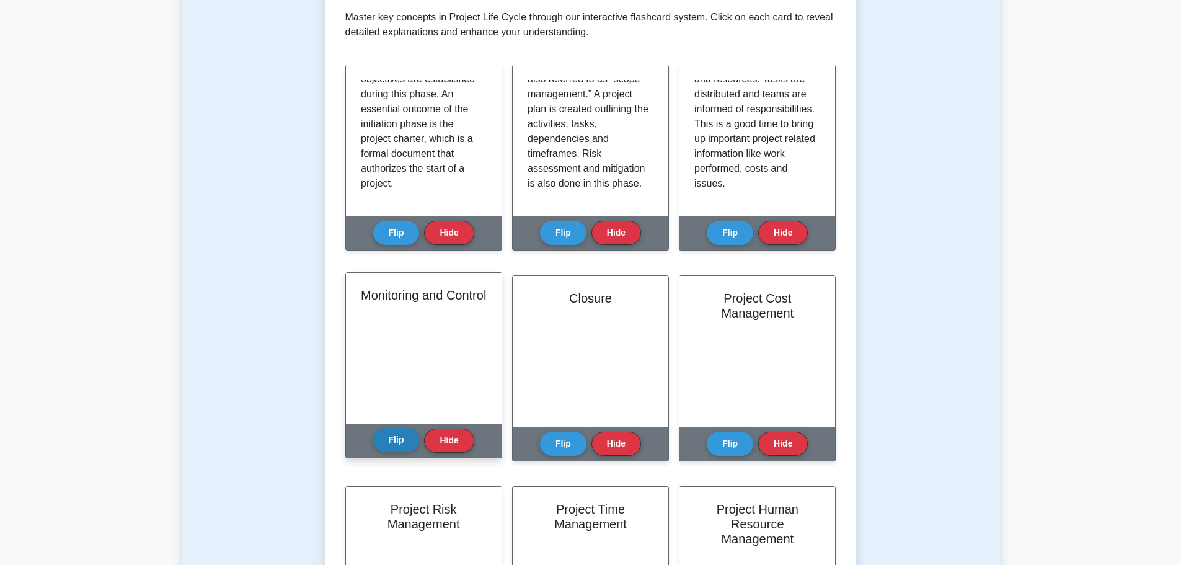
click at [380, 442] on button "Flip" at bounding box center [396, 440] width 47 height 24
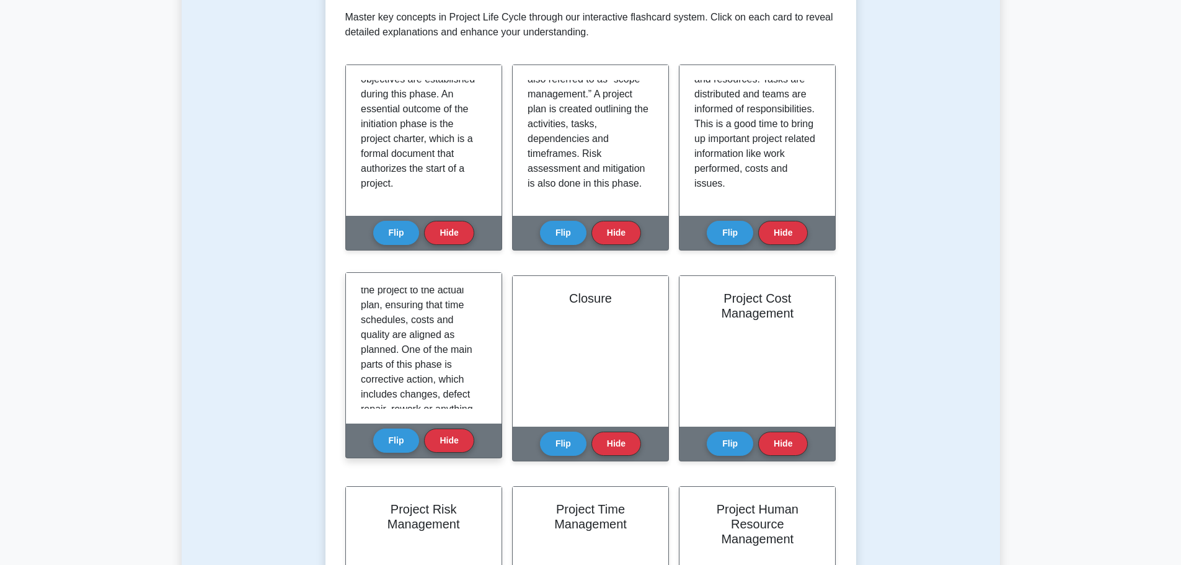
scroll to position [186, 0]
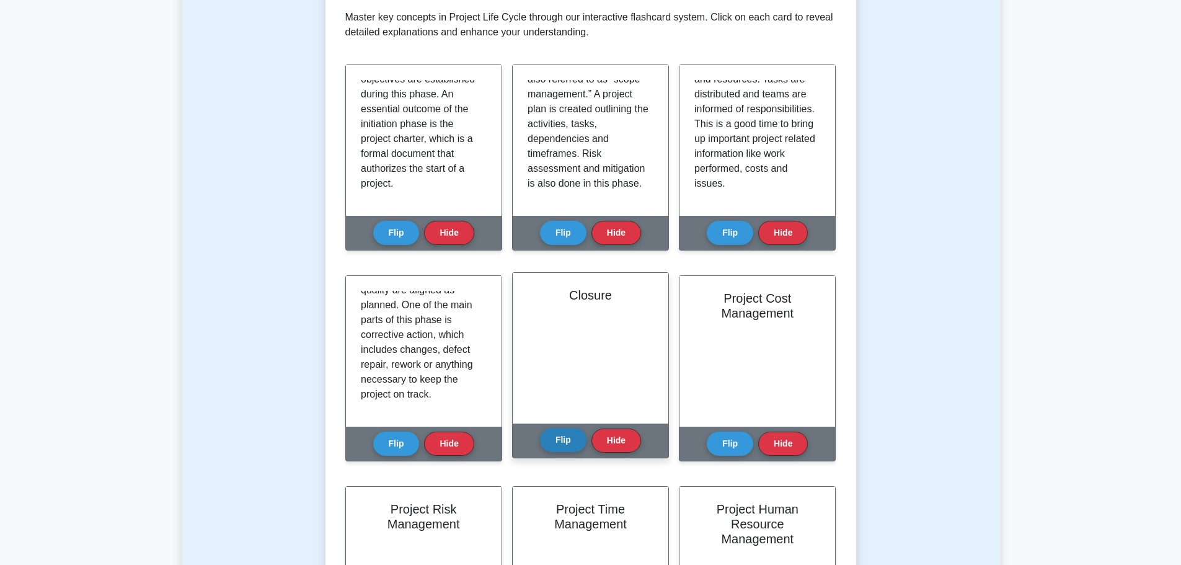
click at [562, 444] on button "Flip" at bounding box center [563, 440] width 47 height 24
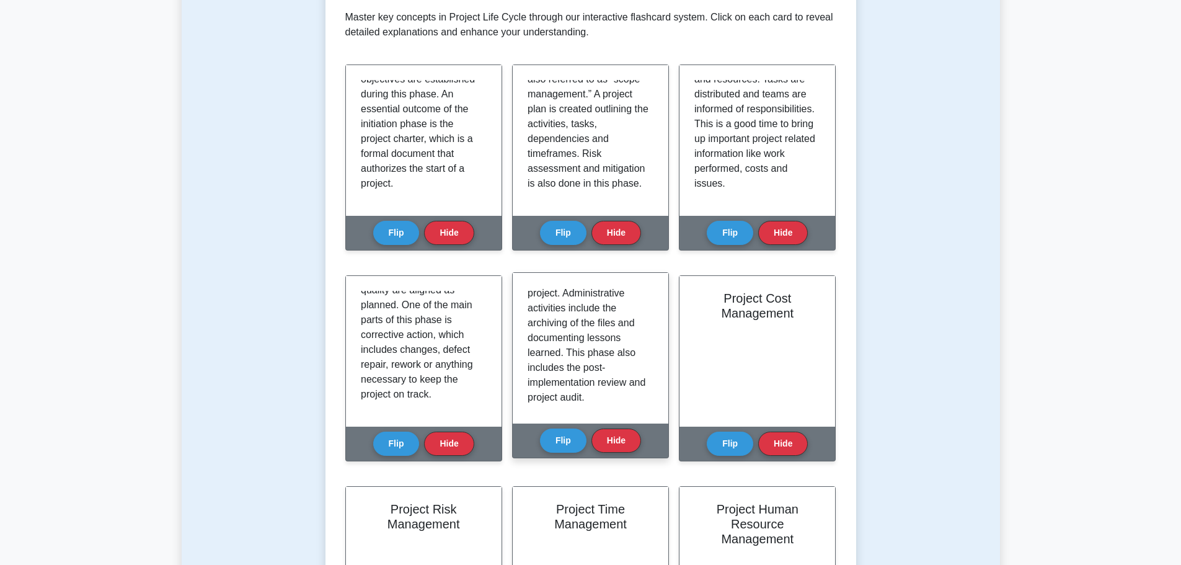
scroll to position [187, 0]
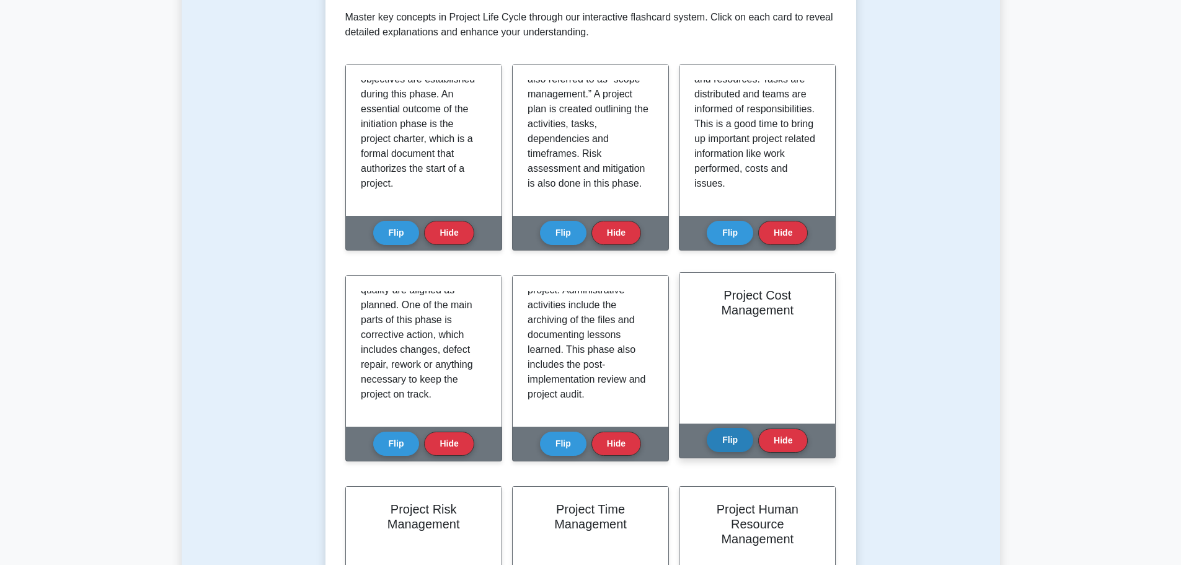
click at [721, 444] on button "Flip" at bounding box center [730, 440] width 47 height 24
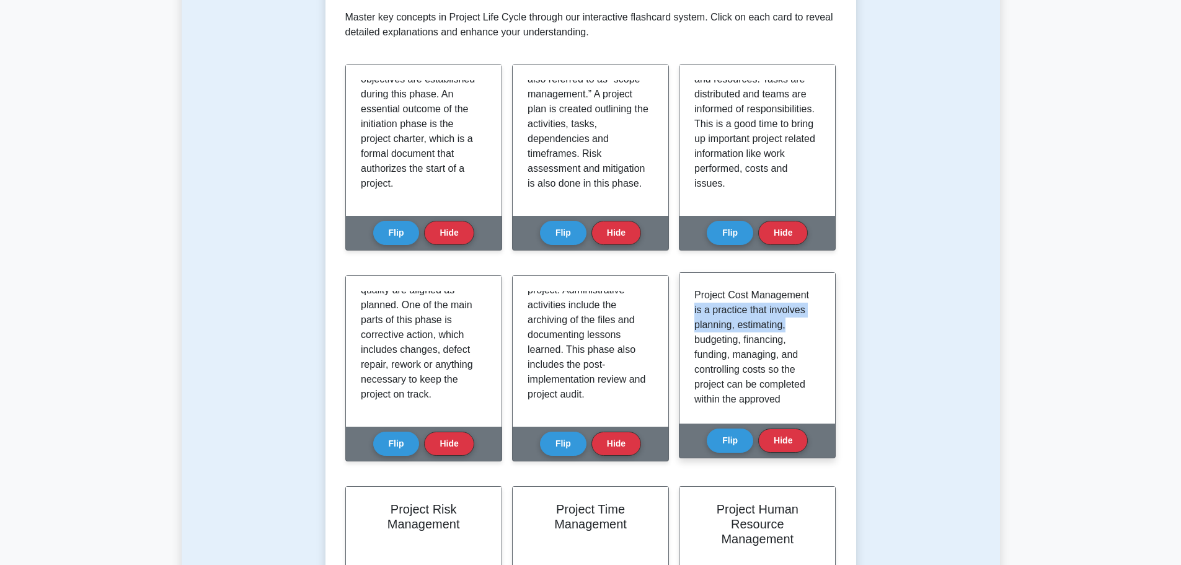
drag, startPoint x: 820, startPoint y: 300, endPoint x: 819, endPoint y: 321, distance: 21.1
click at [819, 321] on div "Project Cost Management is a practice that involves planning, estimating, budge…" at bounding box center [758, 348] width 126 height 121
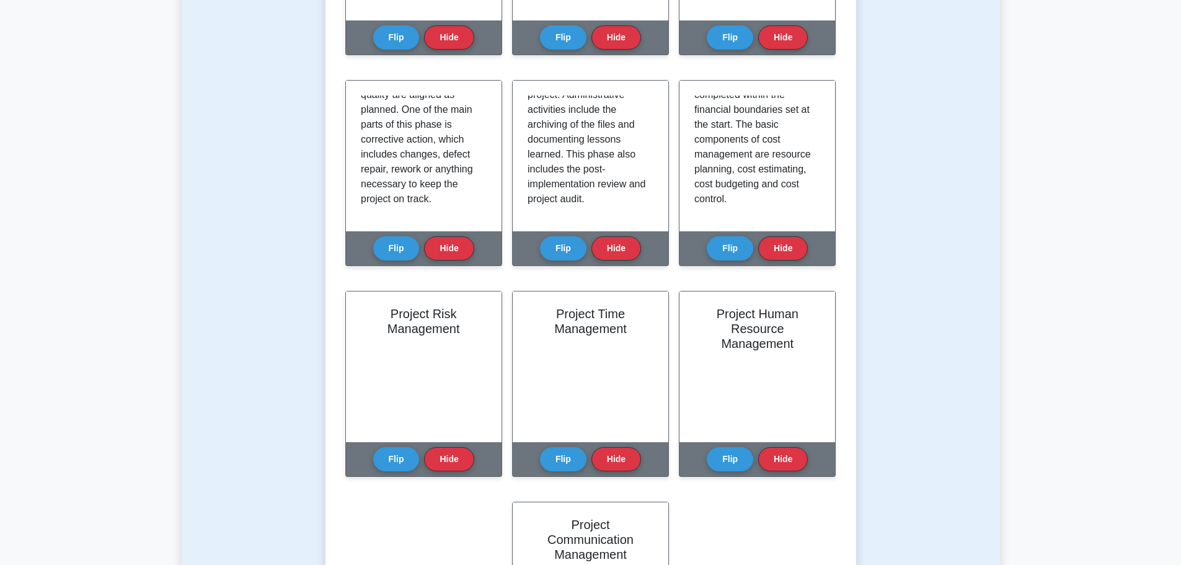
scroll to position [496, 0]
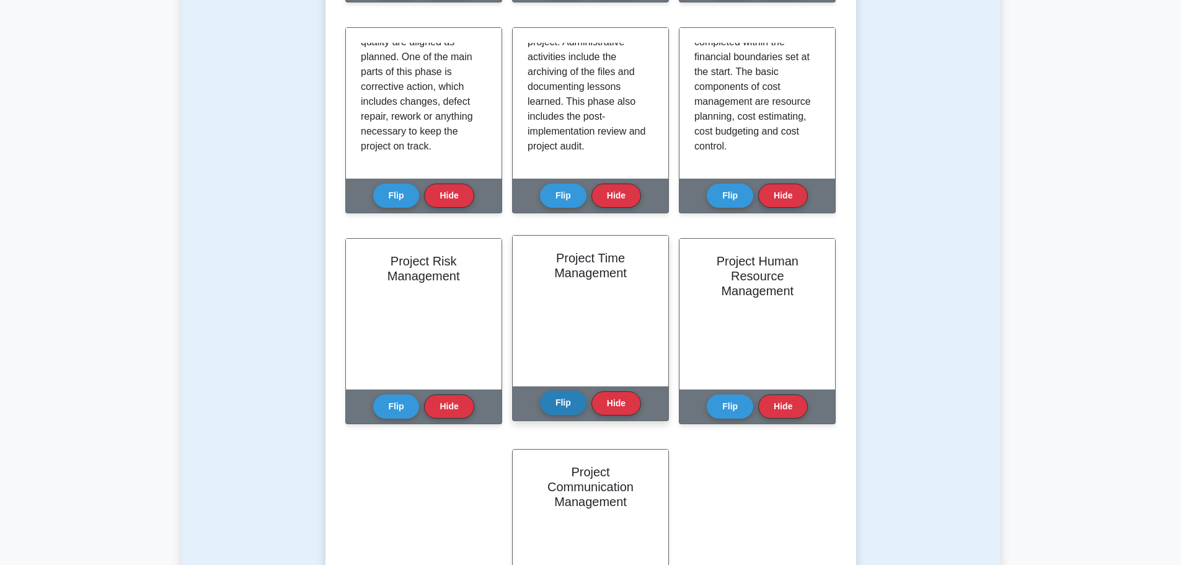
click at [559, 408] on button "Flip" at bounding box center [563, 403] width 47 height 24
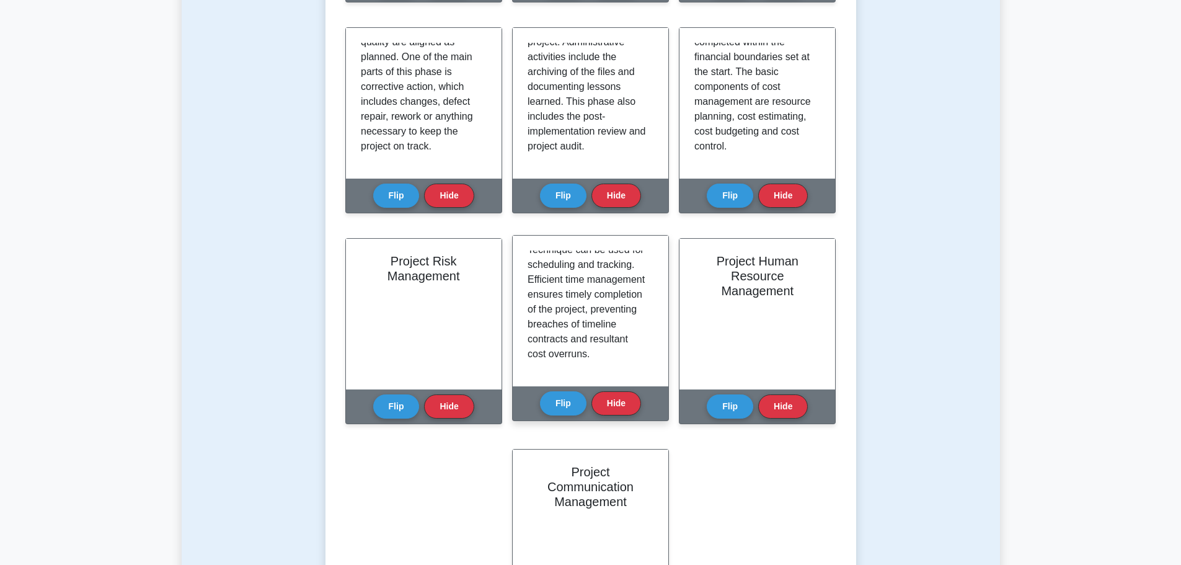
scroll to position [231, 0]
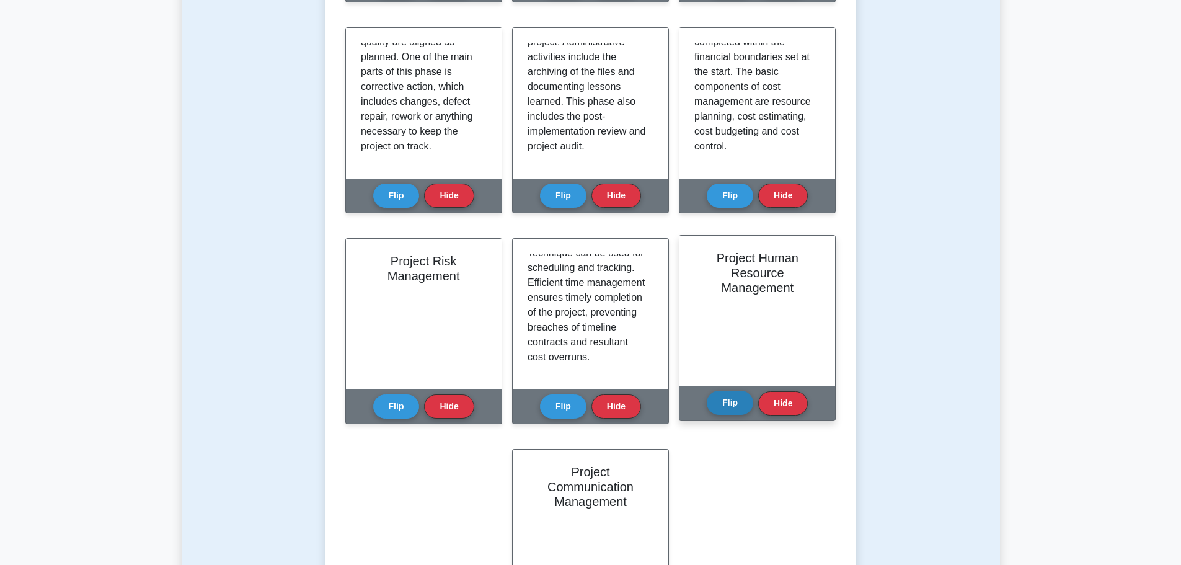
click at [737, 404] on button "Flip" at bounding box center [730, 403] width 47 height 24
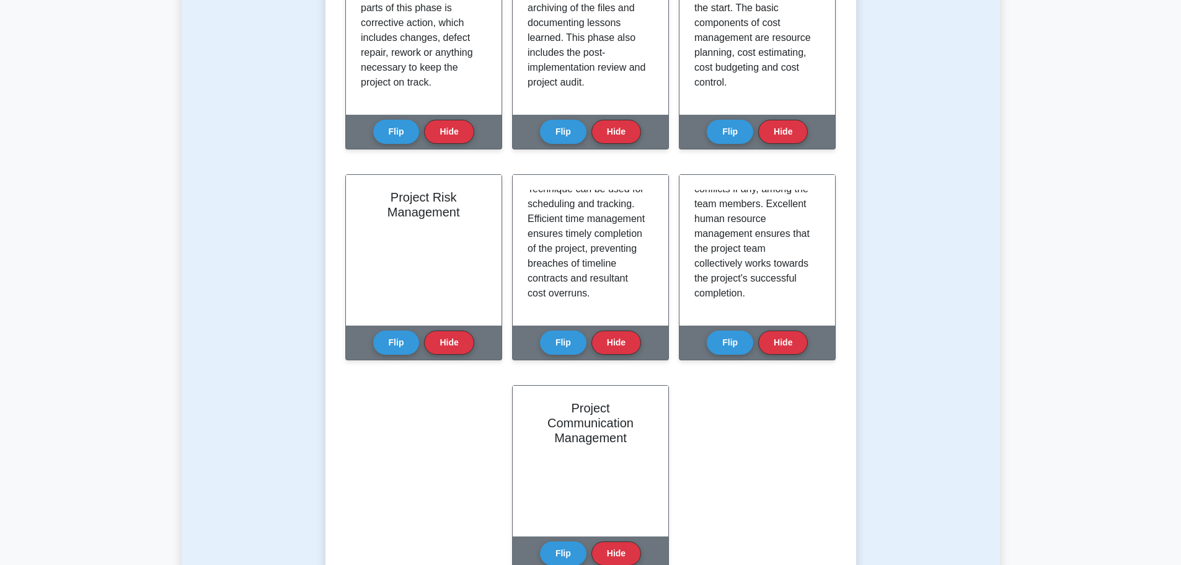
scroll to position [620, 0]
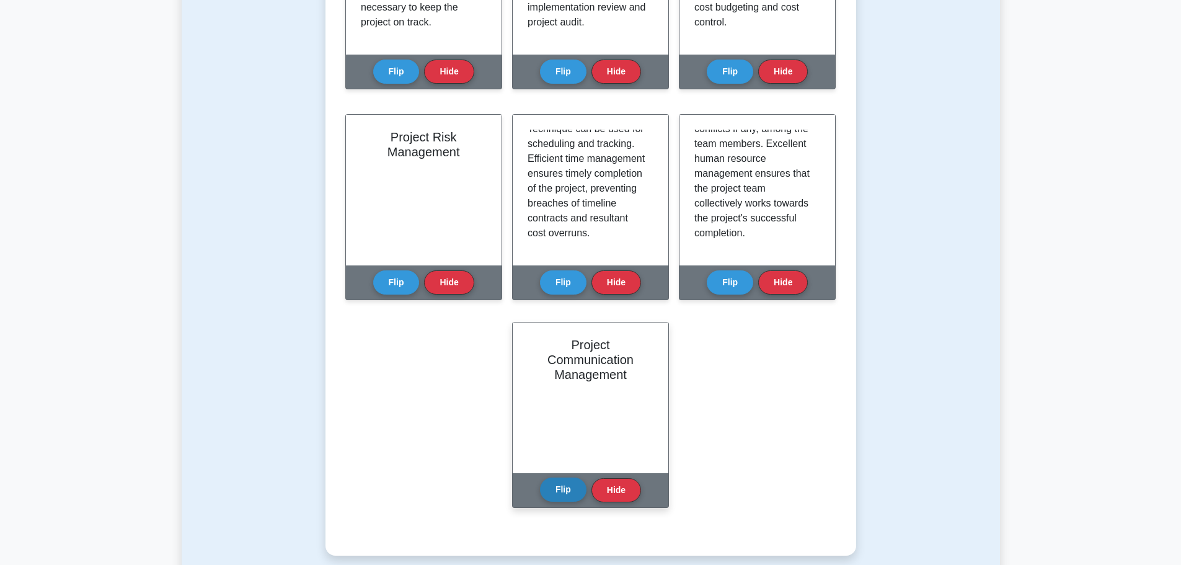
click at [556, 488] on button "Flip" at bounding box center [563, 490] width 47 height 24
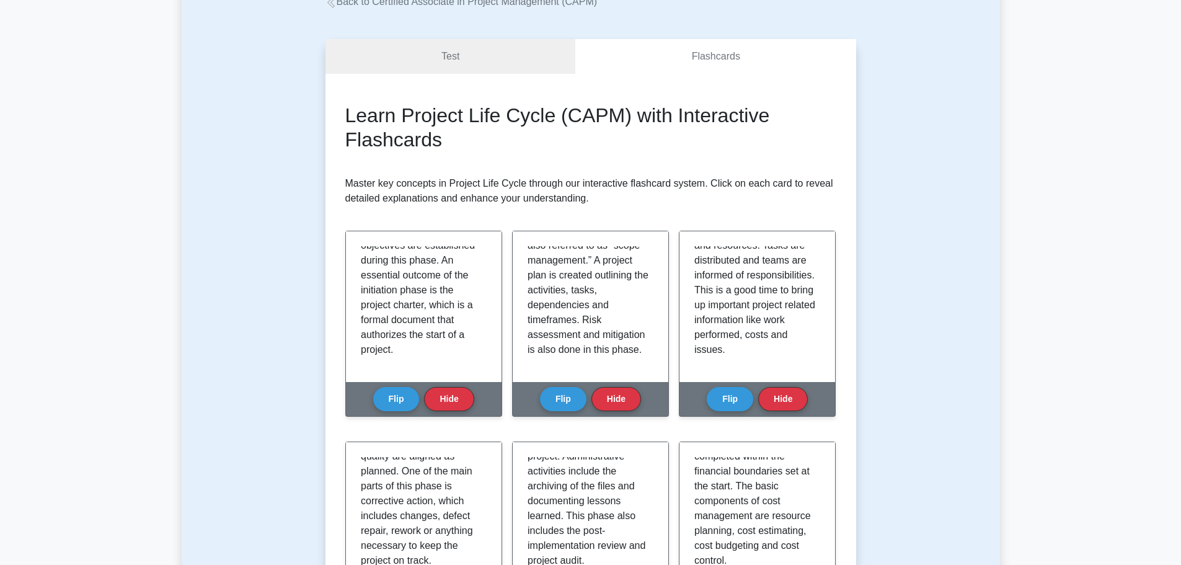
scroll to position [0, 0]
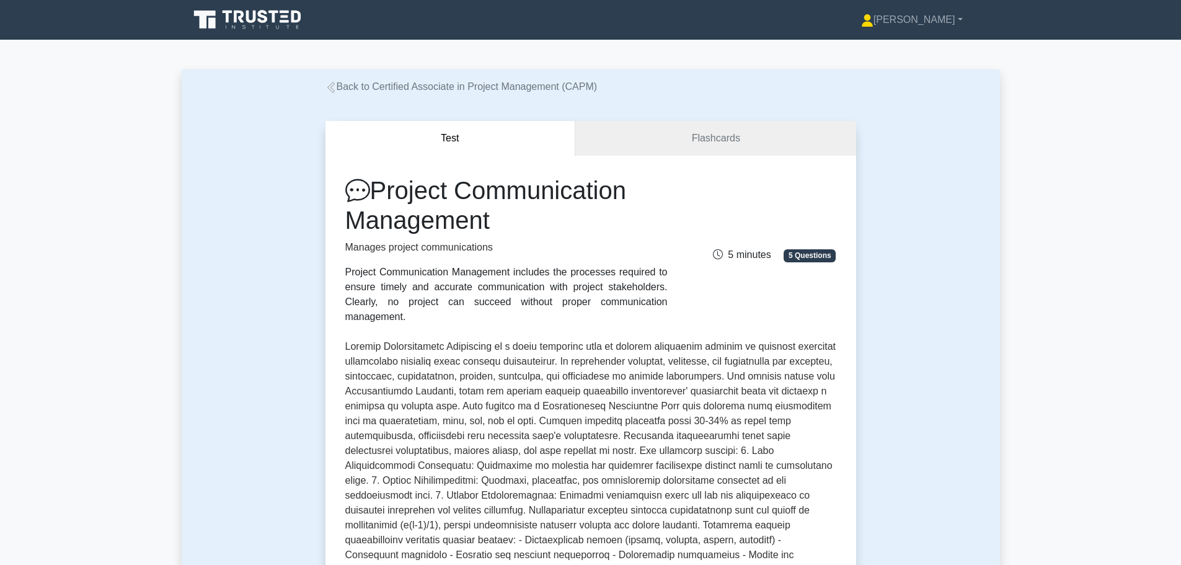
click at [682, 156] on div "Project Communication Management Manages project communications Project Communi…" at bounding box center [591, 493] width 531 height 674
click at [683, 135] on link "Flashcards" at bounding box center [716, 138] width 280 height 35
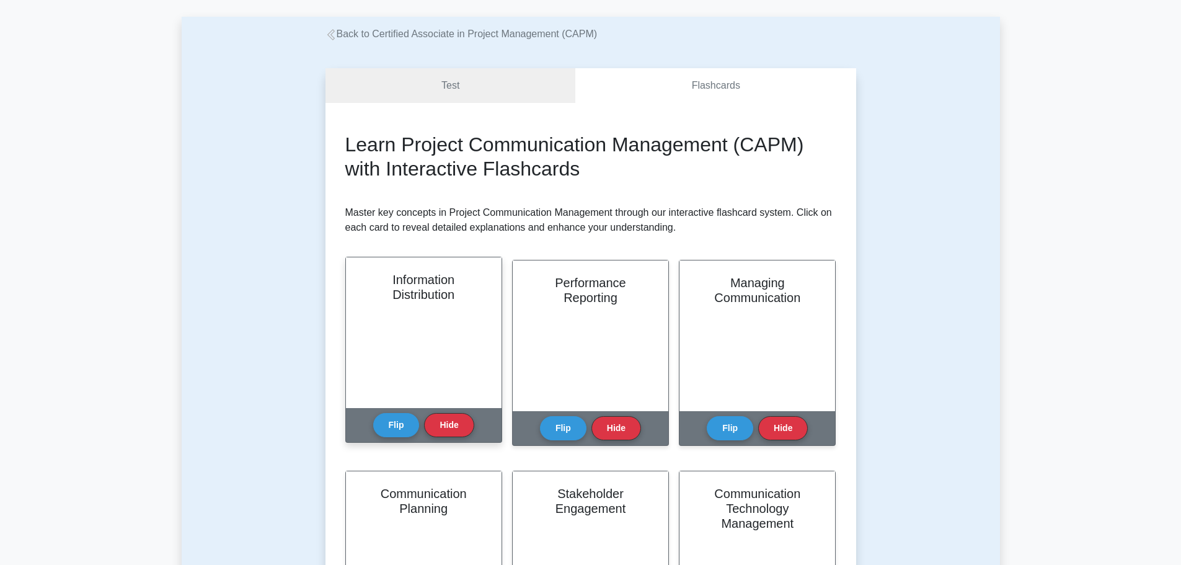
scroll to position [124, 0]
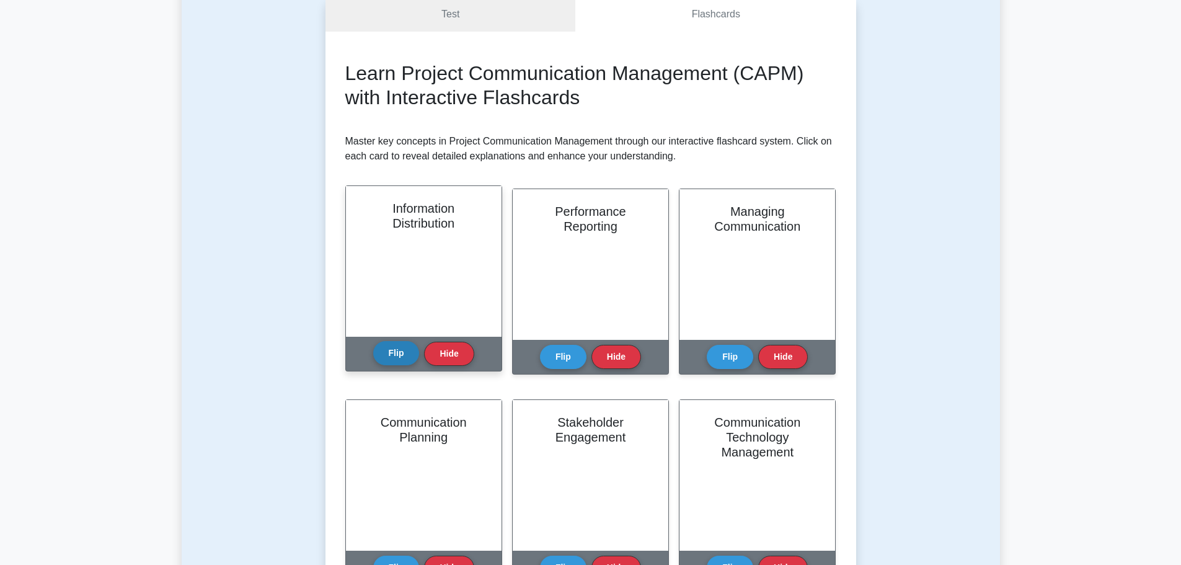
click at [387, 355] on button "Flip" at bounding box center [396, 353] width 47 height 24
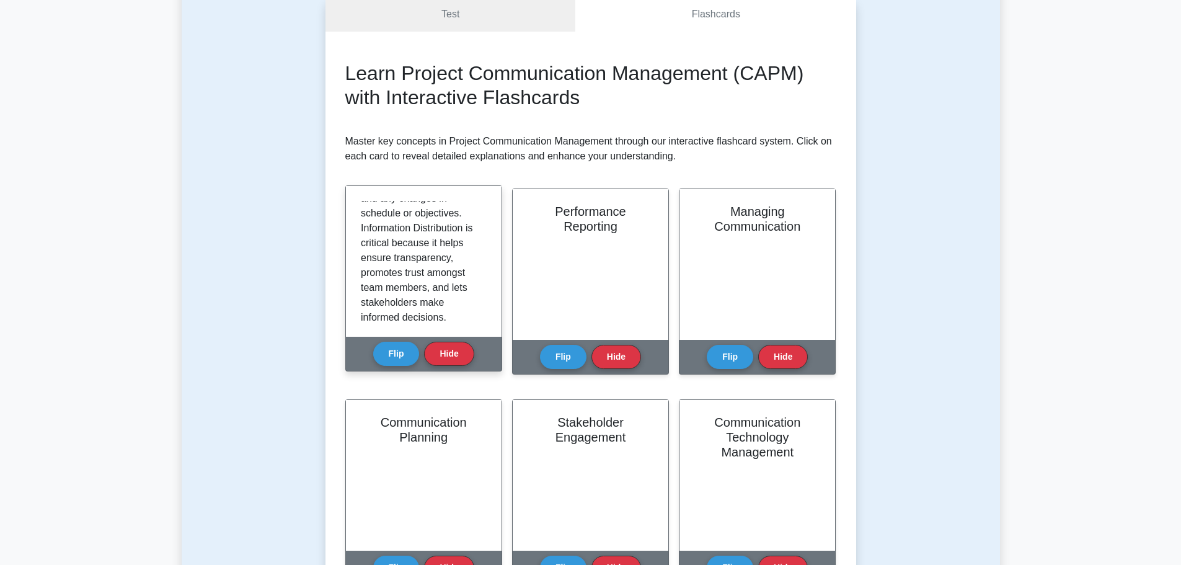
scroll to position [261, 0]
